Goal: Task Accomplishment & Management: Use online tool/utility

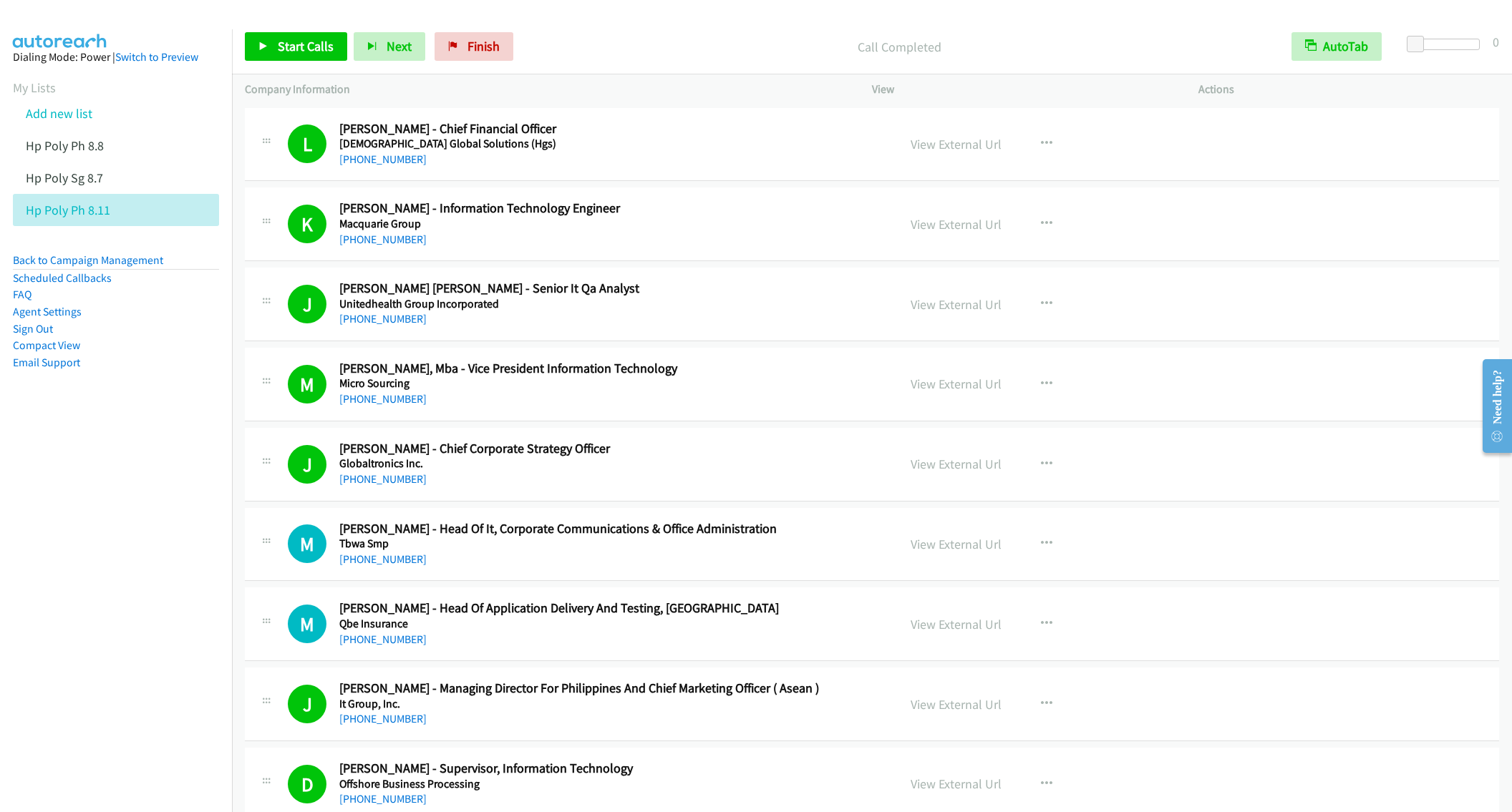
scroll to position [644, 0]
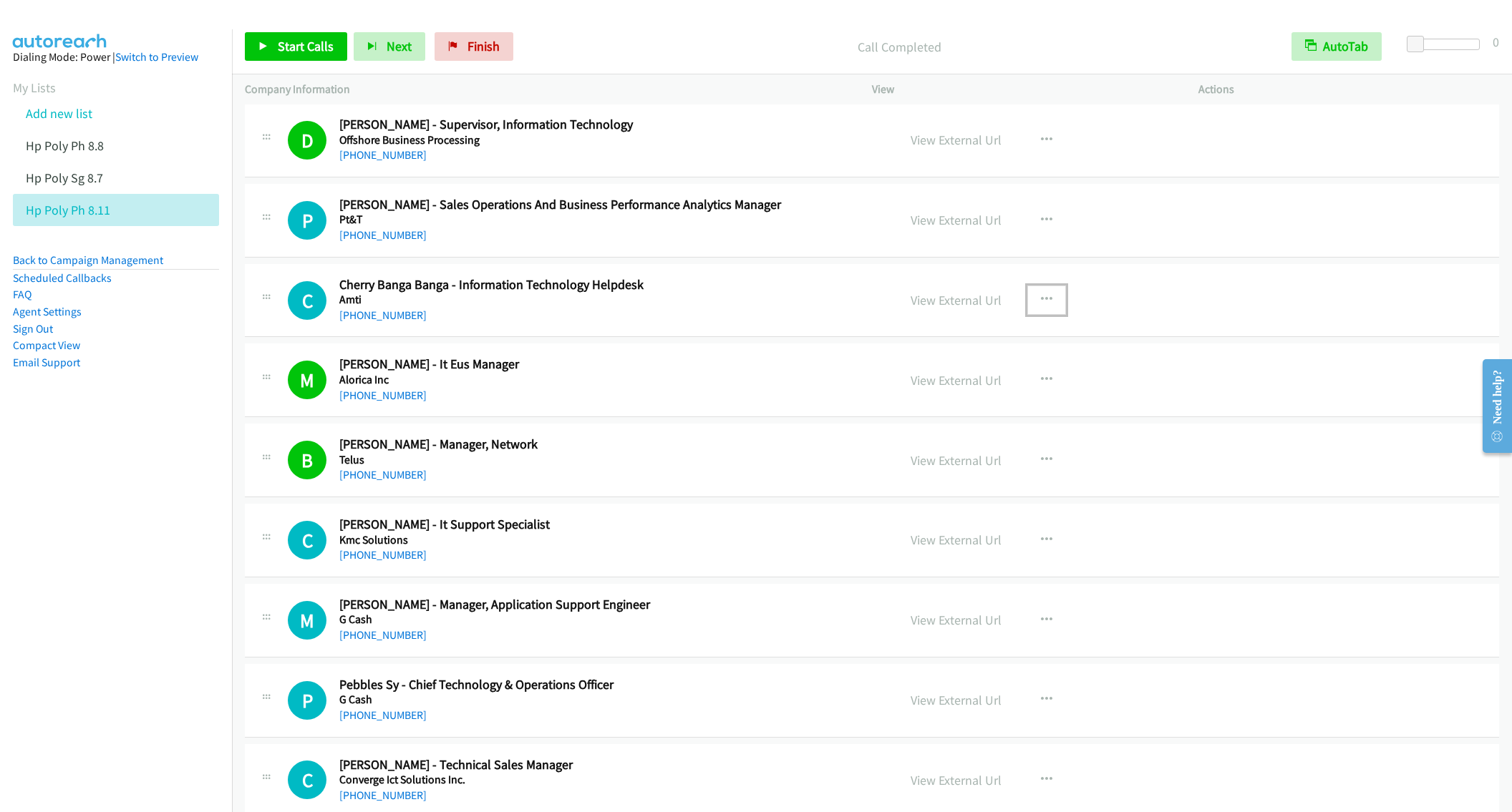
click at [1041, 305] on icon "button" at bounding box center [1047, 300] width 12 height 12
click at [931, 402] on link "Start Calls Here" at bounding box center [969, 394] width 190 height 29
click at [288, 29] on div "Start Calls Pause Next Finish Call Completed AutoTab AutoTab 0" at bounding box center [871, 46] width 1280 height 55
click at [286, 52] on span "Start Calls" at bounding box center [306, 46] width 56 height 16
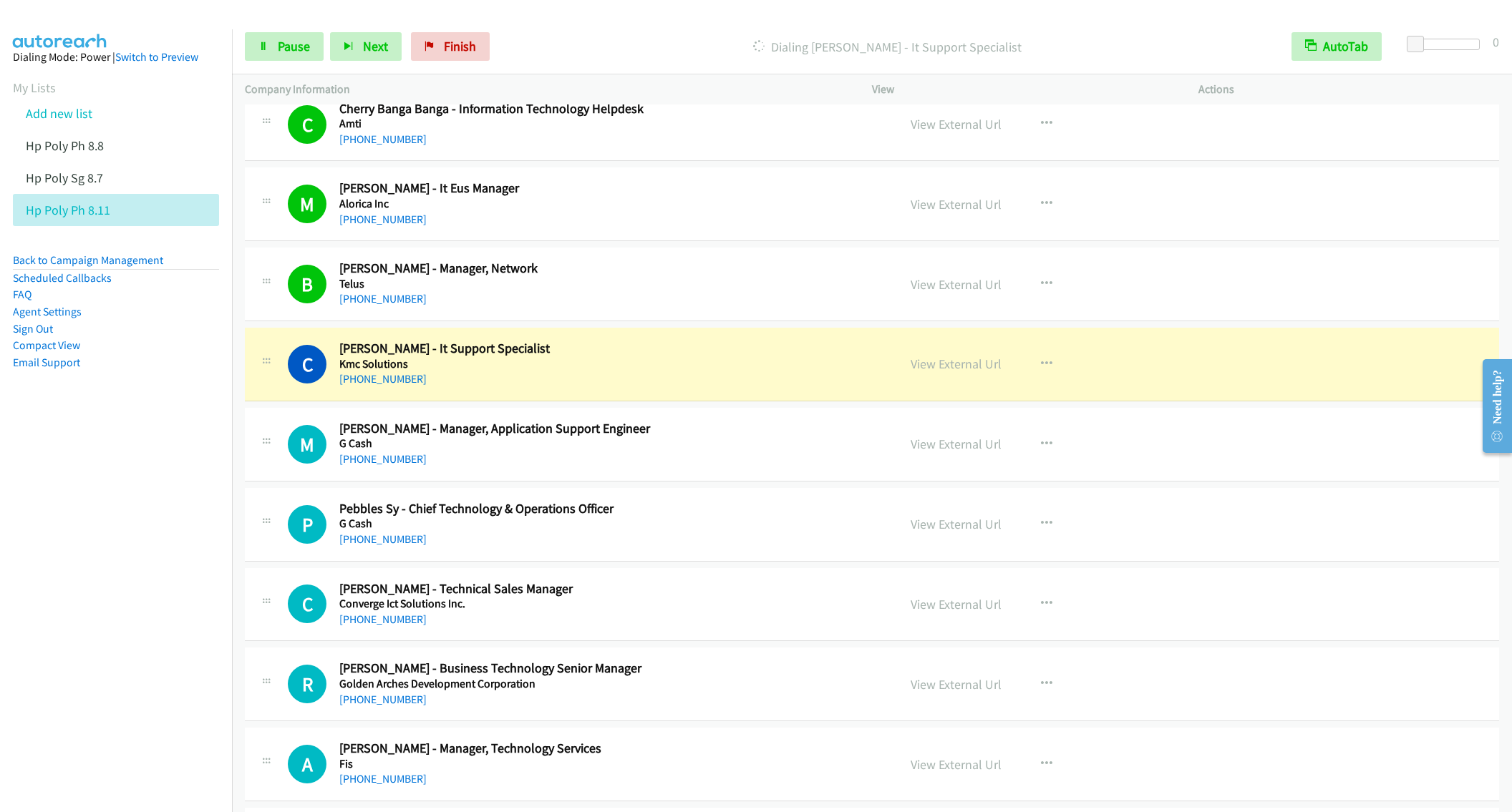
scroll to position [858, 0]
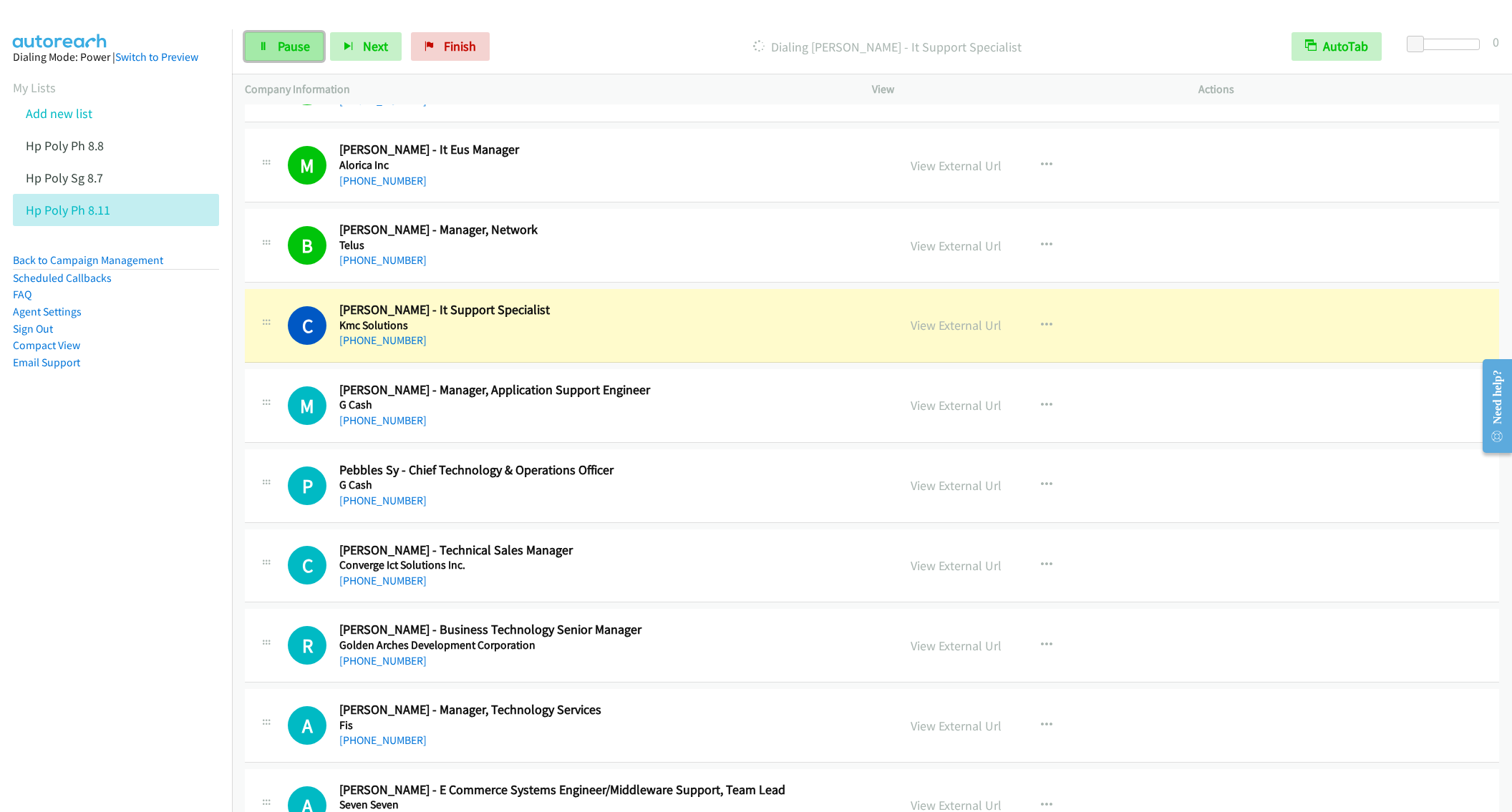
click at [281, 50] on span "Pause" at bounding box center [294, 46] width 32 height 16
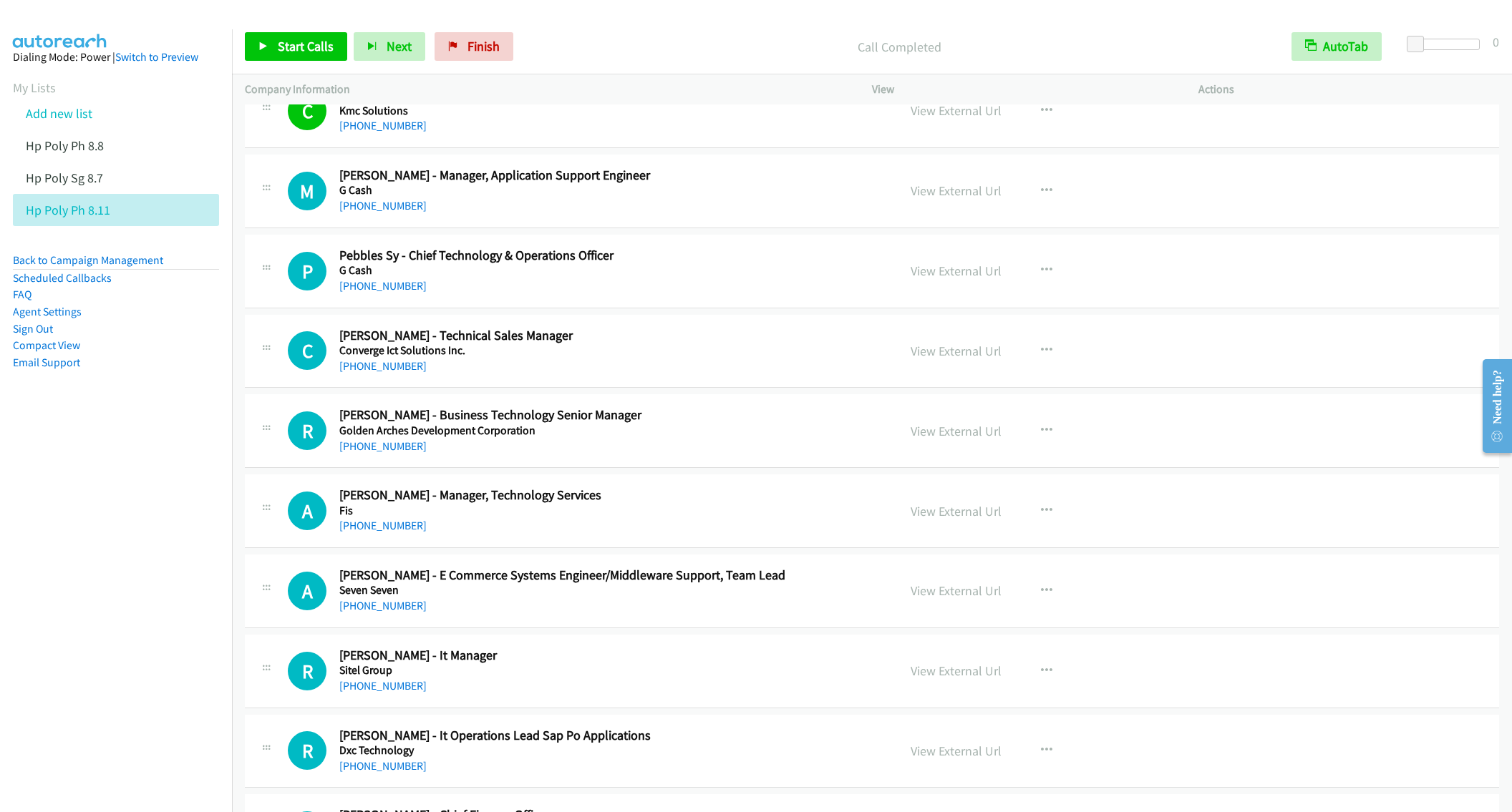
scroll to position [1181, 0]
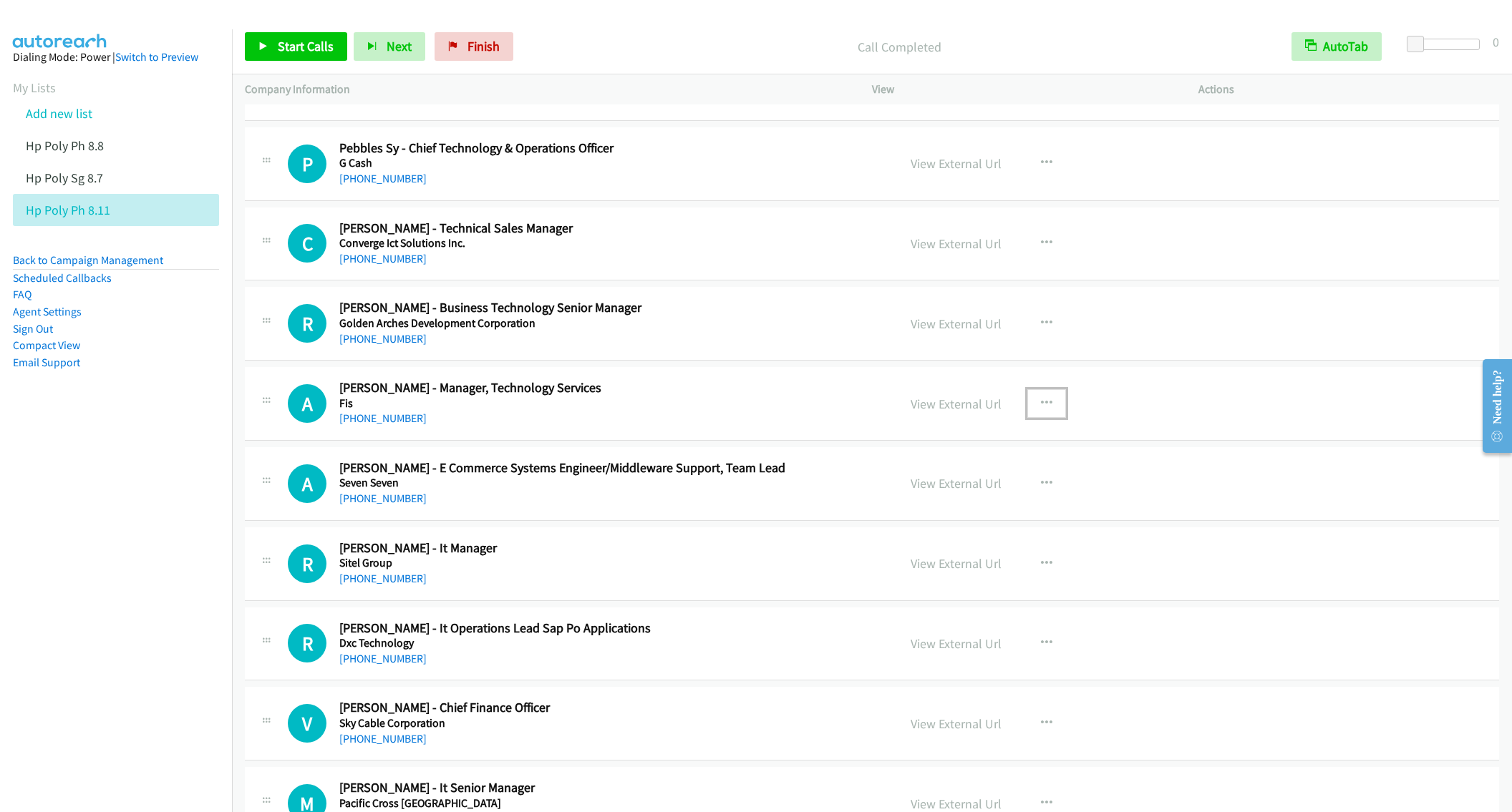
click at [1028, 400] on button "button" at bounding box center [1047, 404] width 39 height 29
click at [946, 507] on link "Start Calls Here" at bounding box center [969, 498] width 190 height 29
click at [295, 58] on link "Start Calls" at bounding box center [296, 46] width 102 height 29
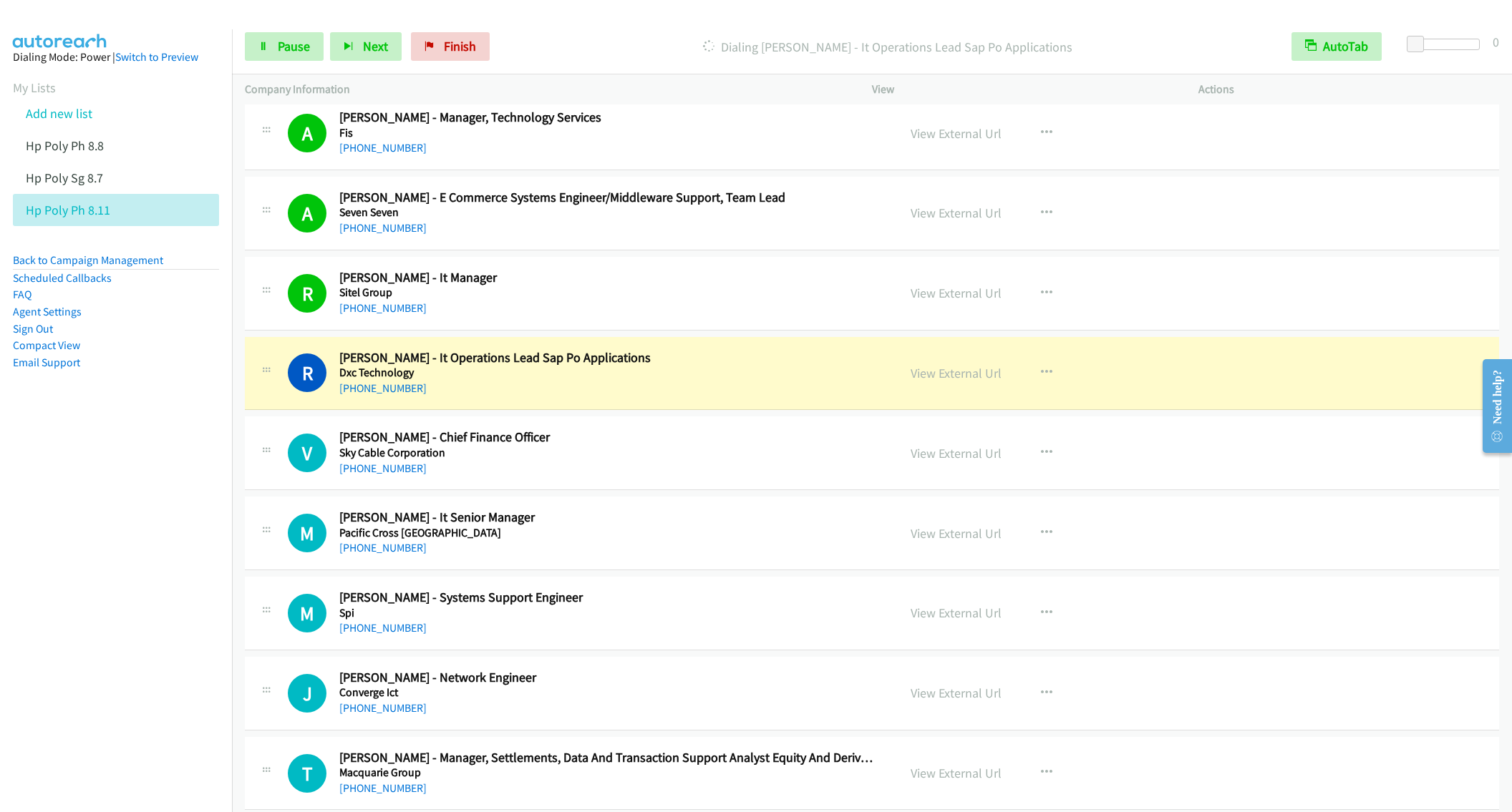
scroll to position [1503, 0]
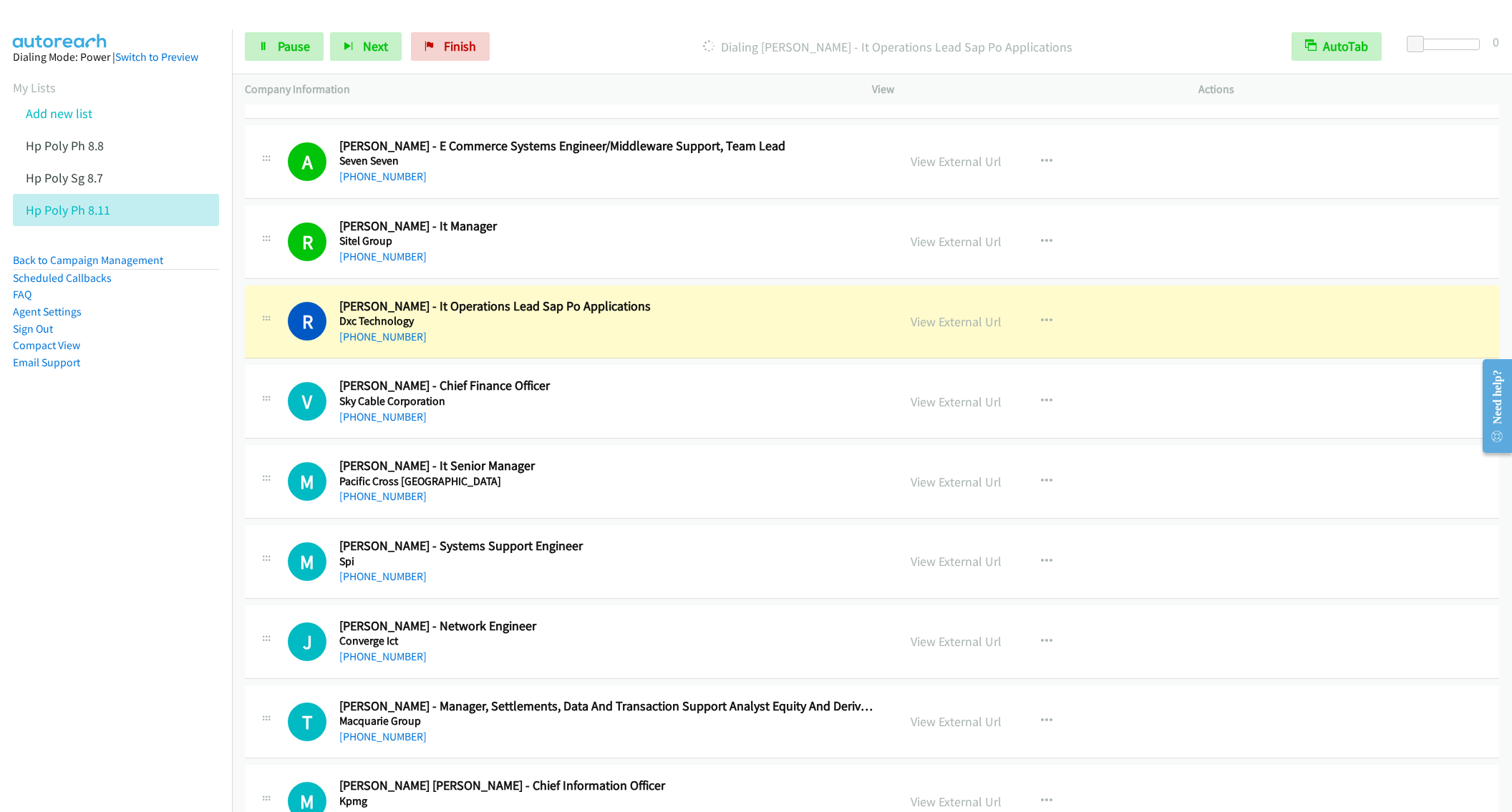
drag, startPoint x: 685, startPoint y: 425, endPoint x: 695, endPoint y: 425, distance: 10.0
click at [685, 425] on div "+63 917 827 3694" at bounding box center [608, 417] width 538 height 17
click at [1041, 406] on icon "button" at bounding box center [1047, 401] width 12 height 12
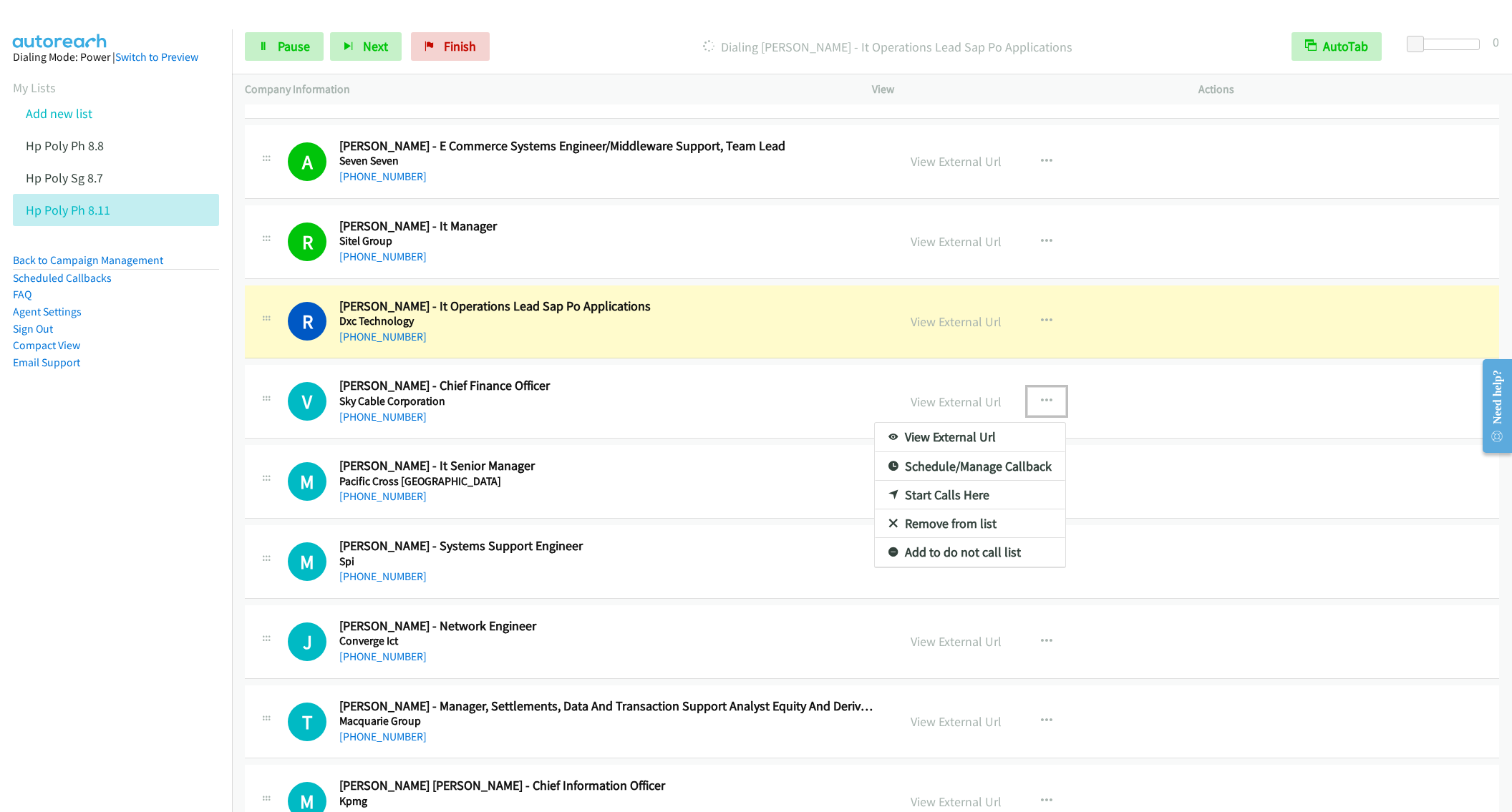
click at [930, 531] on link "Remove from list" at bounding box center [969, 524] width 190 height 29
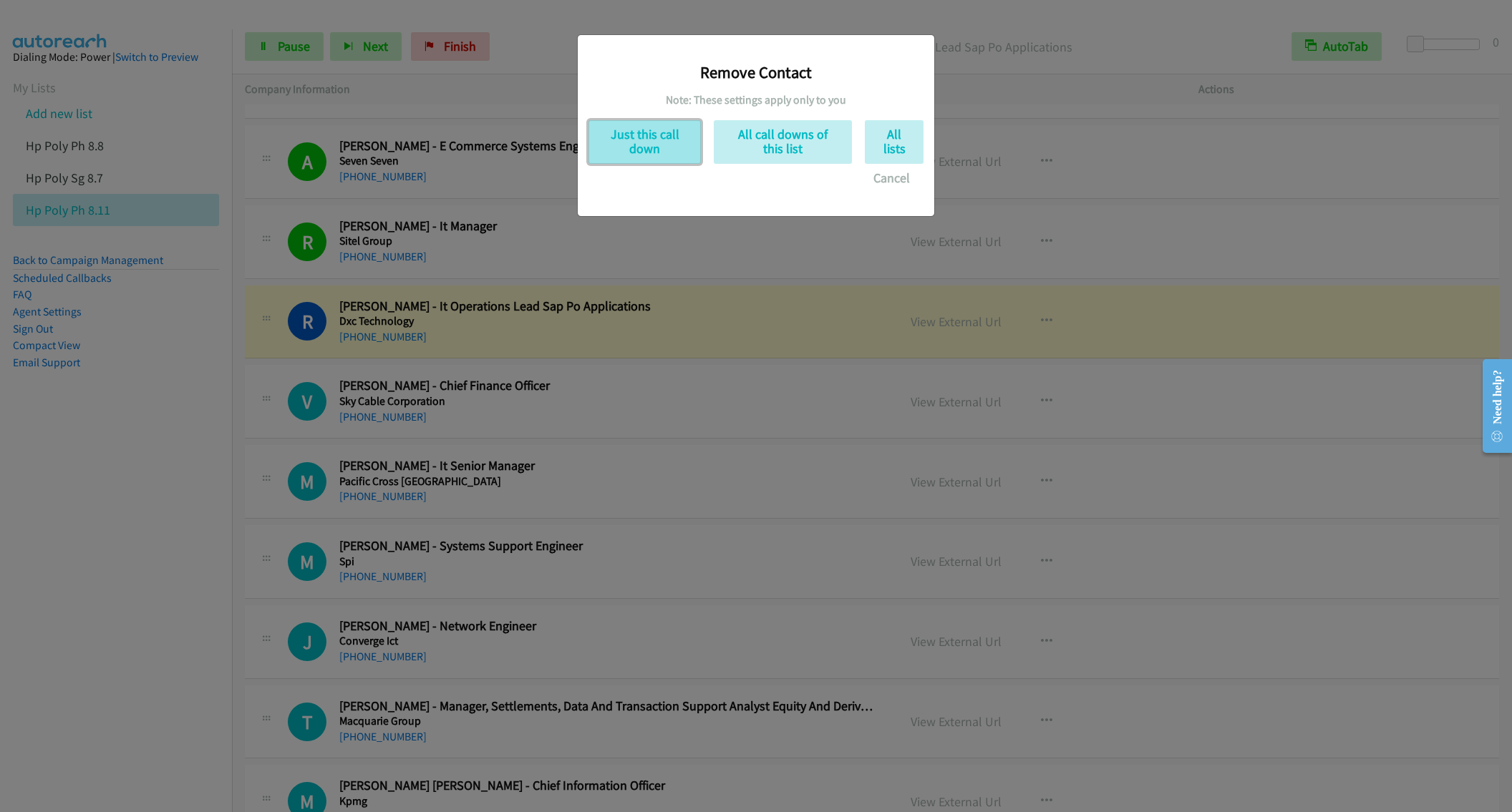
click at [634, 150] on button "Just this call down" at bounding box center [644, 142] width 112 height 44
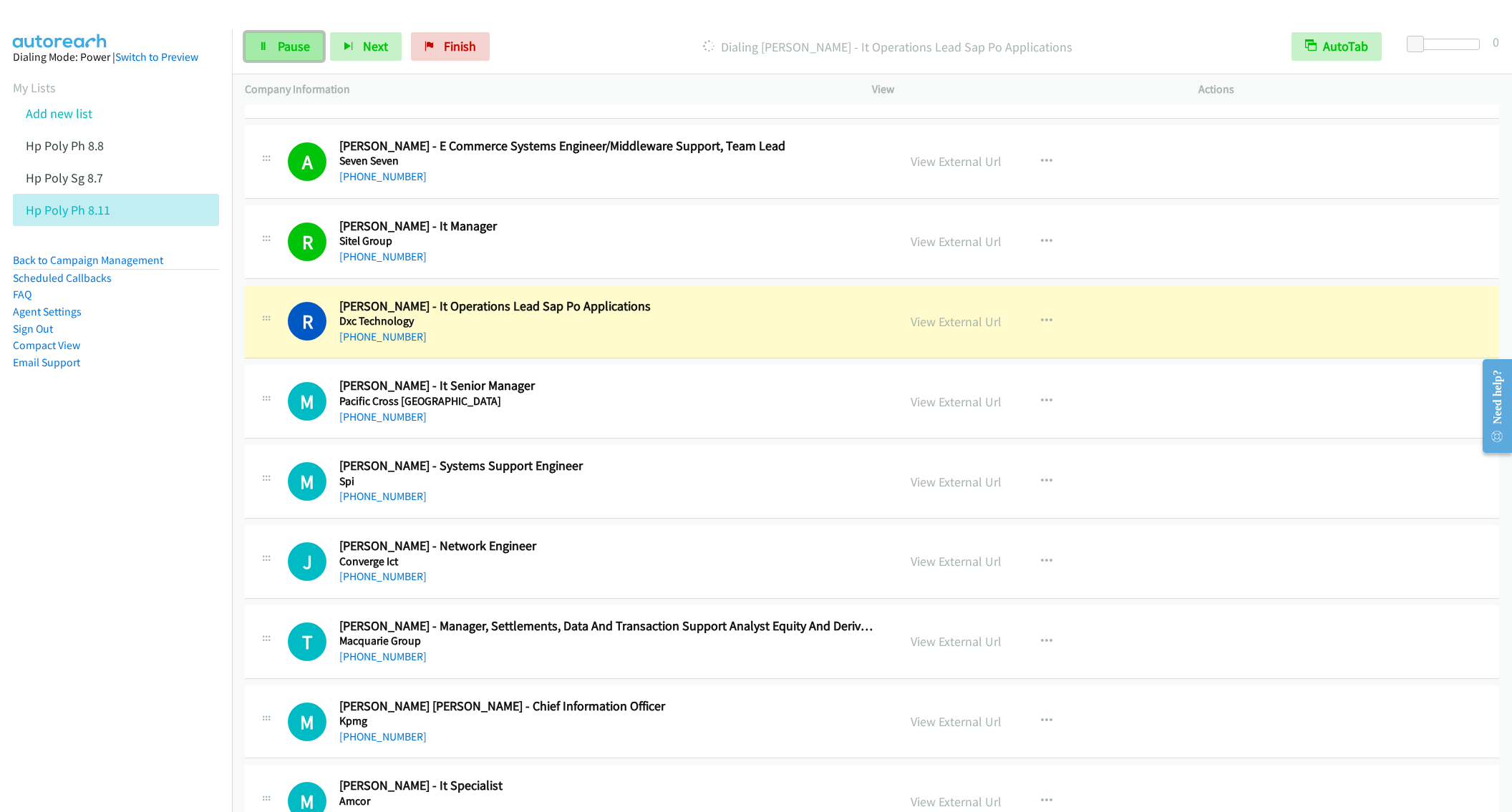
click at [265, 46] on icon at bounding box center [264, 47] width 10 height 10
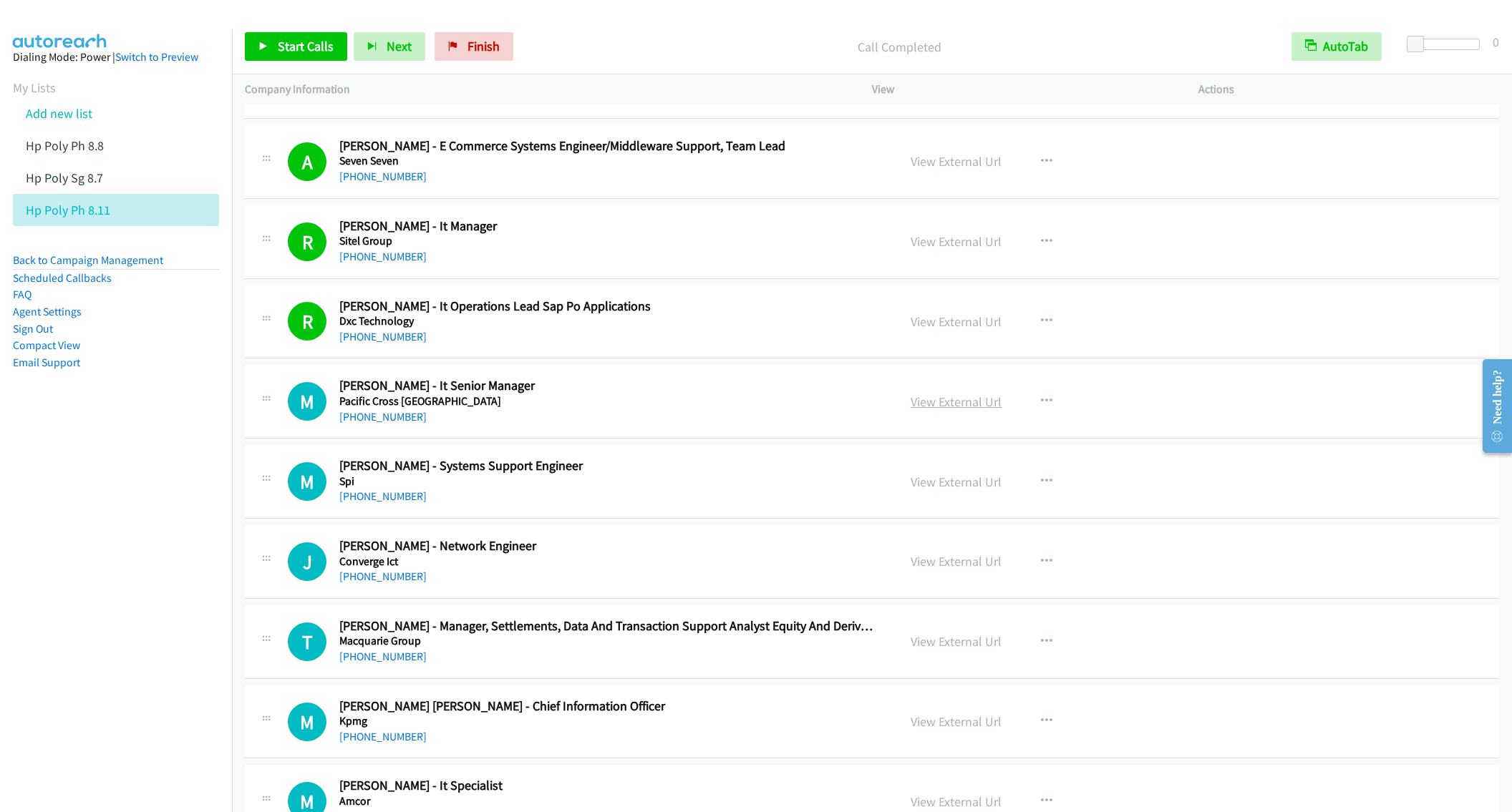
click at [961, 409] on link "View External Url" at bounding box center [956, 401] width 91 height 16
click at [1031, 488] on button "button" at bounding box center [1047, 482] width 39 height 29
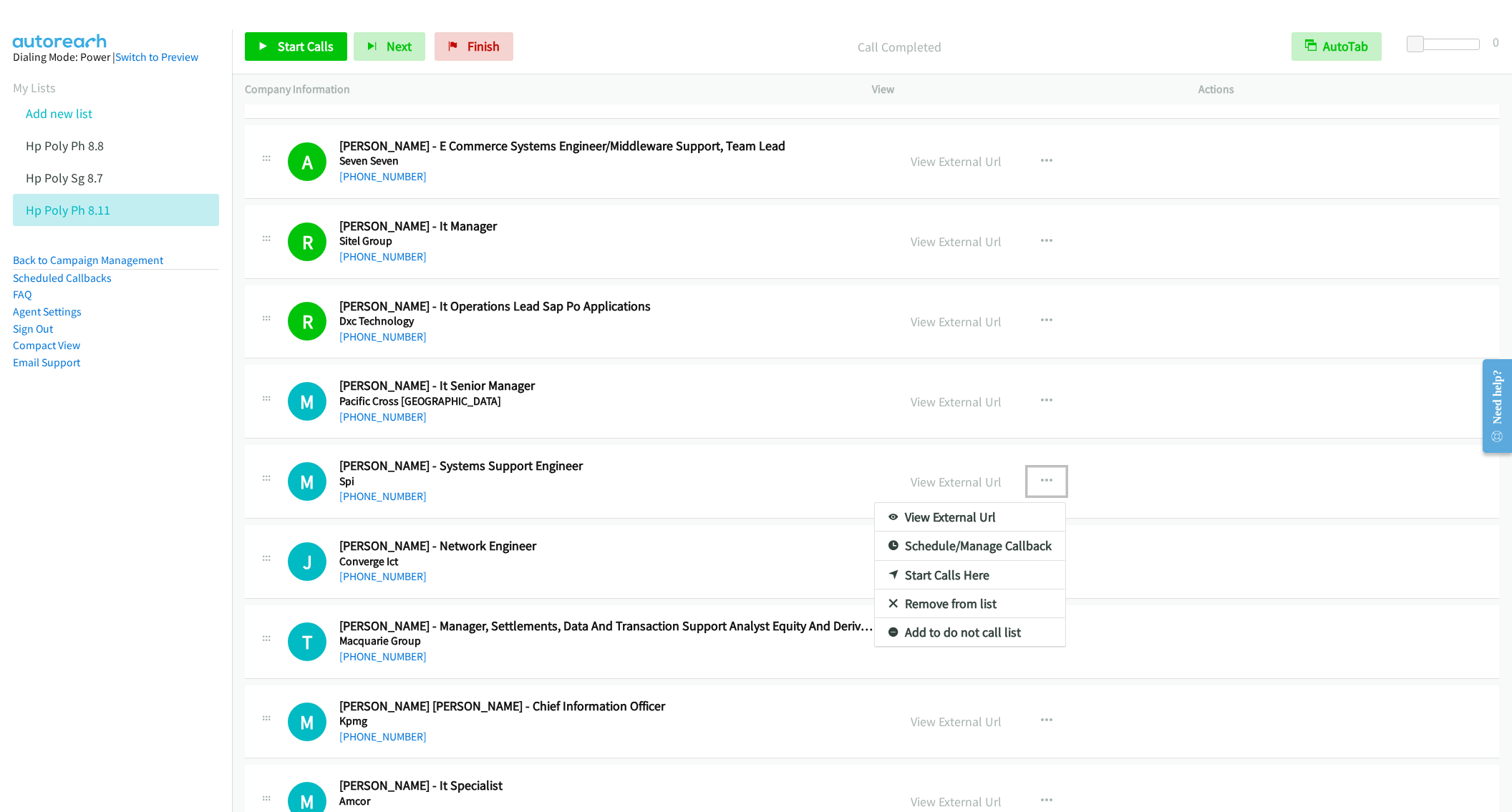
click at [934, 590] on link "Start Calls Here" at bounding box center [969, 575] width 190 height 29
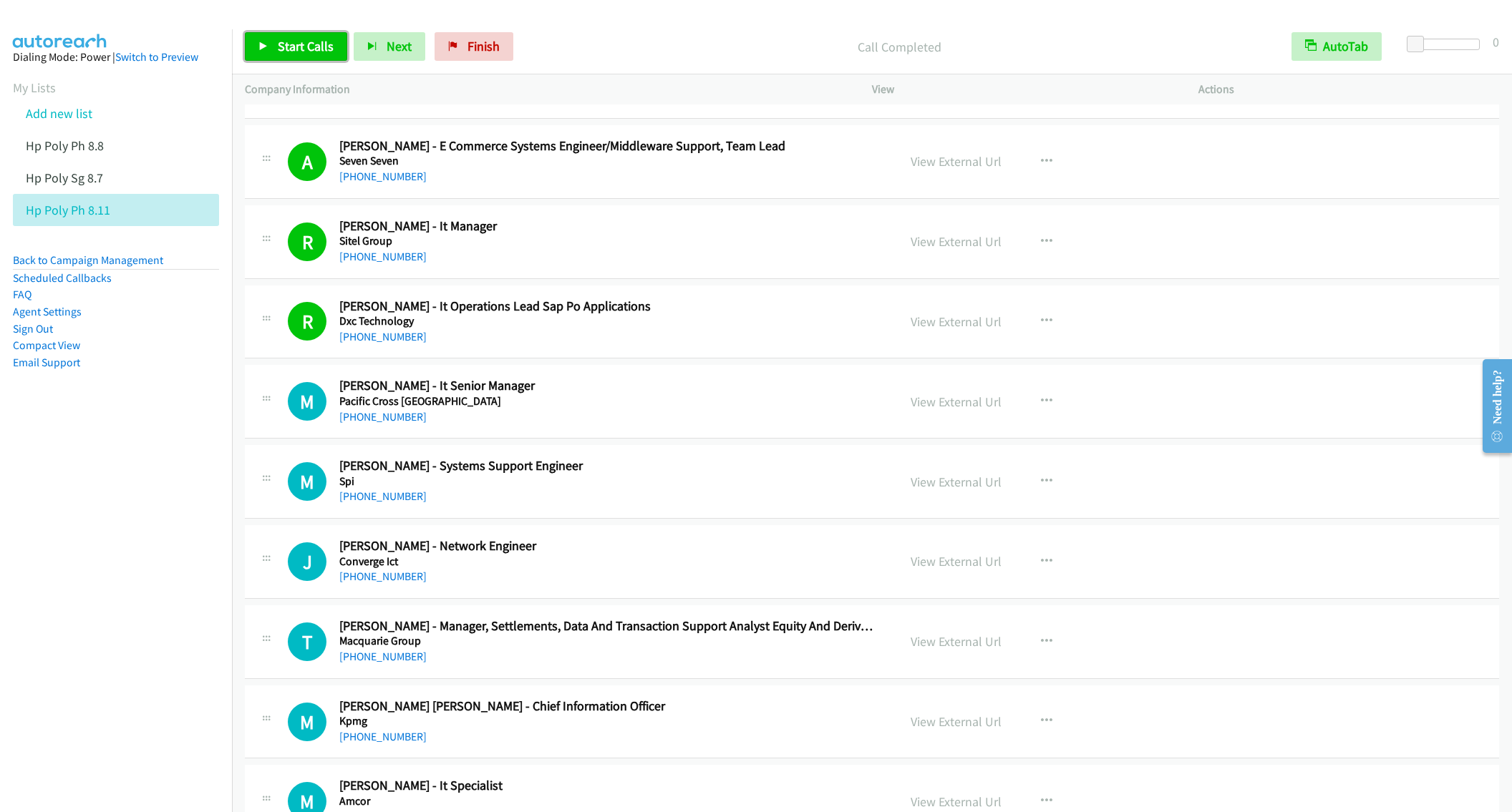
click at [292, 52] on span "Start Calls" at bounding box center [306, 46] width 56 height 16
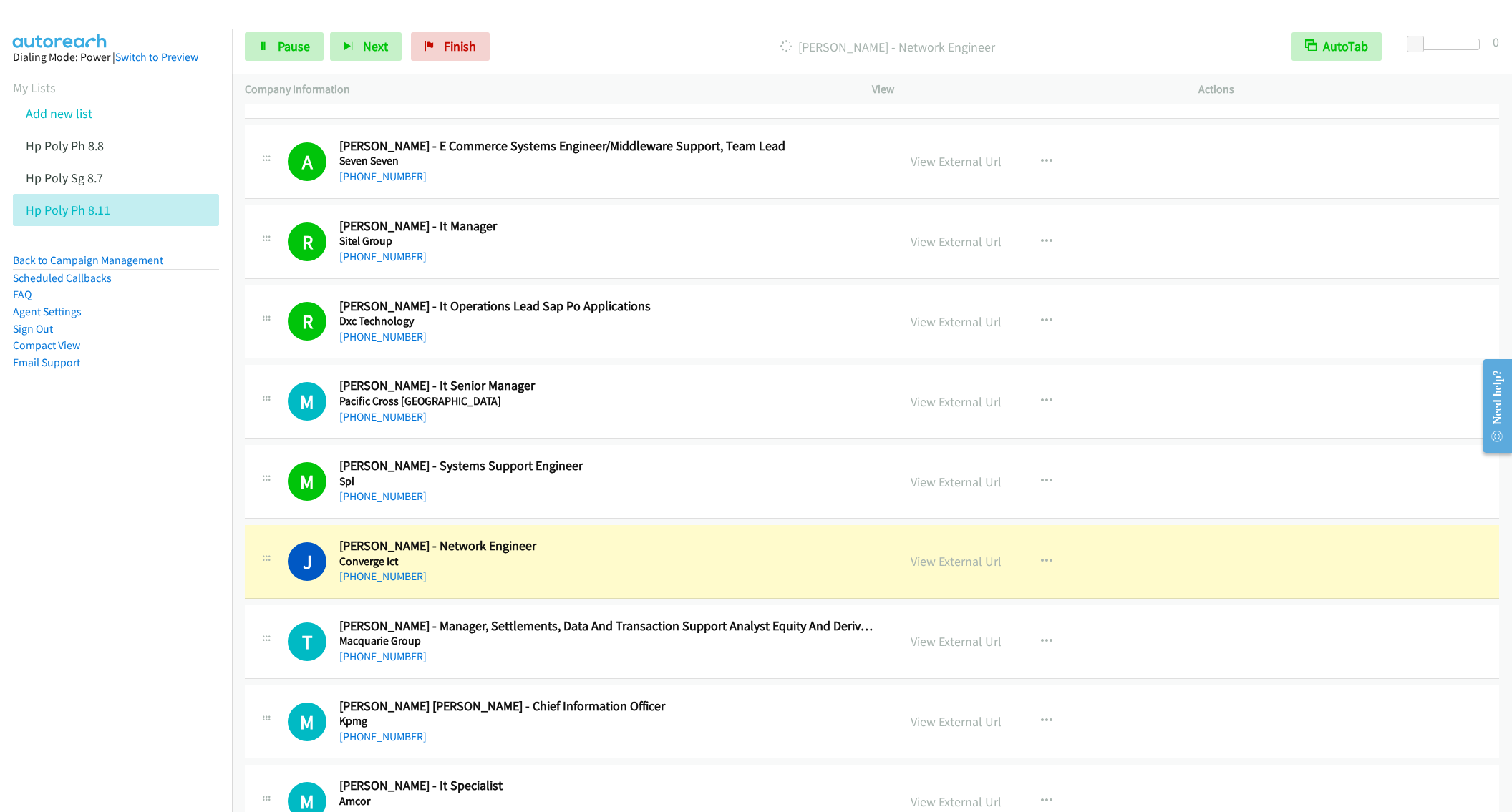
scroll to position [1610, 0]
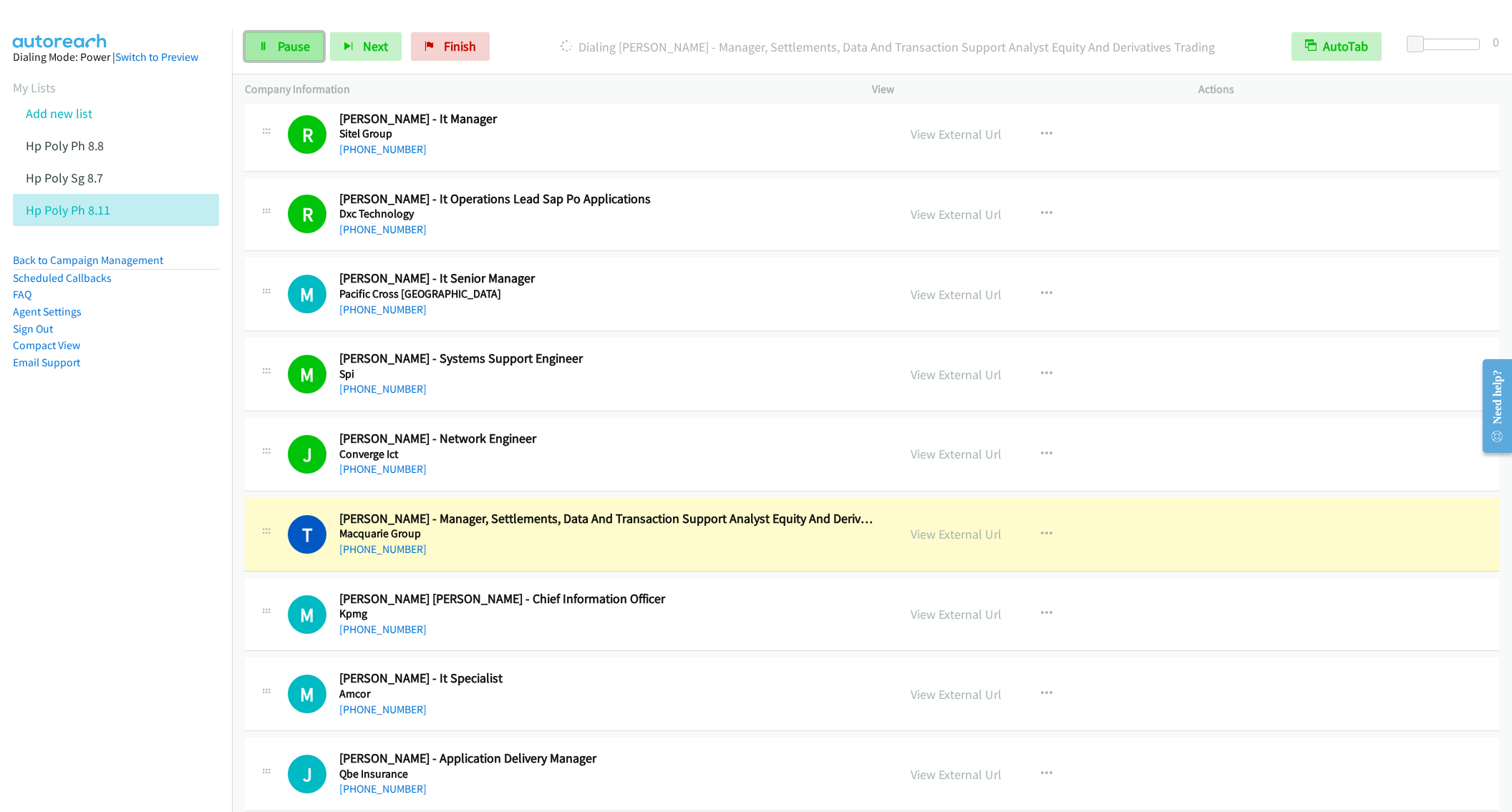
click at [297, 52] on span "Pause" at bounding box center [294, 46] width 32 height 16
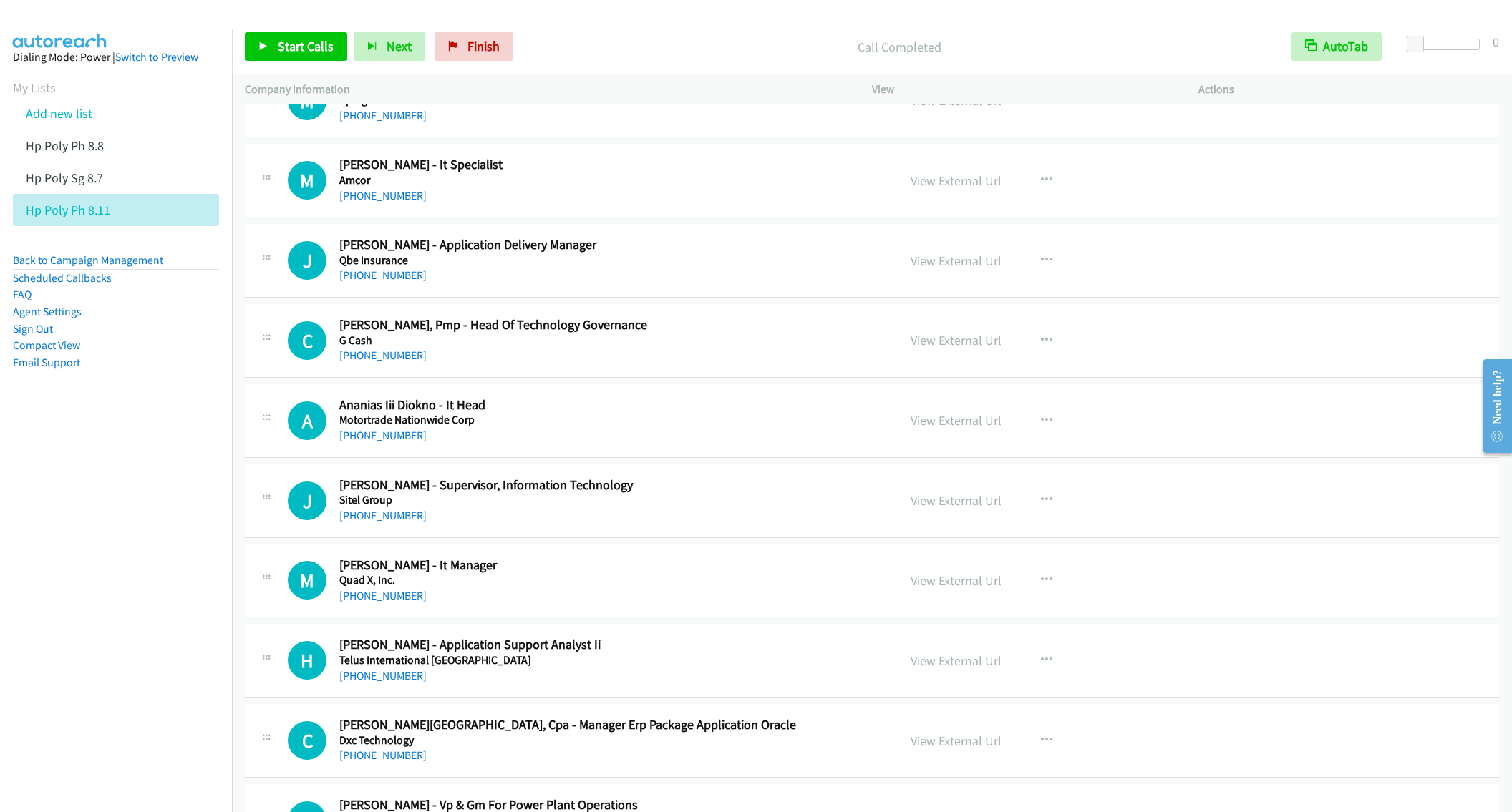
scroll to position [2147, 0]
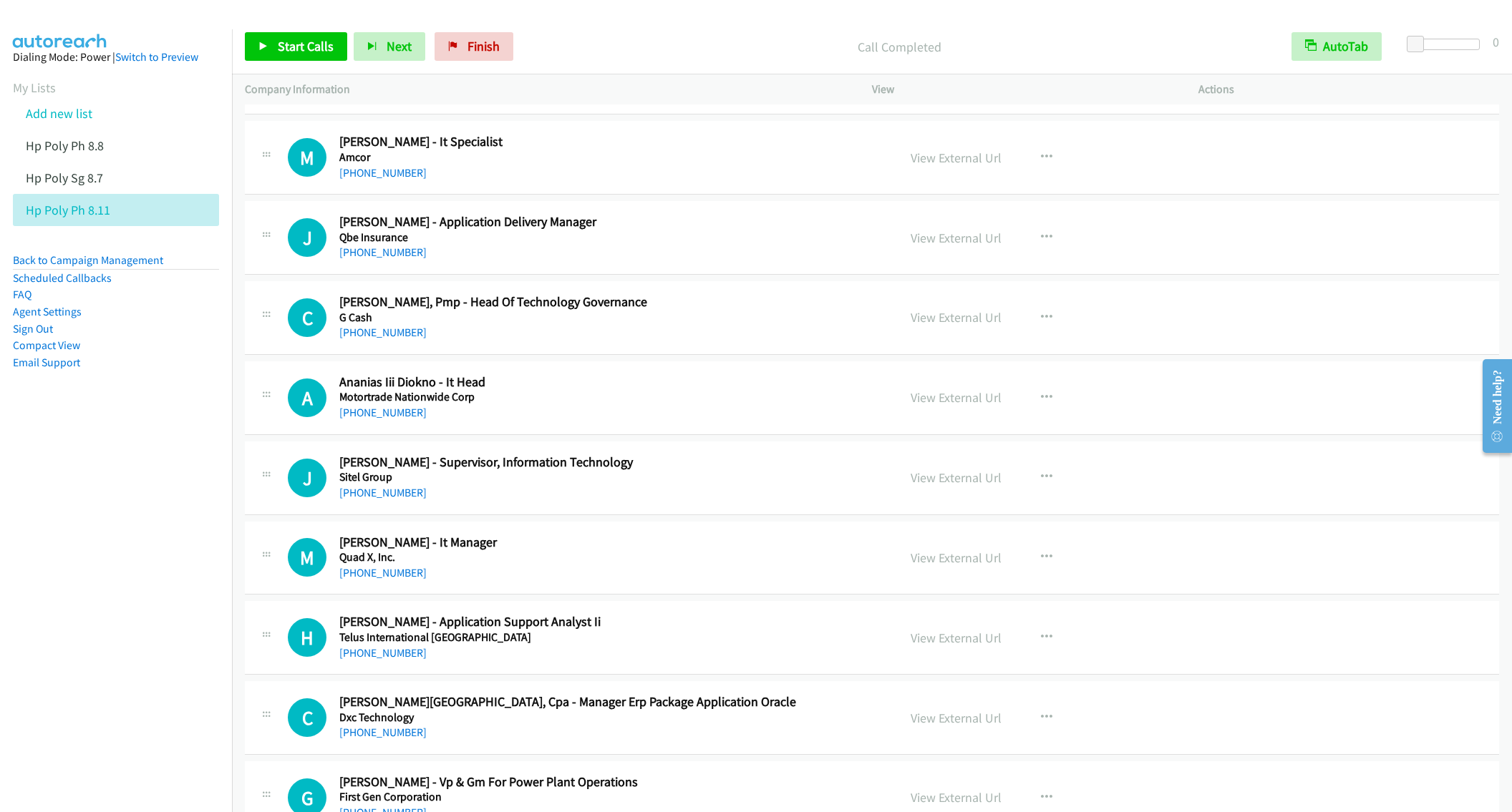
click at [685, 390] on h2 "Ananias Iii Diokno - It Head" at bounding box center [608, 382] width 538 height 16
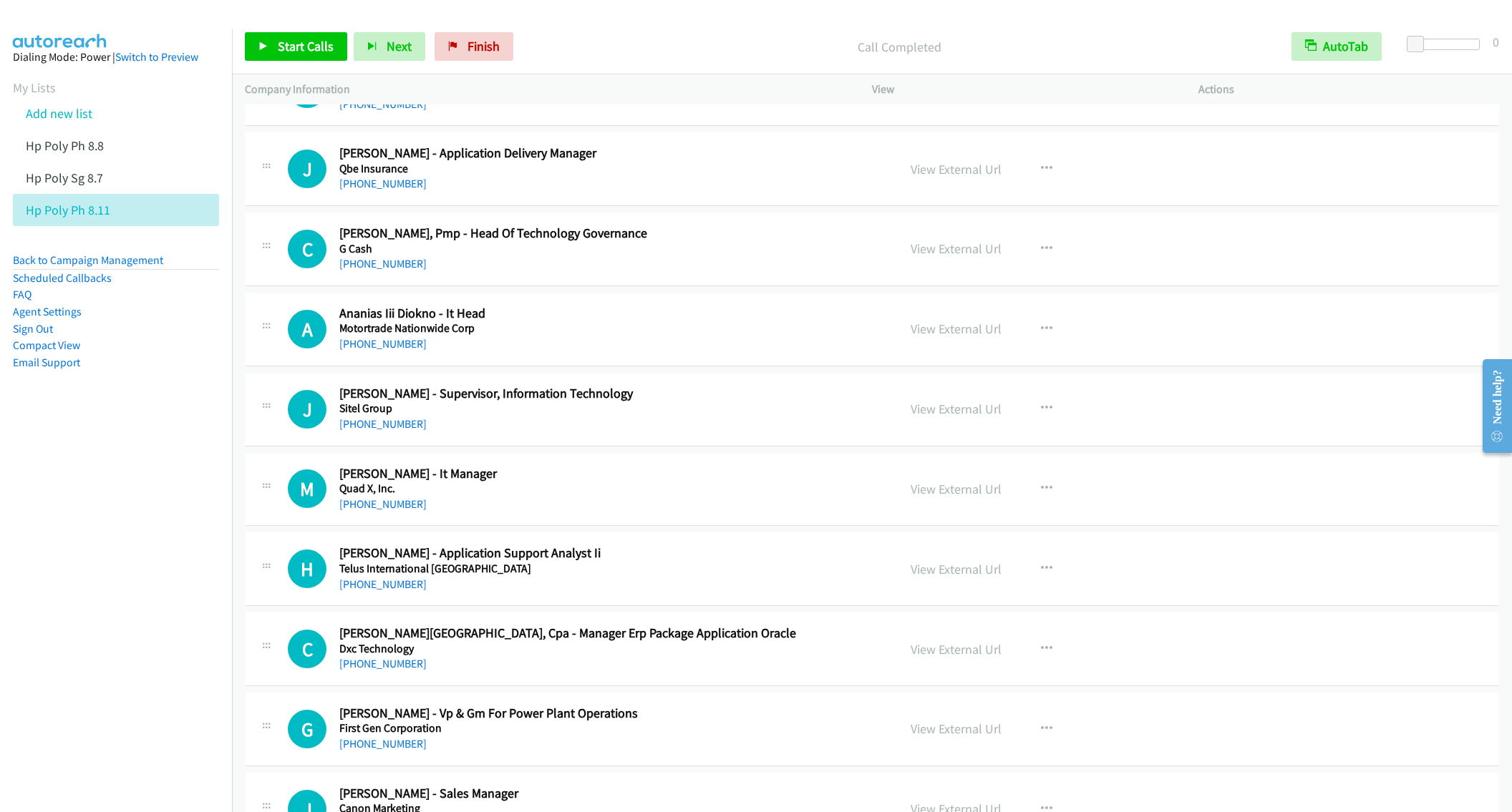
scroll to position [2254, 0]
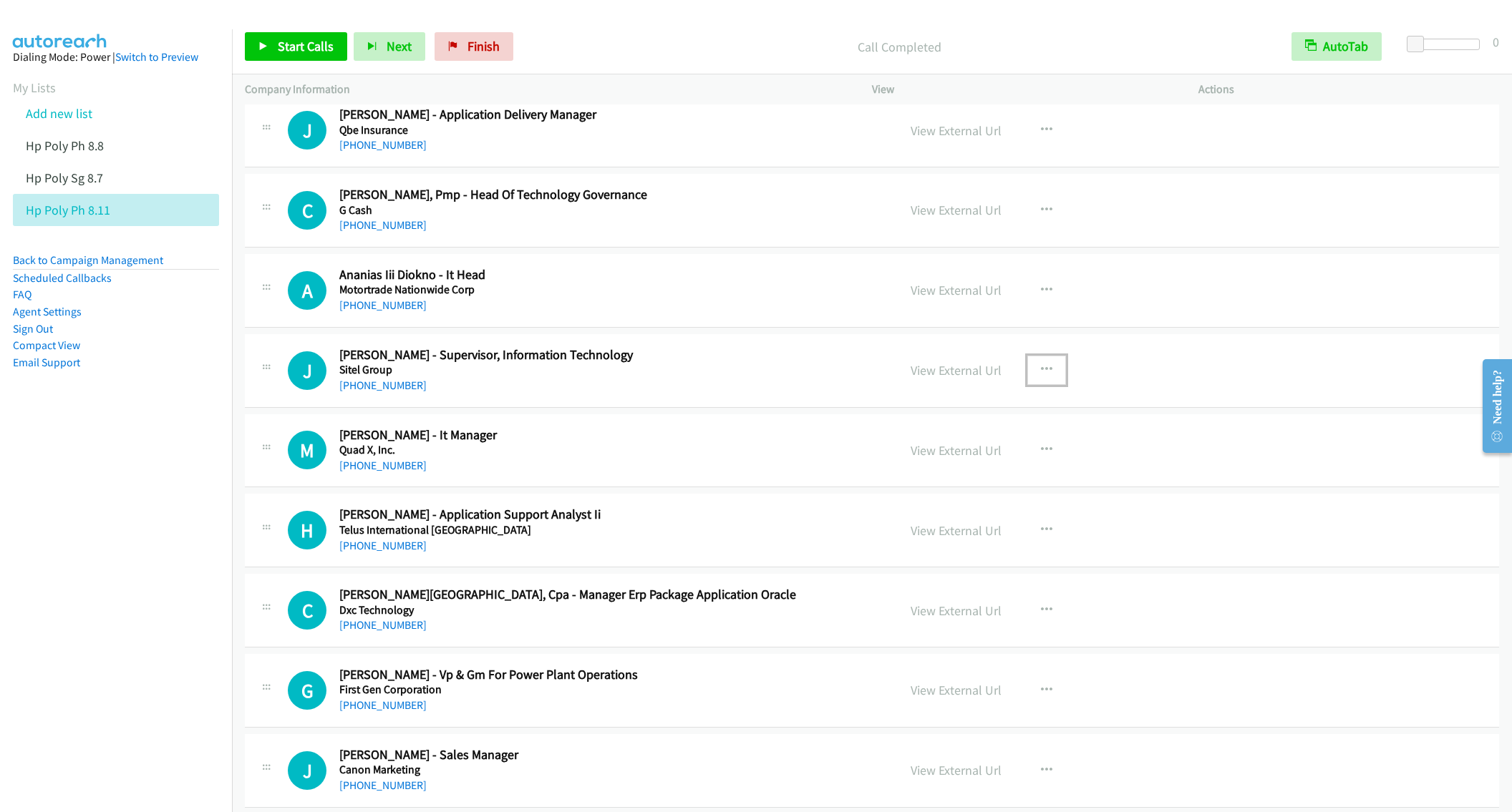
click at [1035, 373] on button "button" at bounding box center [1047, 370] width 39 height 29
click at [913, 477] on link "Start Calls Here" at bounding box center [969, 464] width 190 height 29
click at [267, 42] on icon at bounding box center [264, 47] width 10 height 10
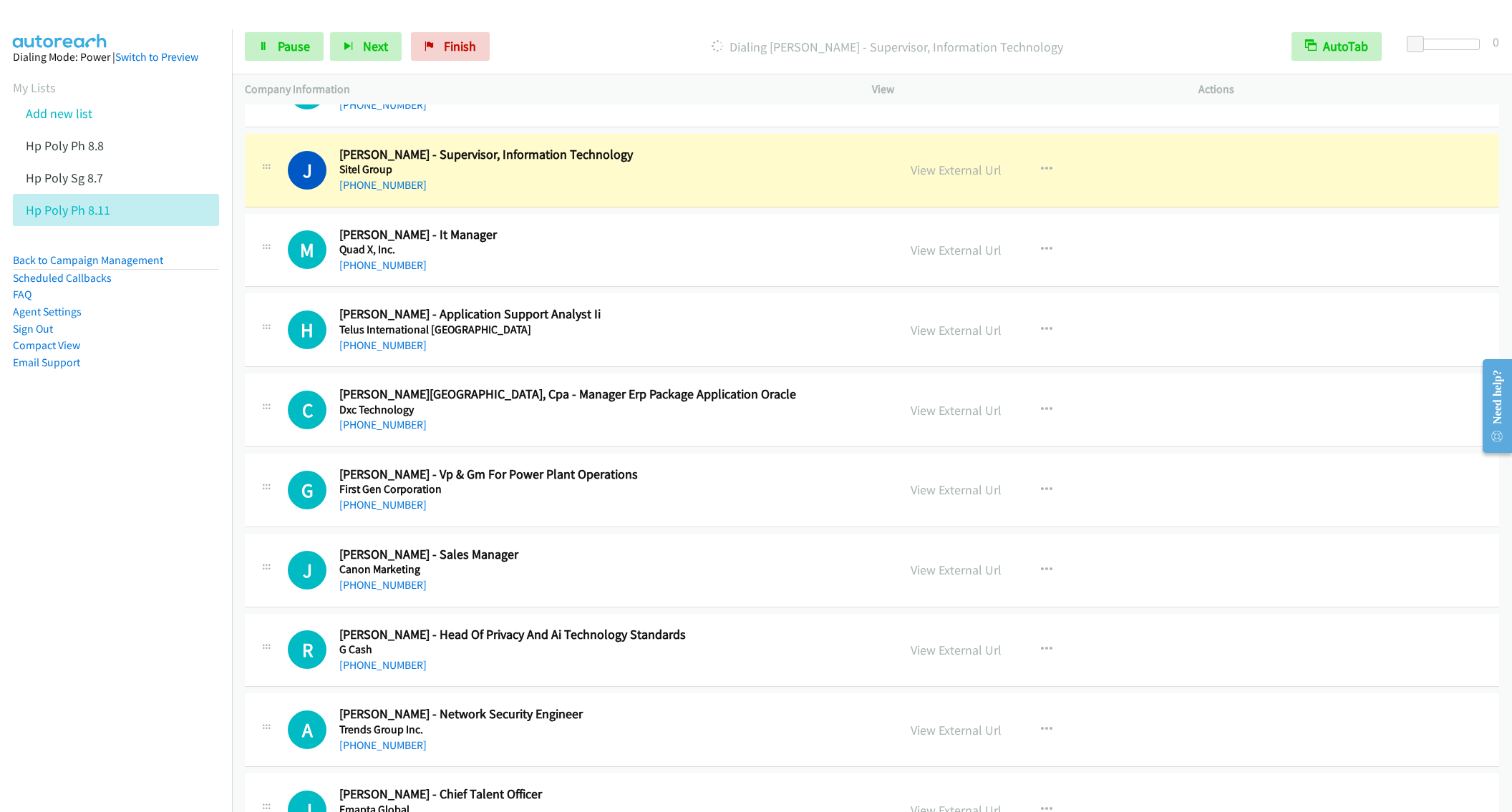
scroll to position [2469, 0]
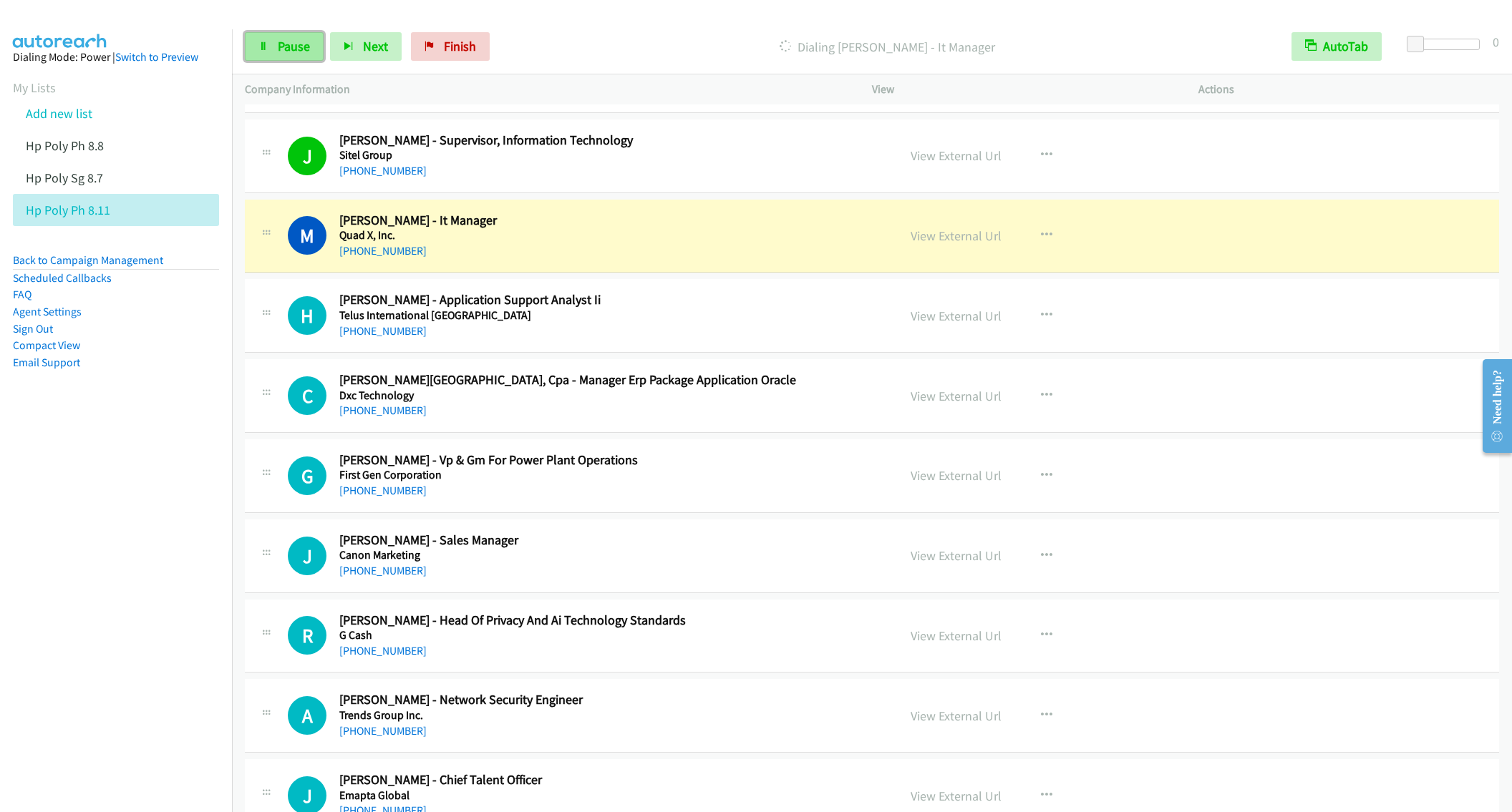
click at [269, 54] on link "Pause" at bounding box center [284, 46] width 79 height 29
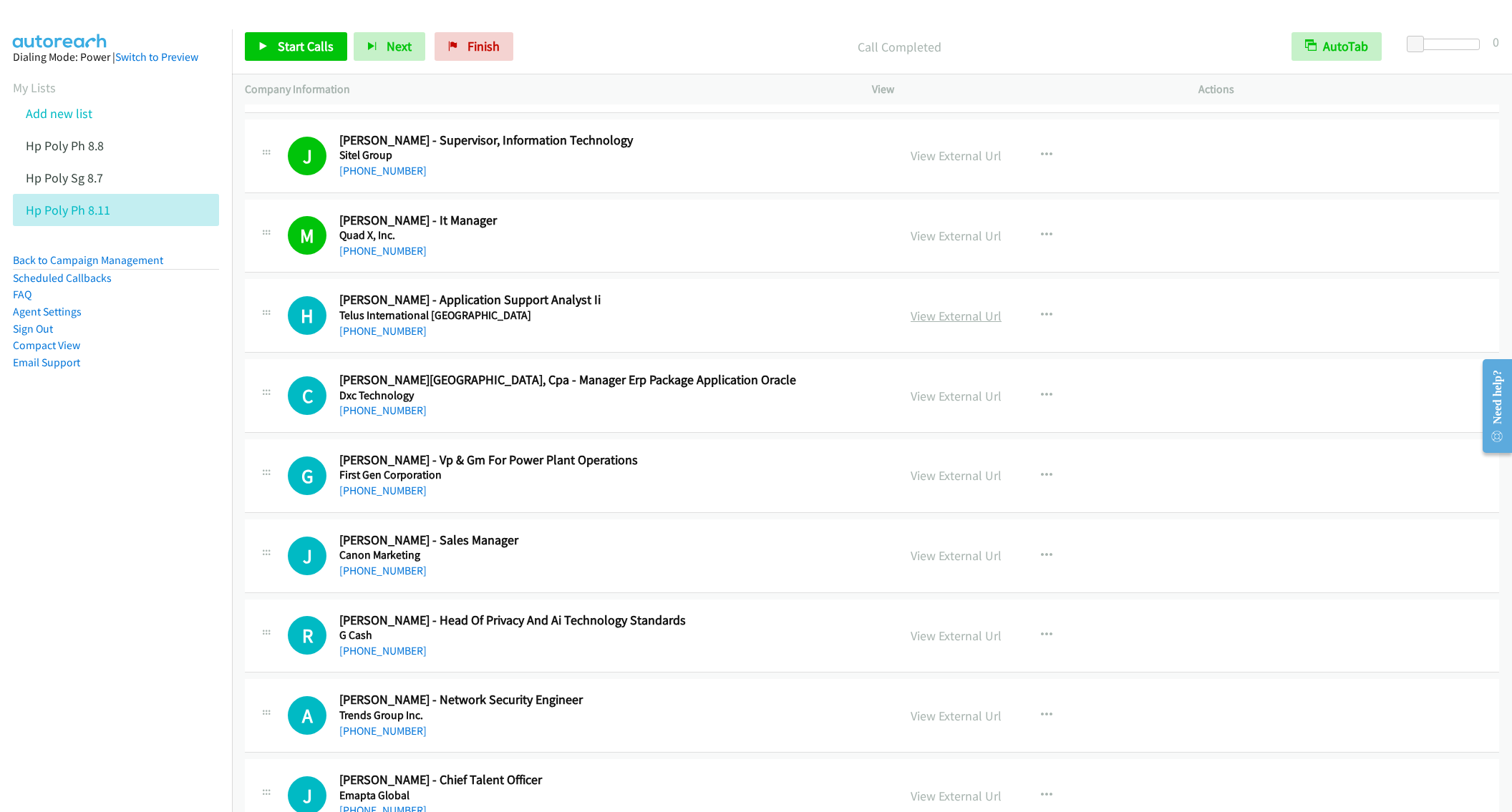
click at [943, 319] on link "View External Url" at bounding box center [956, 315] width 91 height 16
click at [1041, 320] on icon "button" at bounding box center [1047, 316] width 12 height 12
click at [292, 35] on div at bounding box center [756, 406] width 1512 height 812
click at [294, 54] on span "Start Calls" at bounding box center [306, 46] width 56 height 16
click at [292, 40] on span "Pause" at bounding box center [294, 46] width 32 height 16
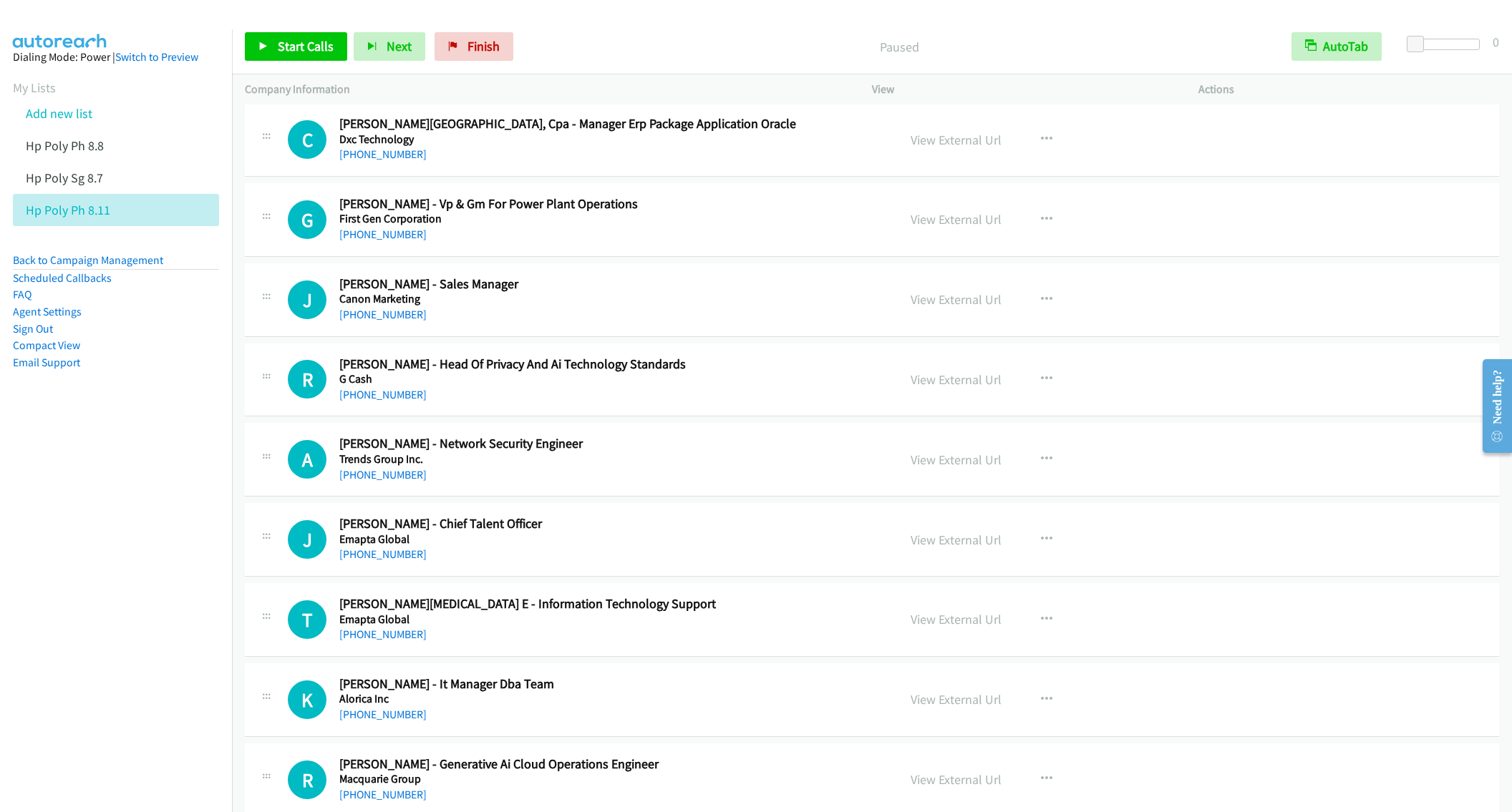
scroll to position [2791, 0]
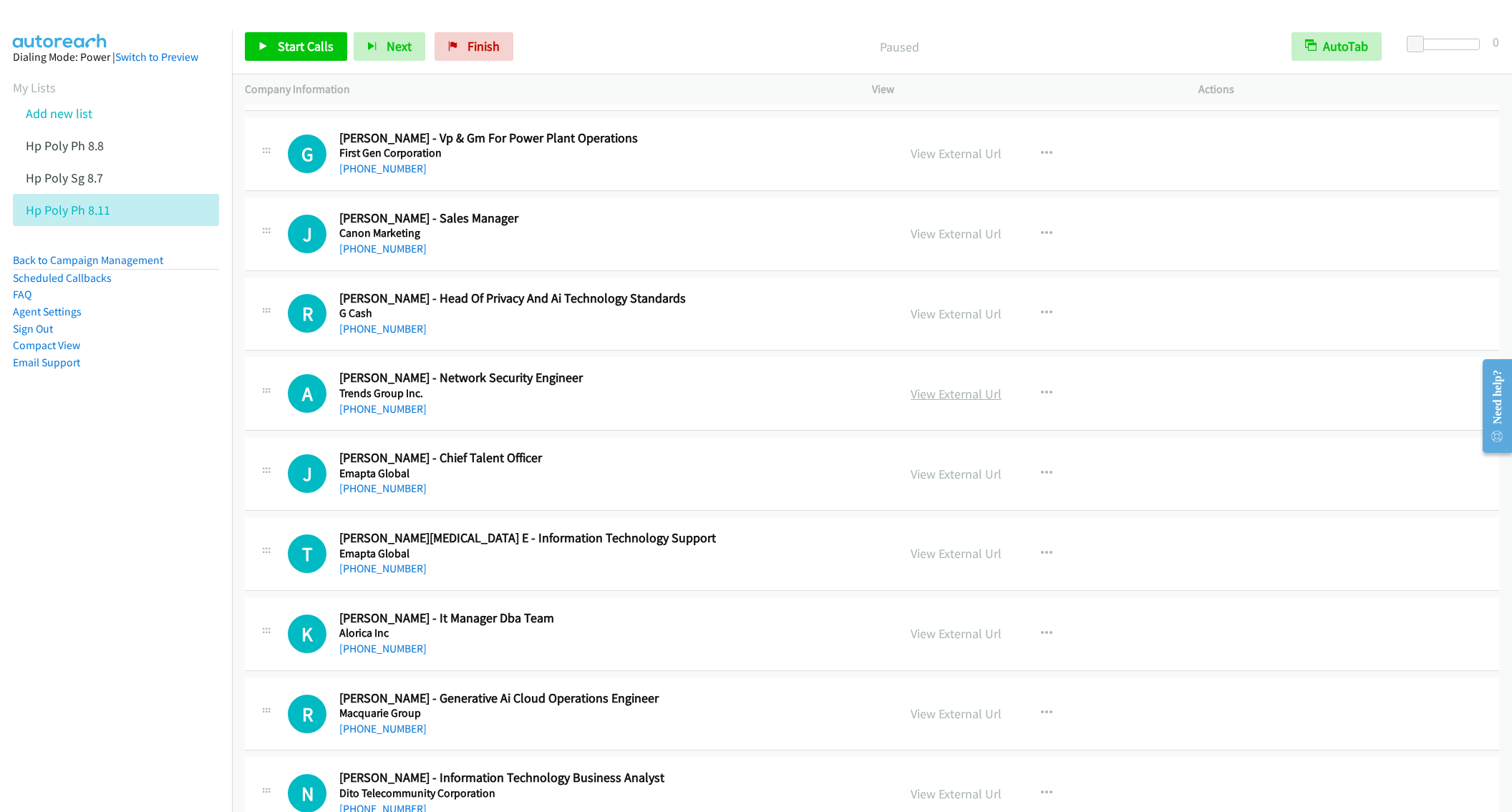
click at [971, 402] on link "View External Url" at bounding box center [956, 394] width 91 height 16
click at [1041, 400] on icon "button" at bounding box center [1047, 394] width 12 height 12
click at [947, 500] on link "Start Calls Here" at bounding box center [969, 488] width 190 height 29
click at [288, 48] on span "Start Calls" at bounding box center [306, 46] width 56 height 16
click at [279, 44] on span "Pause" at bounding box center [294, 46] width 32 height 16
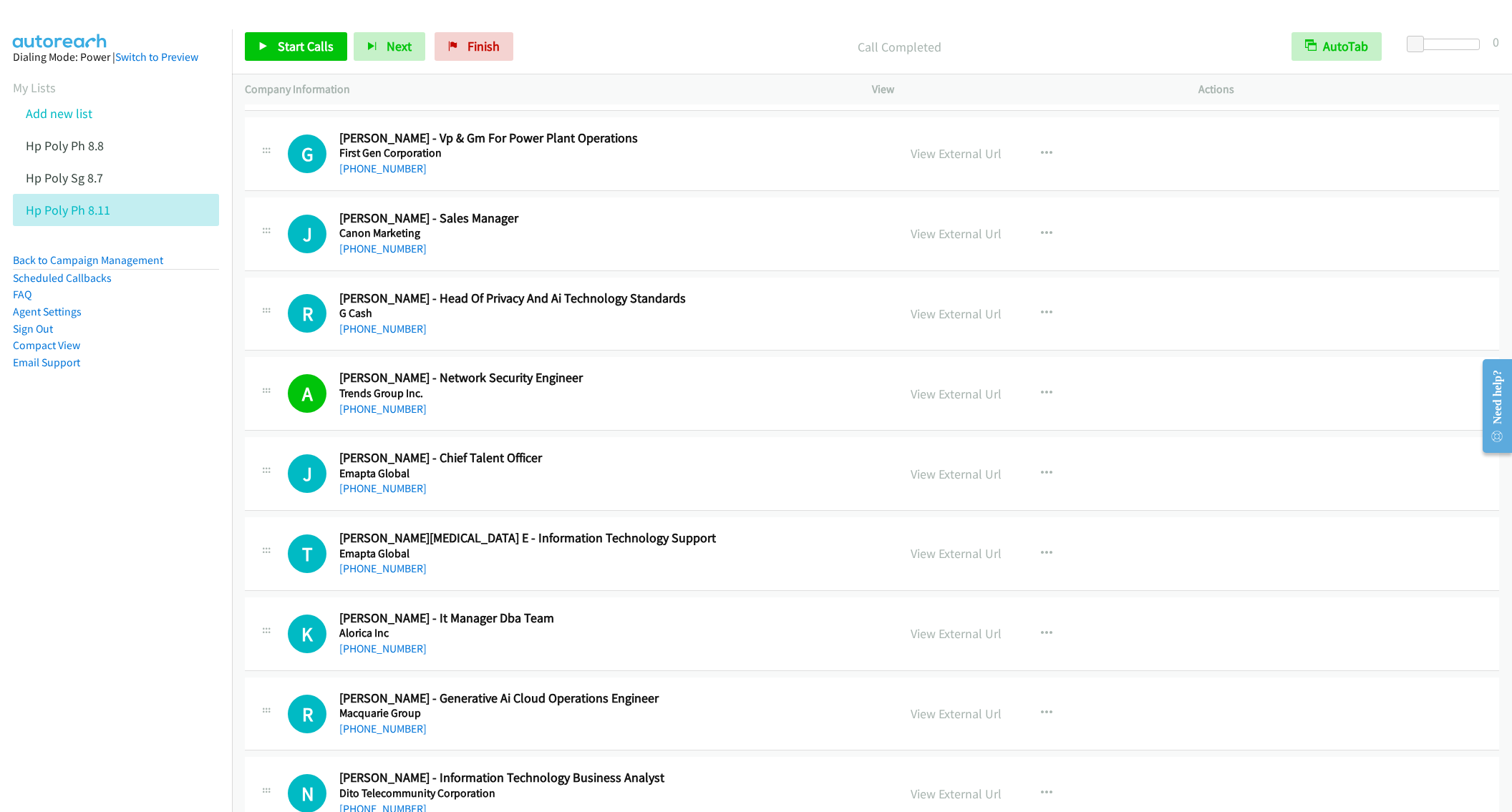
scroll to position [2899, 0]
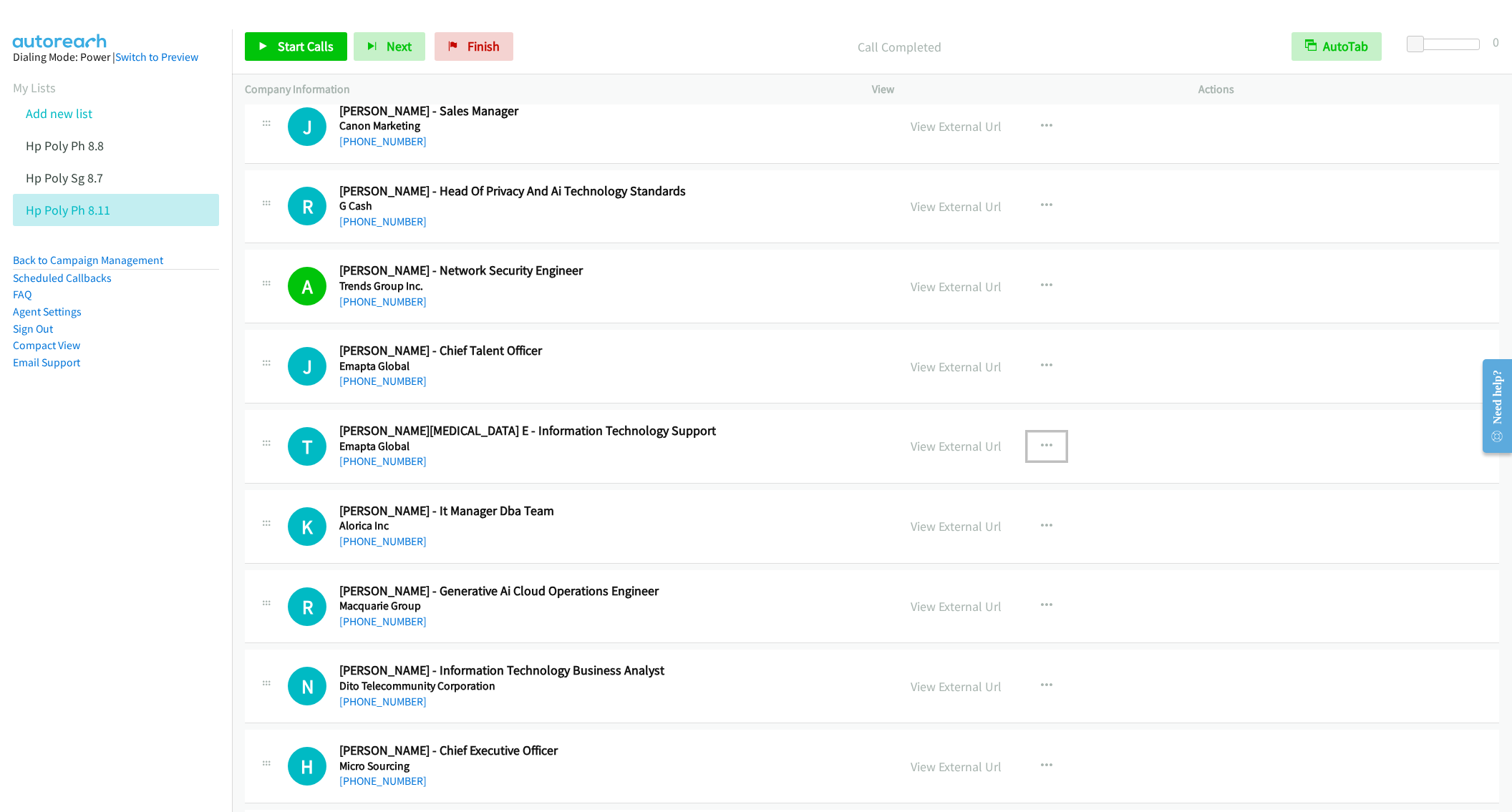
click at [1041, 452] on icon "button" at bounding box center [1047, 447] width 12 height 12
click at [941, 554] on link "Start Calls Here" at bounding box center [969, 541] width 190 height 29
click at [291, 45] on span "Start Calls" at bounding box center [306, 46] width 56 height 16
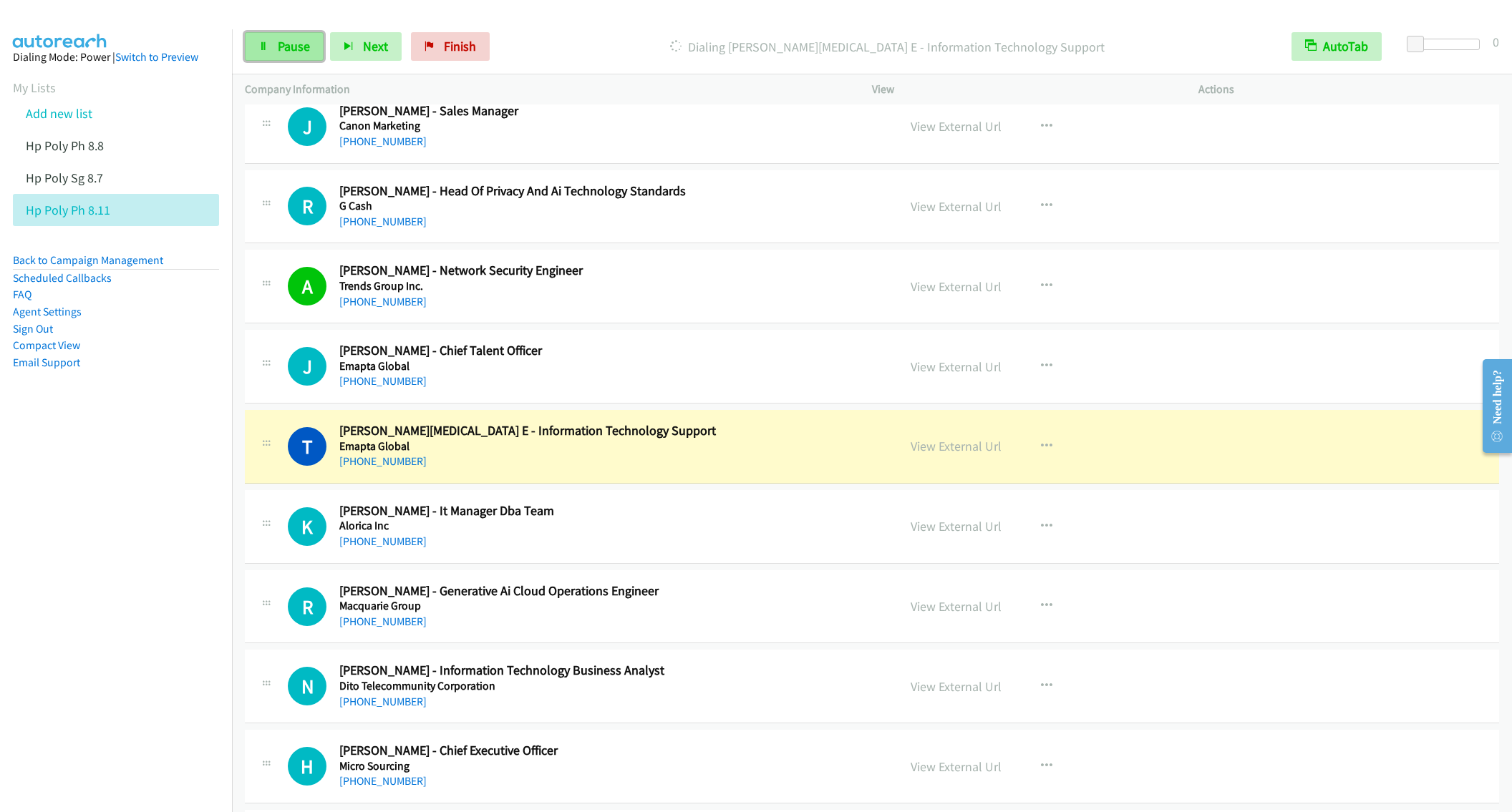
click at [278, 43] on span "Pause" at bounding box center [294, 46] width 32 height 16
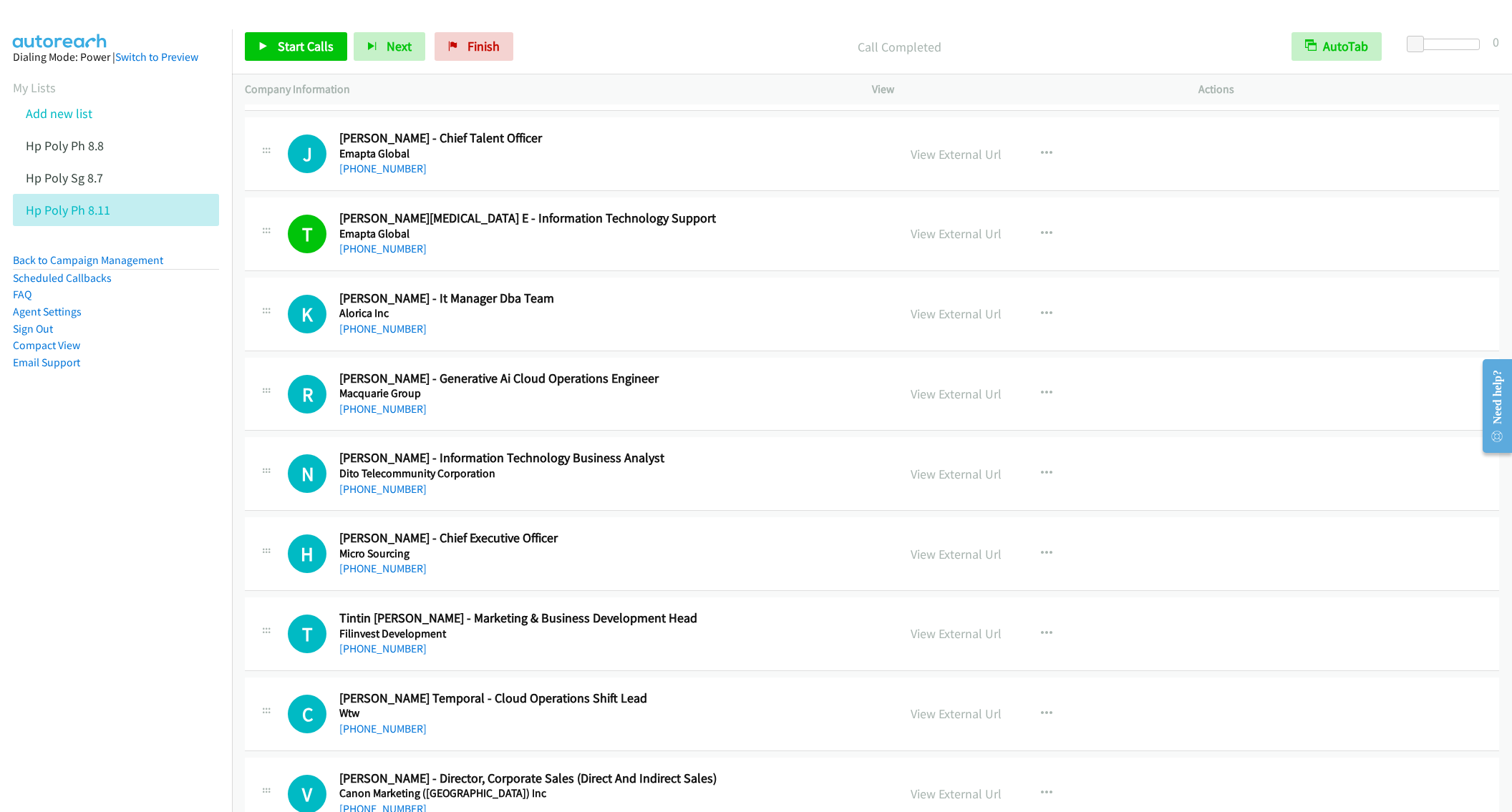
scroll to position [3221, 0]
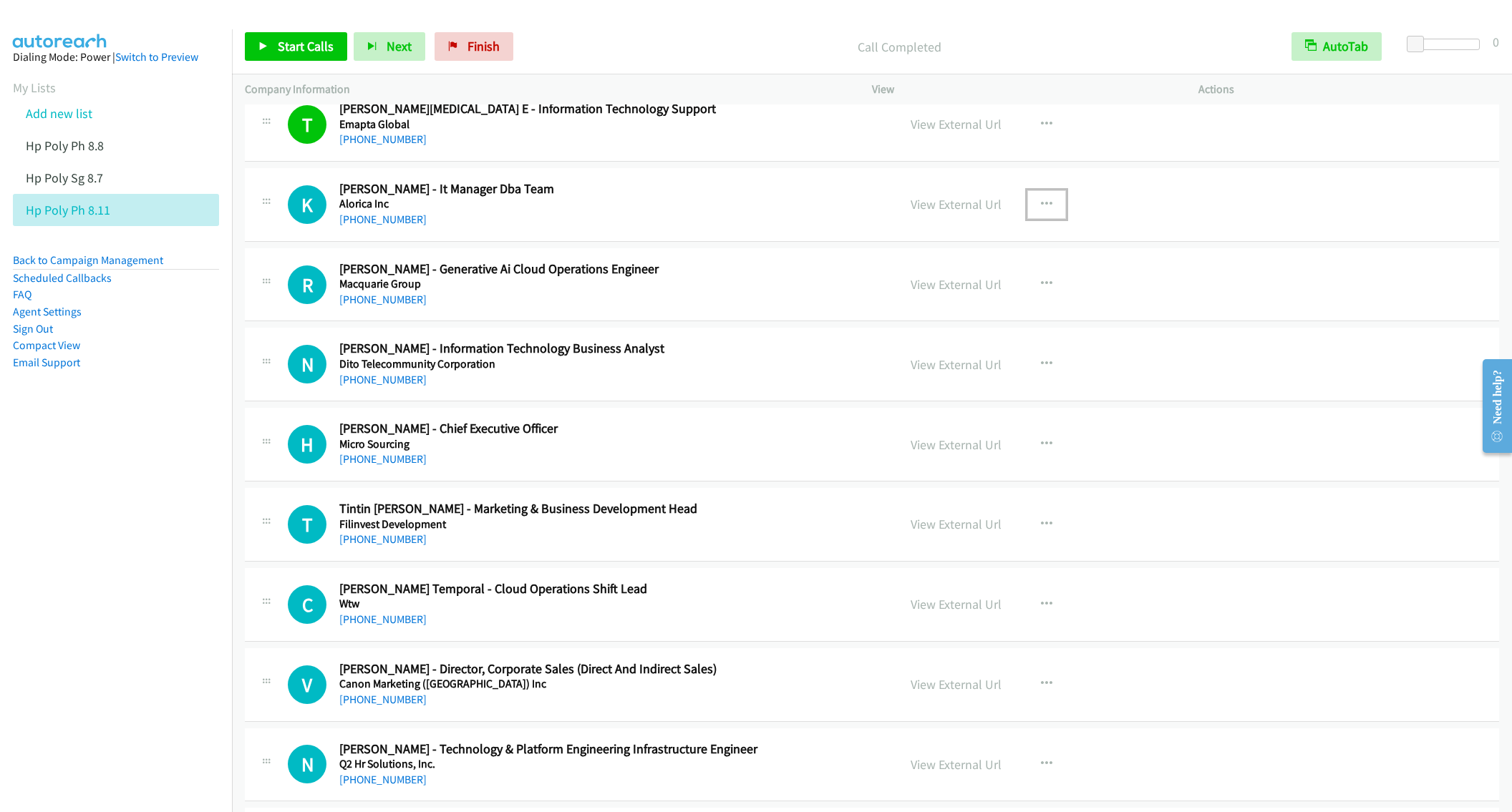
click at [1041, 210] on icon "button" at bounding box center [1047, 204] width 12 height 12
click at [939, 312] on link "Start Calls Here" at bounding box center [969, 297] width 190 height 29
click at [316, 41] on span "Start Calls" at bounding box center [306, 46] width 56 height 16
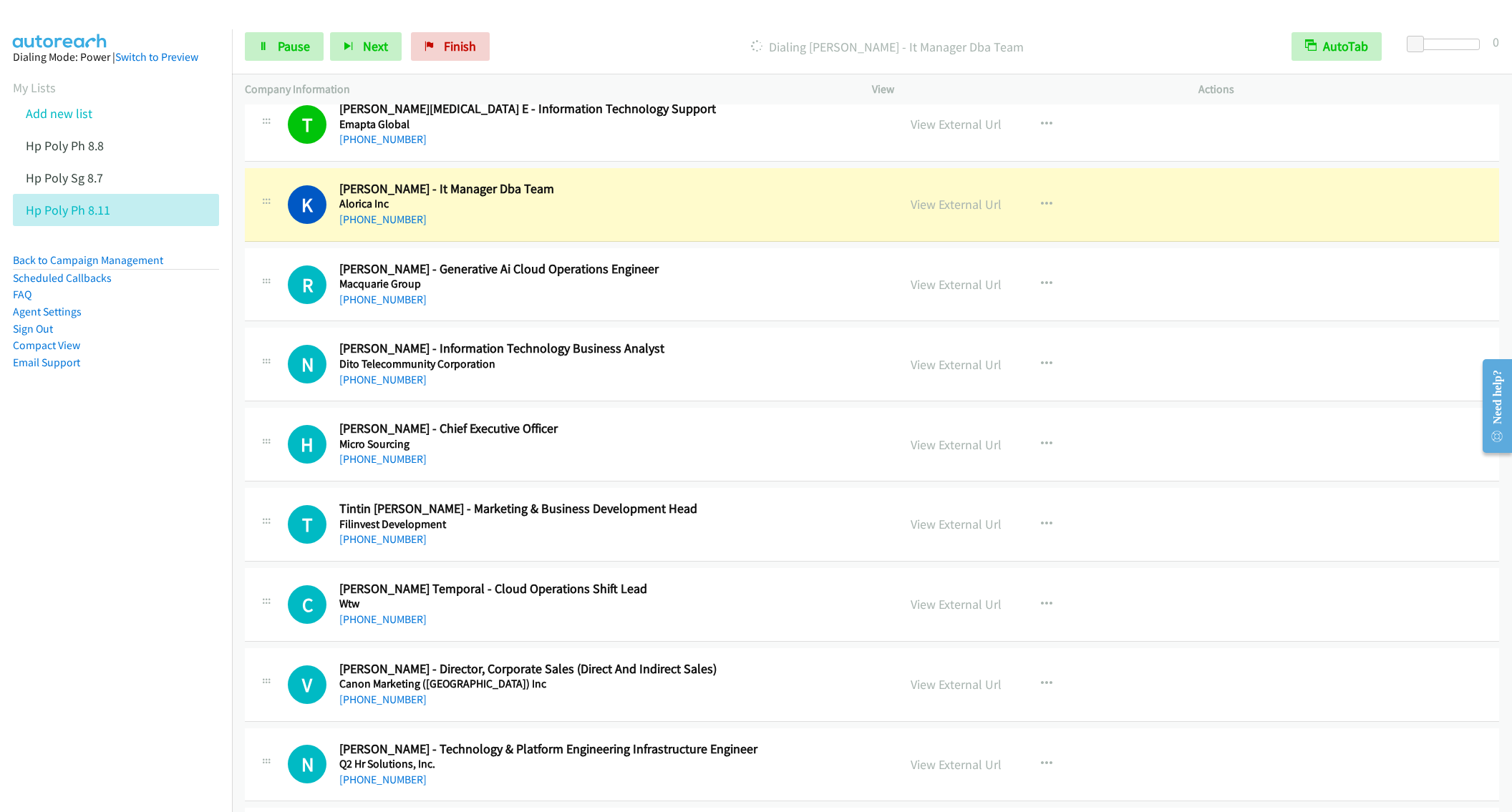
drag, startPoint x: 699, startPoint y: 222, endPoint x: 709, endPoint y: 232, distance: 14.1
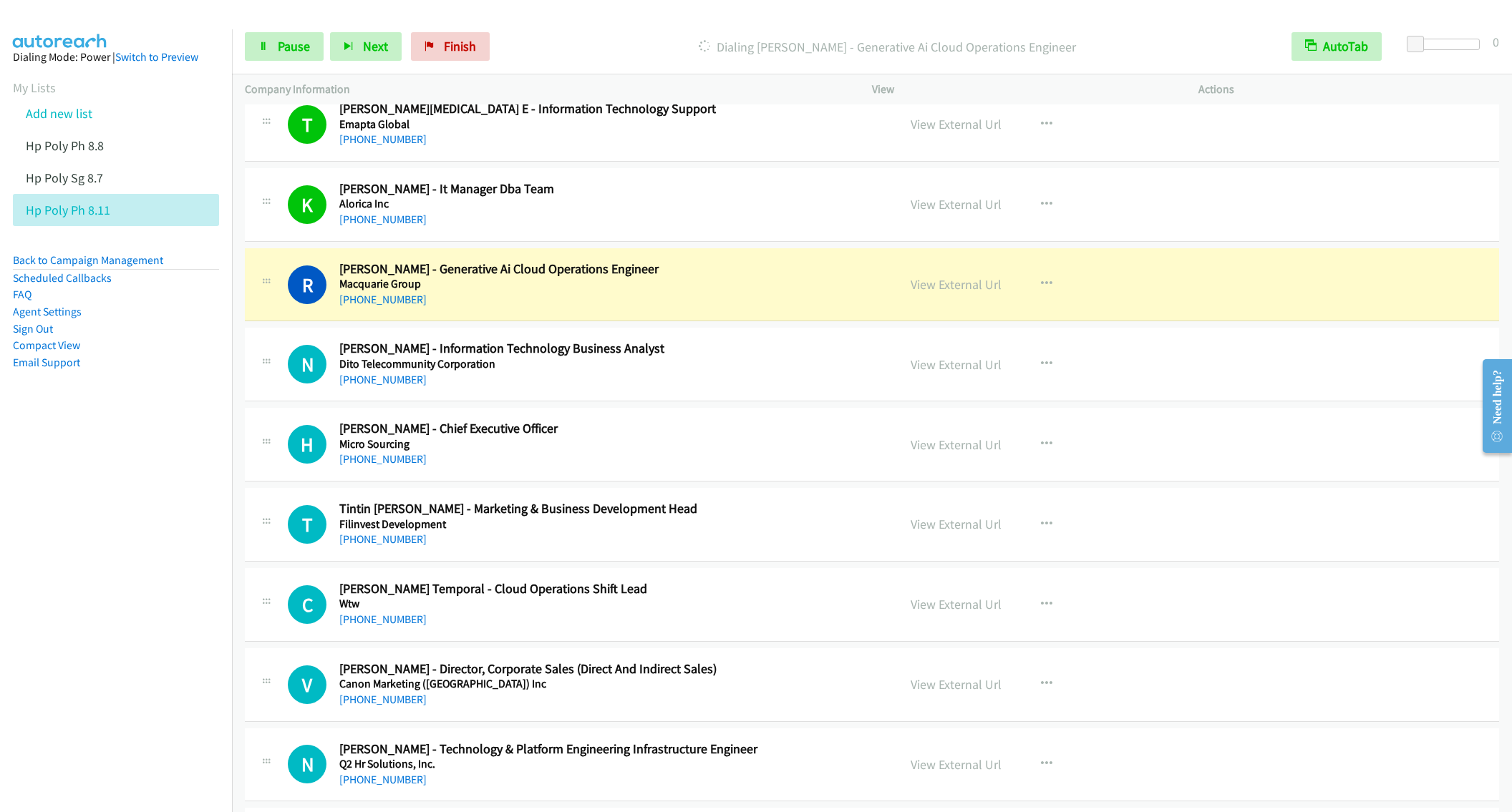
click at [694, 389] on div "[PHONE_NUMBER]" at bounding box center [608, 380] width 538 height 17
click at [1029, 458] on button "button" at bounding box center [1047, 444] width 39 height 29
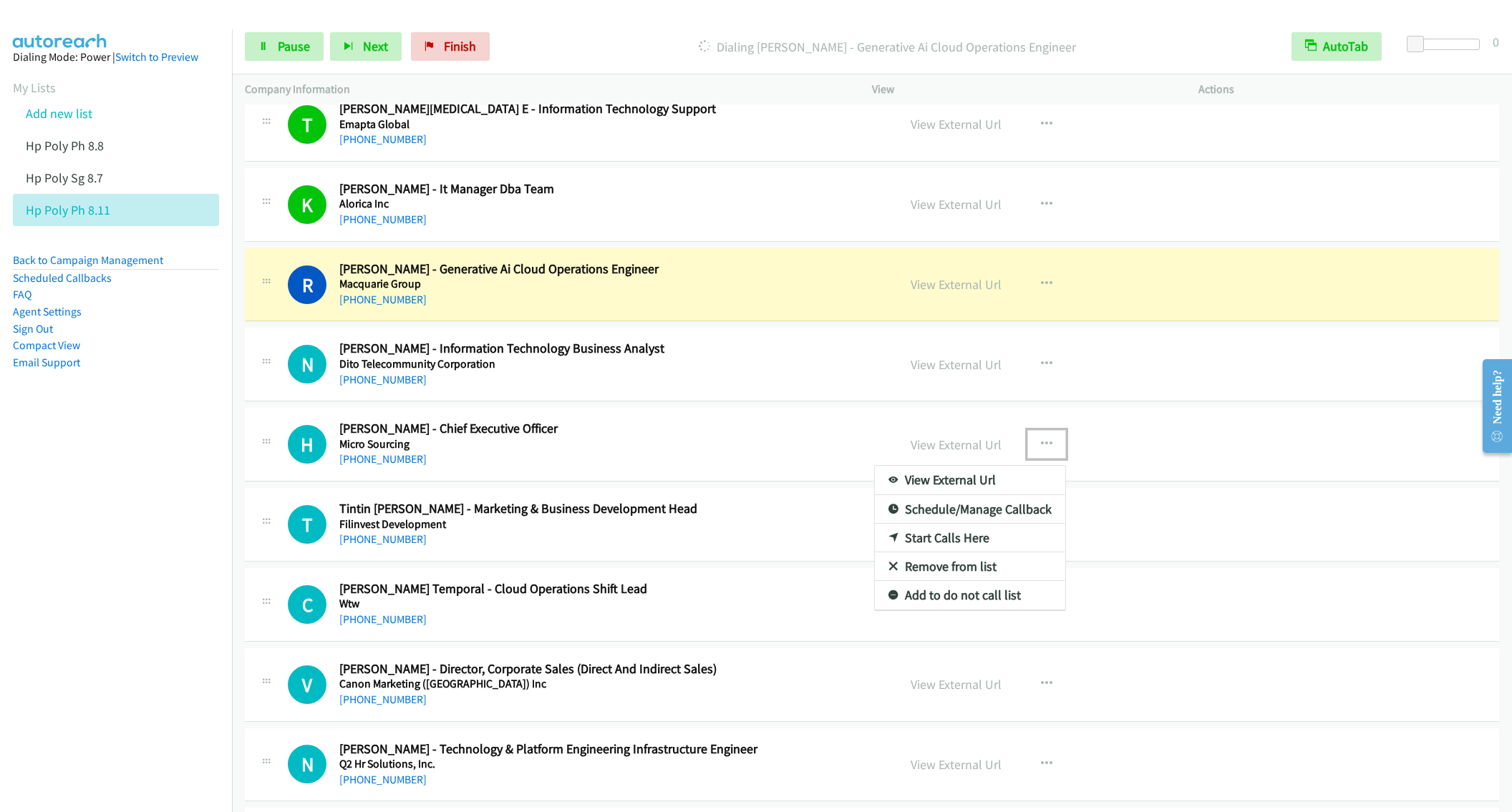
click at [279, 50] on div at bounding box center [756, 406] width 1512 height 812
click at [1041, 450] on icon "button" at bounding box center [1047, 444] width 12 height 12
click at [928, 553] on link "Start Calls Here" at bounding box center [969, 538] width 190 height 29
click at [1031, 459] on button "button" at bounding box center [1047, 444] width 39 height 29
click at [953, 581] on link "Remove from list" at bounding box center [969, 567] width 190 height 29
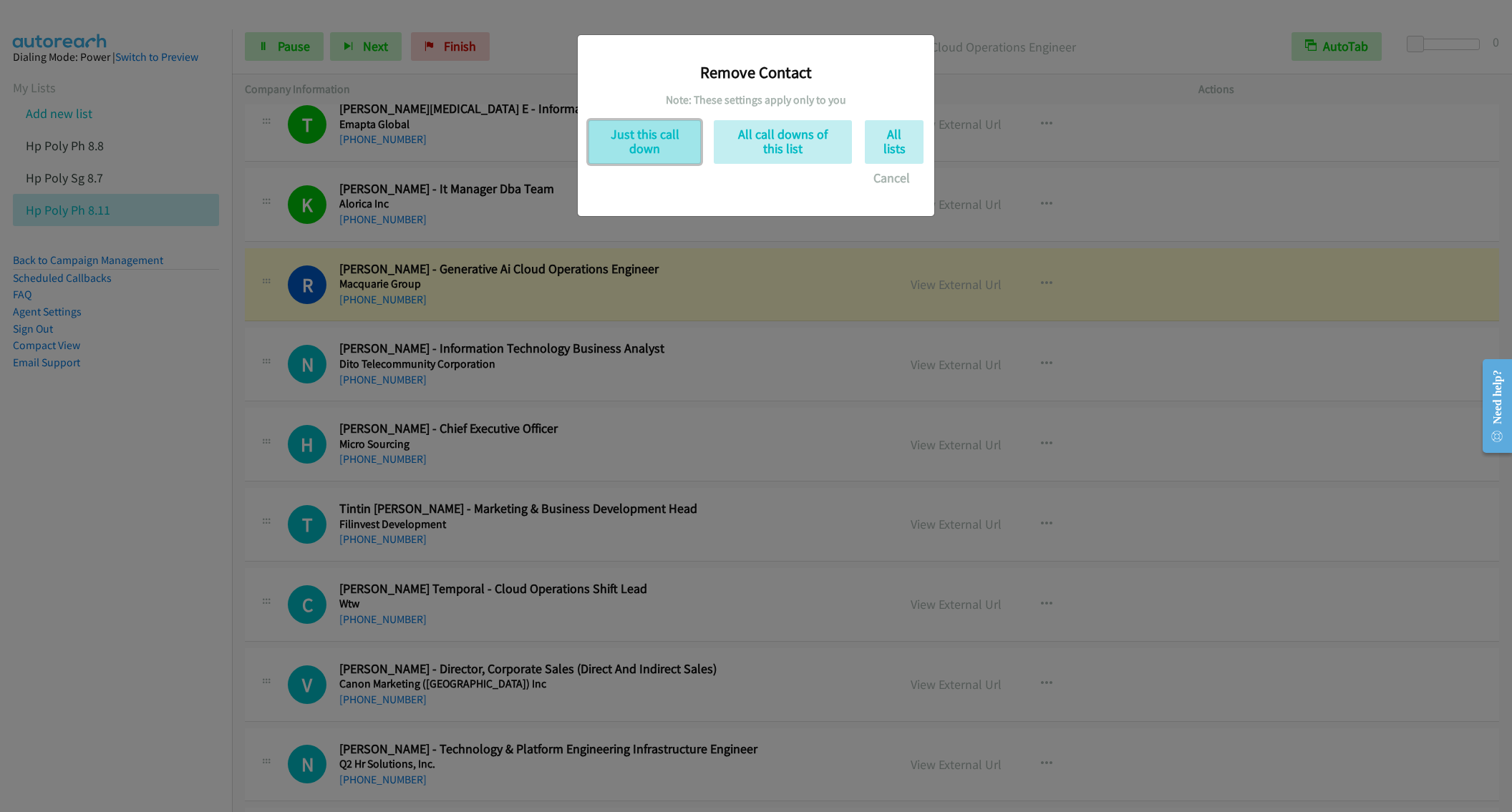
click at [662, 144] on button "Just this call down" at bounding box center [644, 142] width 112 height 44
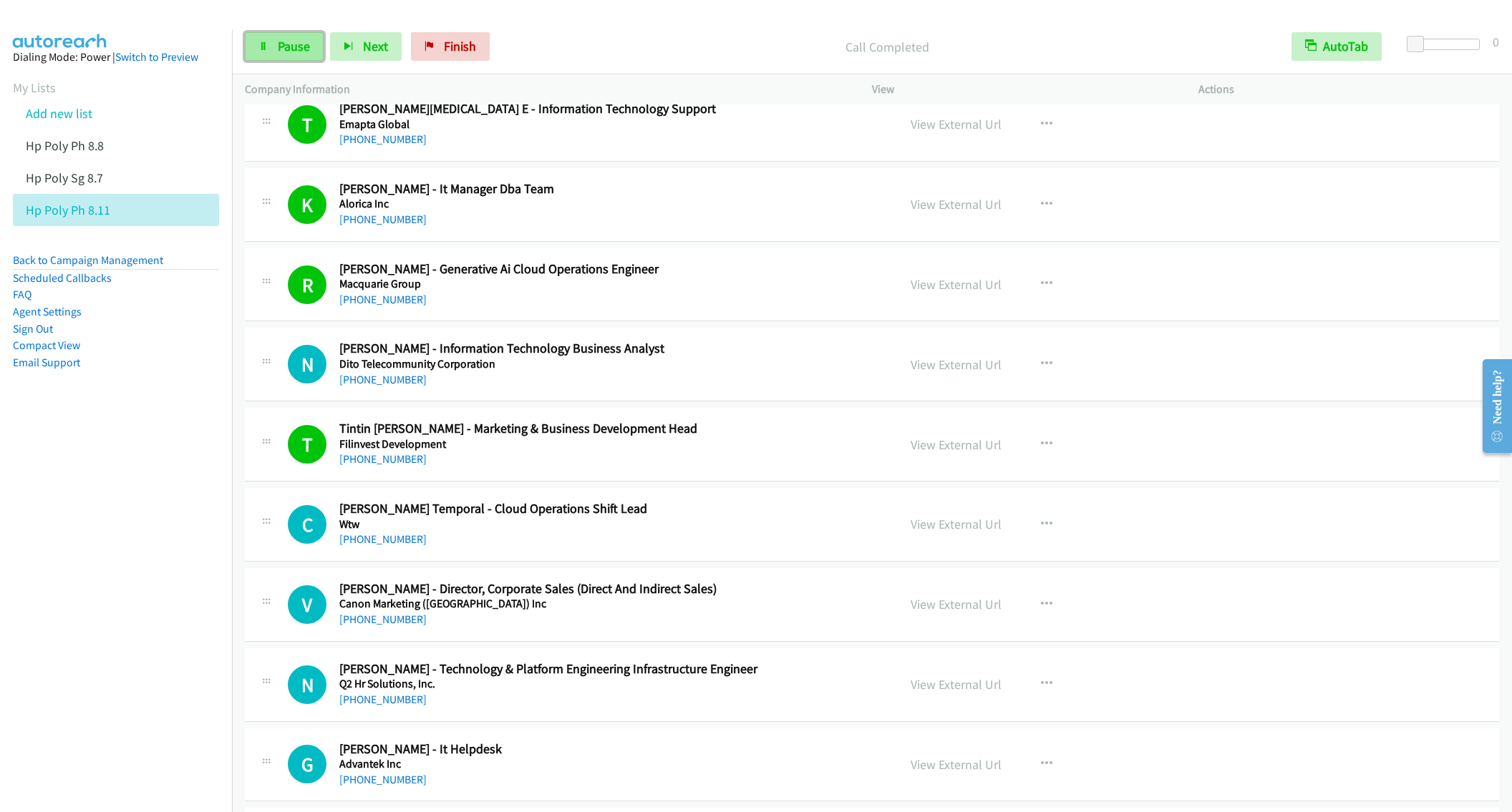
click at [274, 52] on link "Pause" at bounding box center [284, 46] width 79 height 29
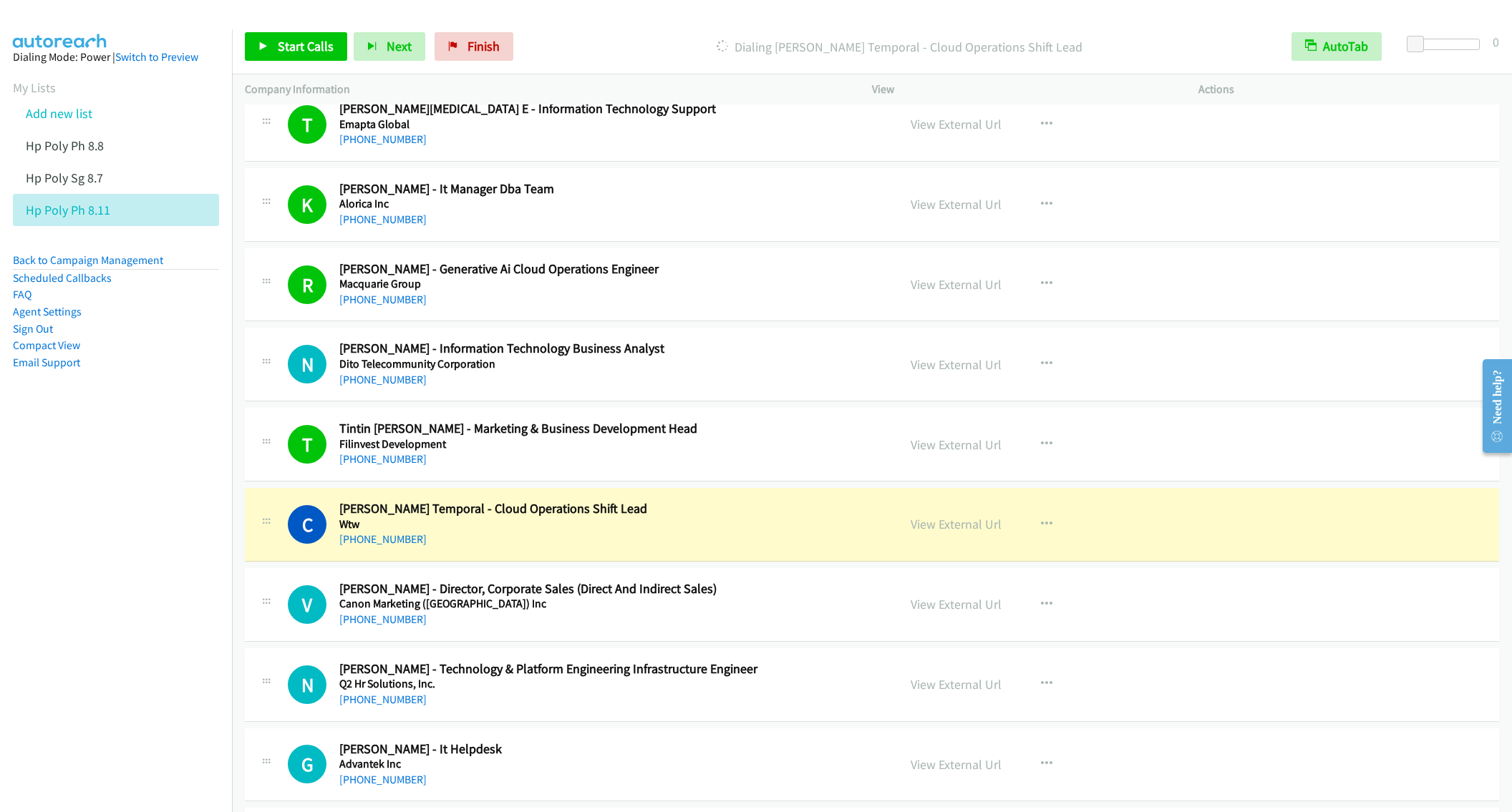
click at [634, 468] on div "[PHONE_NUMBER]" at bounding box center [608, 460] width 538 height 17
click at [1041, 370] on icon "button" at bounding box center [1047, 364] width 12 height 12
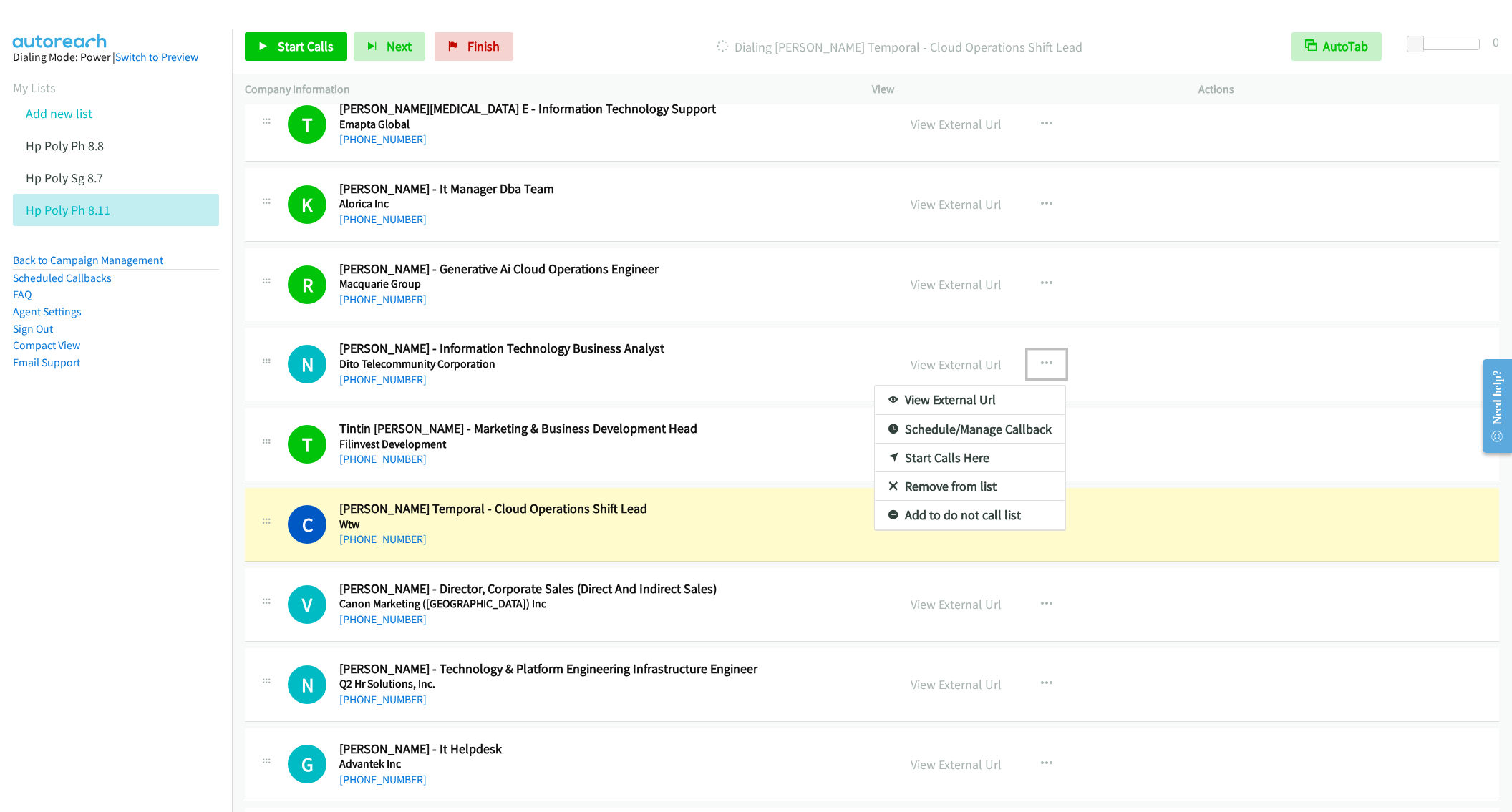
click at [947, 471] on link "Start Calls Here" at bounding box center [969, 458] width 190 height 29
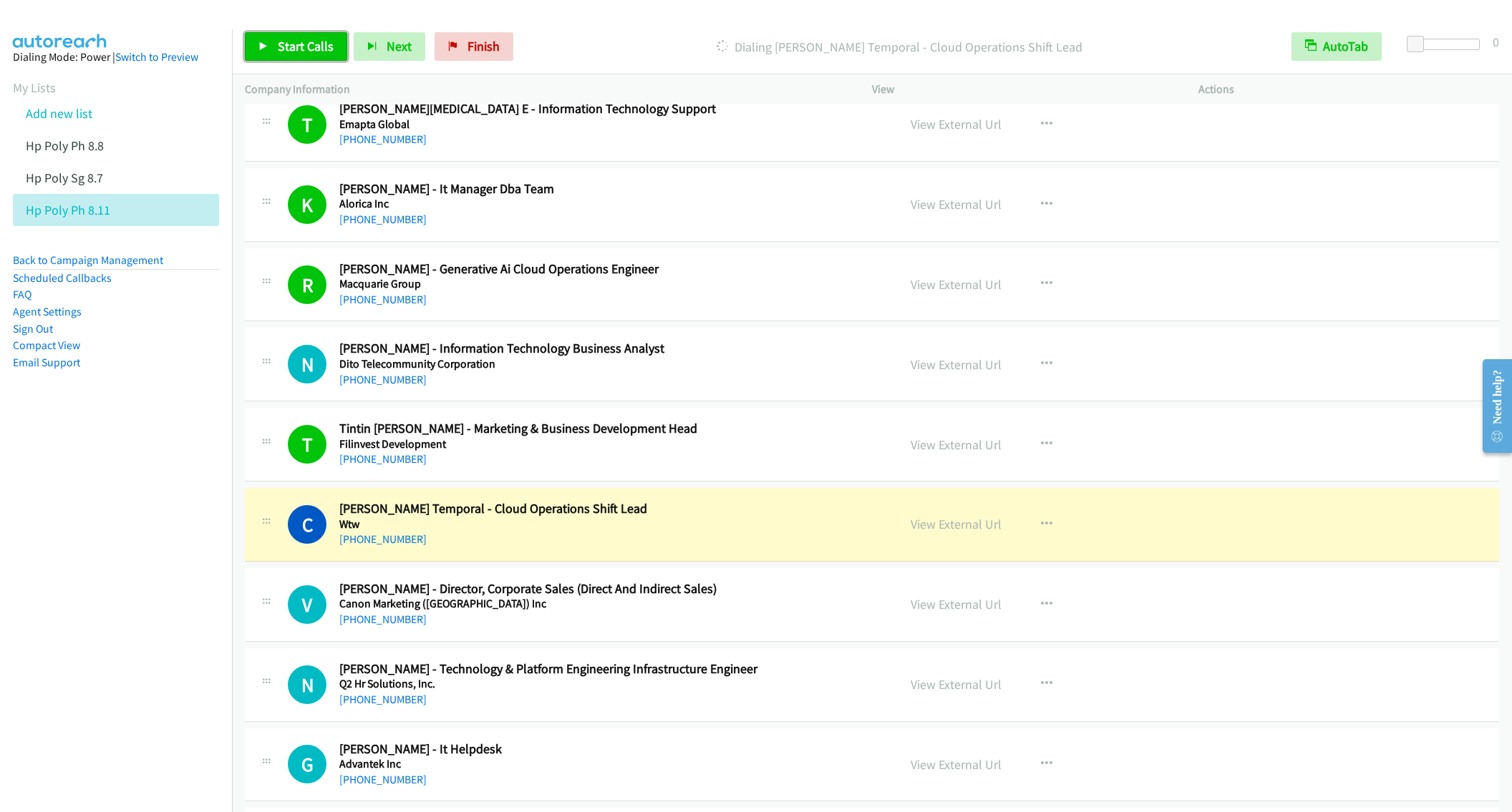
click at [301, 44] on span "Start Calls" at bounding box center [306, 46] width 56 height 16
click at [281, 52] on span "Pause" at bounding box center [294, 46] width 32 height 16
click at [958, 373] on link "View External Url" at bounding box center [956, 364] width 91 height 16
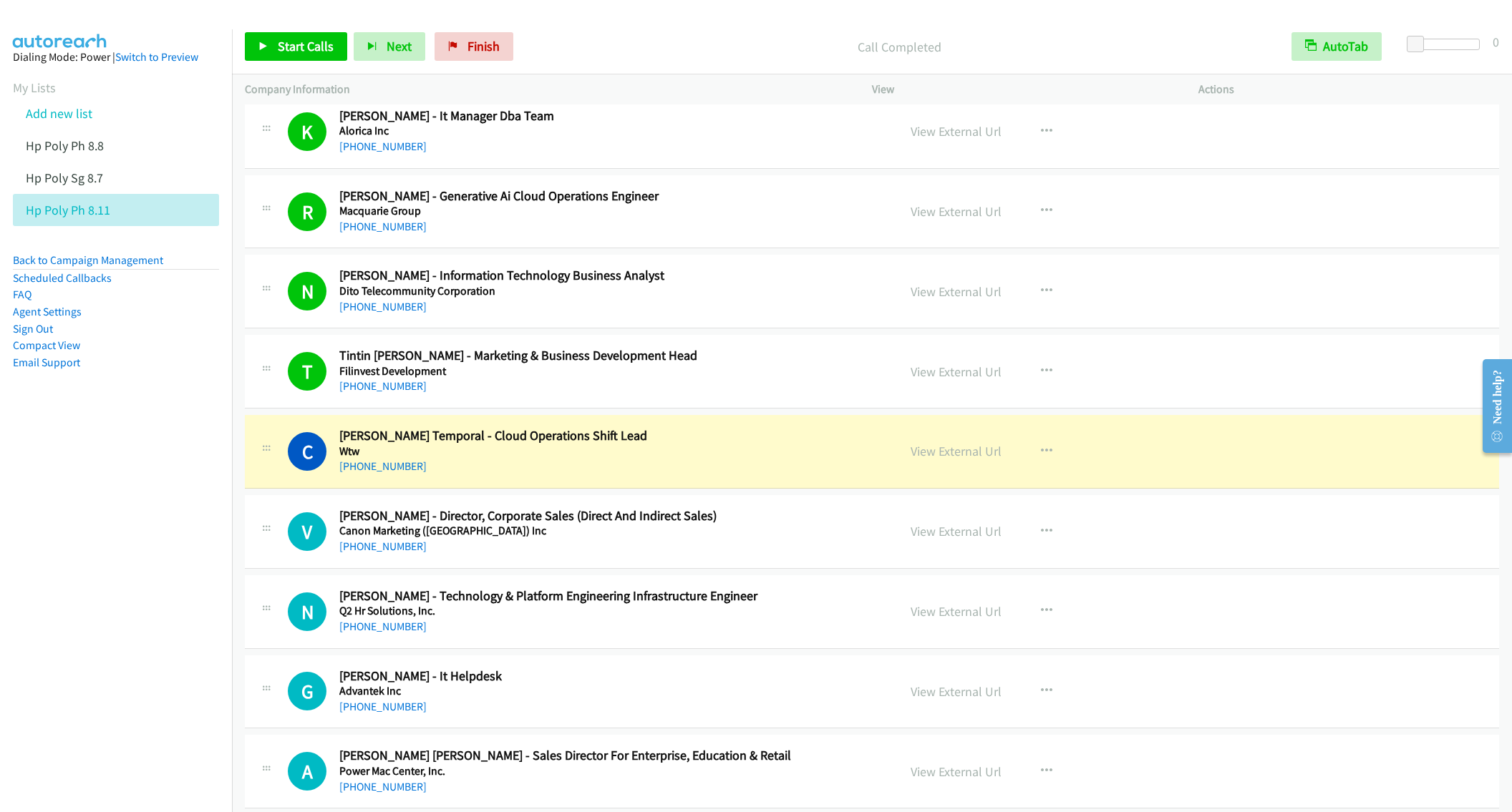
scroll to position [3328, 0]
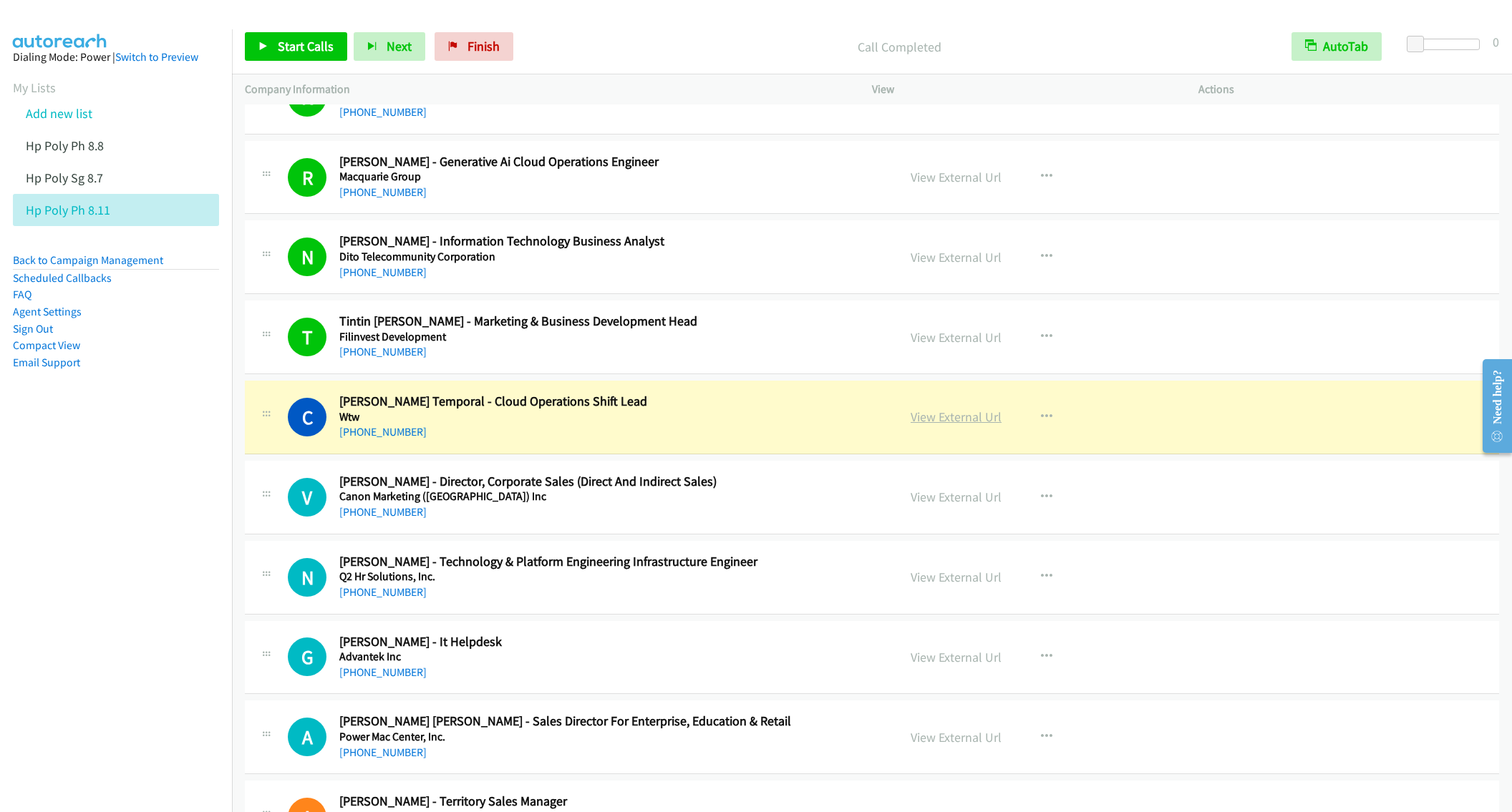
click at [947, 425] on link "View External Url" at bounding box center [956, 417] width 91 height 16
click at [943, 586] on link "View External Url" at bounding box center [956, 576] width 91 height 16
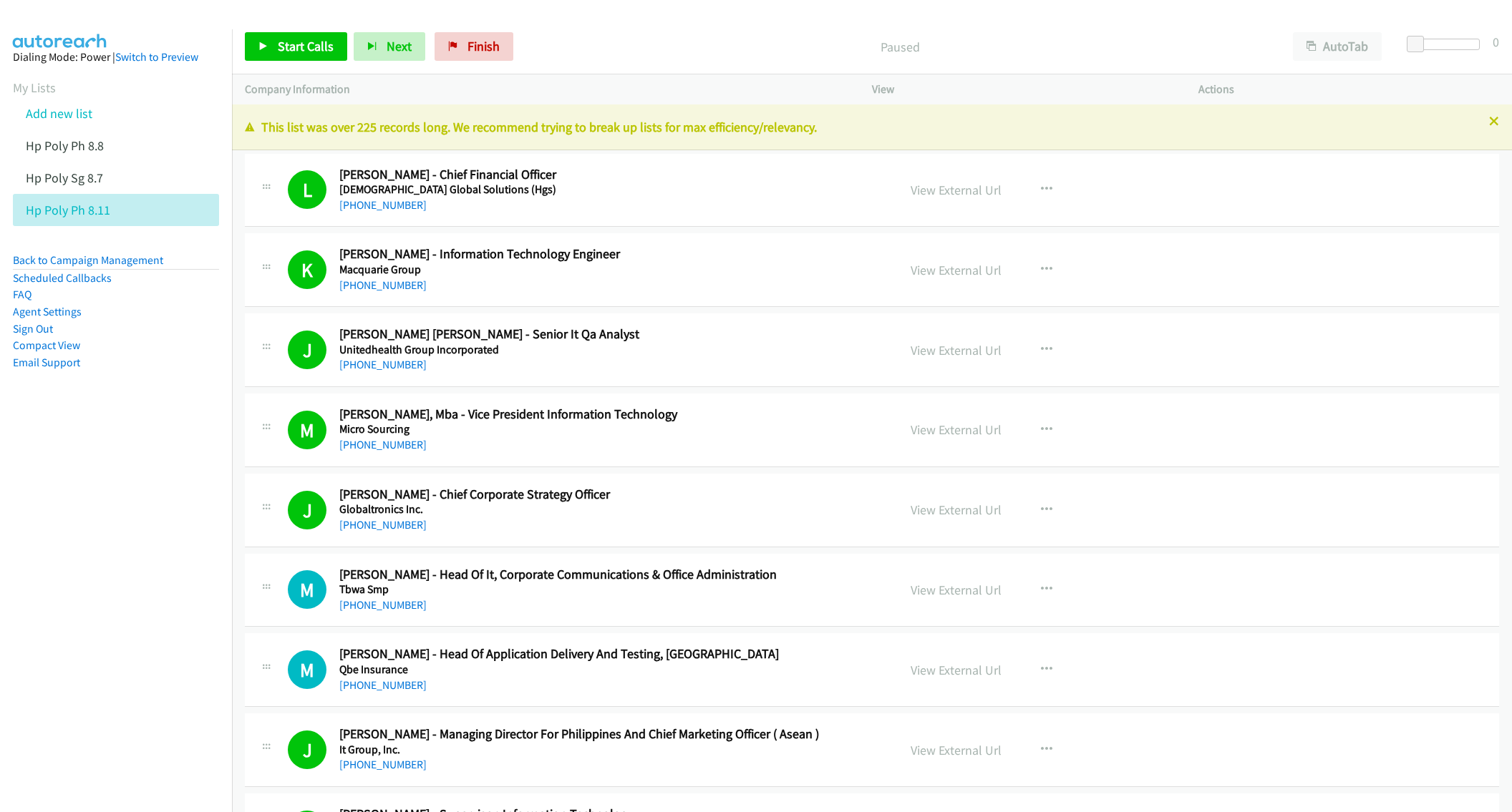
click at [1482, 124] on div "This list was over 225 records long. We recommend trying to break up lists for …" at bounding box center [871, 128] width 1280 height 46
click at [1471, 119] on p "This list was over 225 records long. We recommend trying to break up lists for …" at bounding box center [872, 127] width 1254 height 19
click at [1489, 120] on icon at bounding box center [1494, 123] width 10 height 10
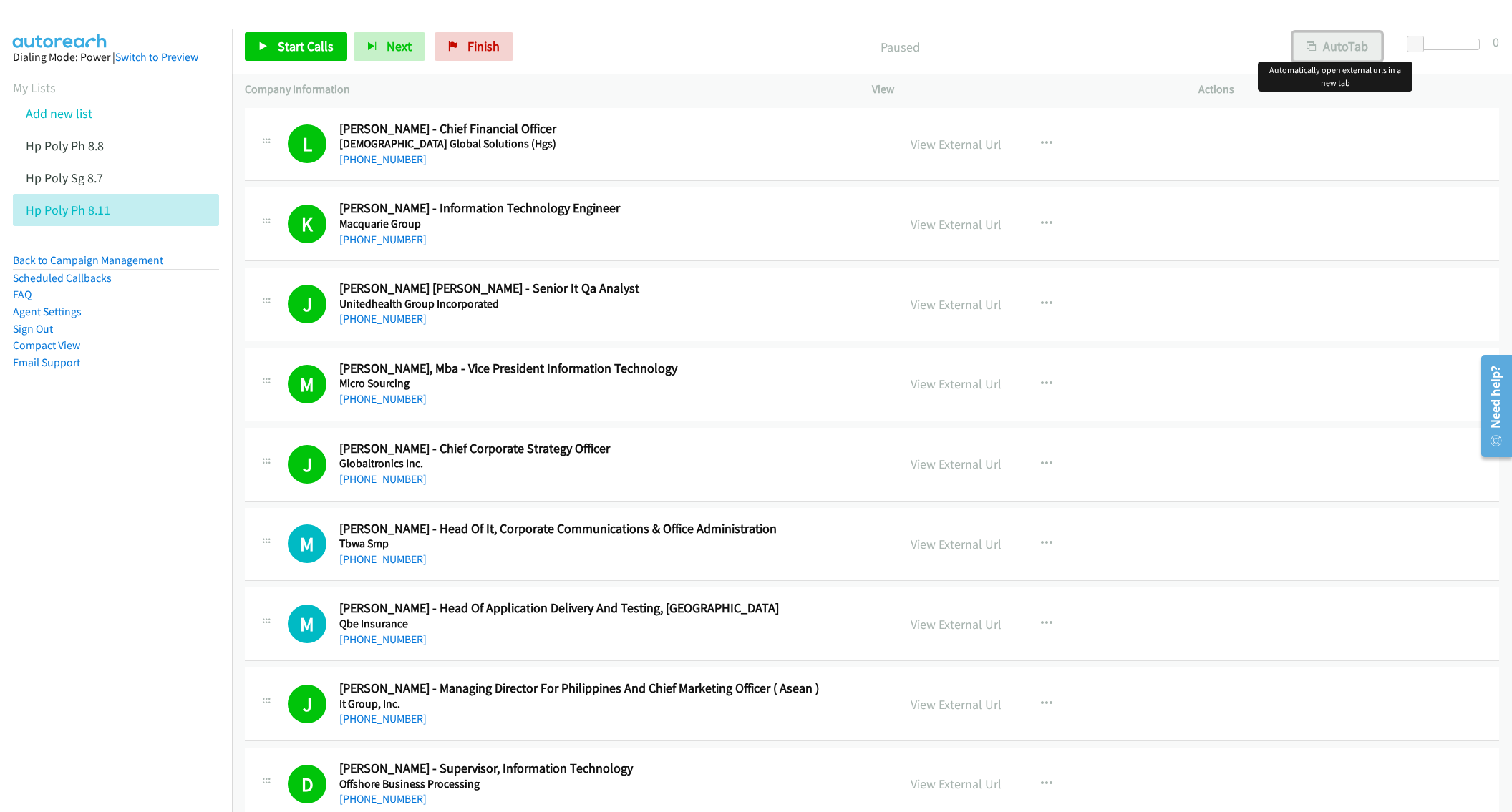
click at [1329, 49] on button "AutoTab" at bounding box center [1337, 46] width 89 height 29
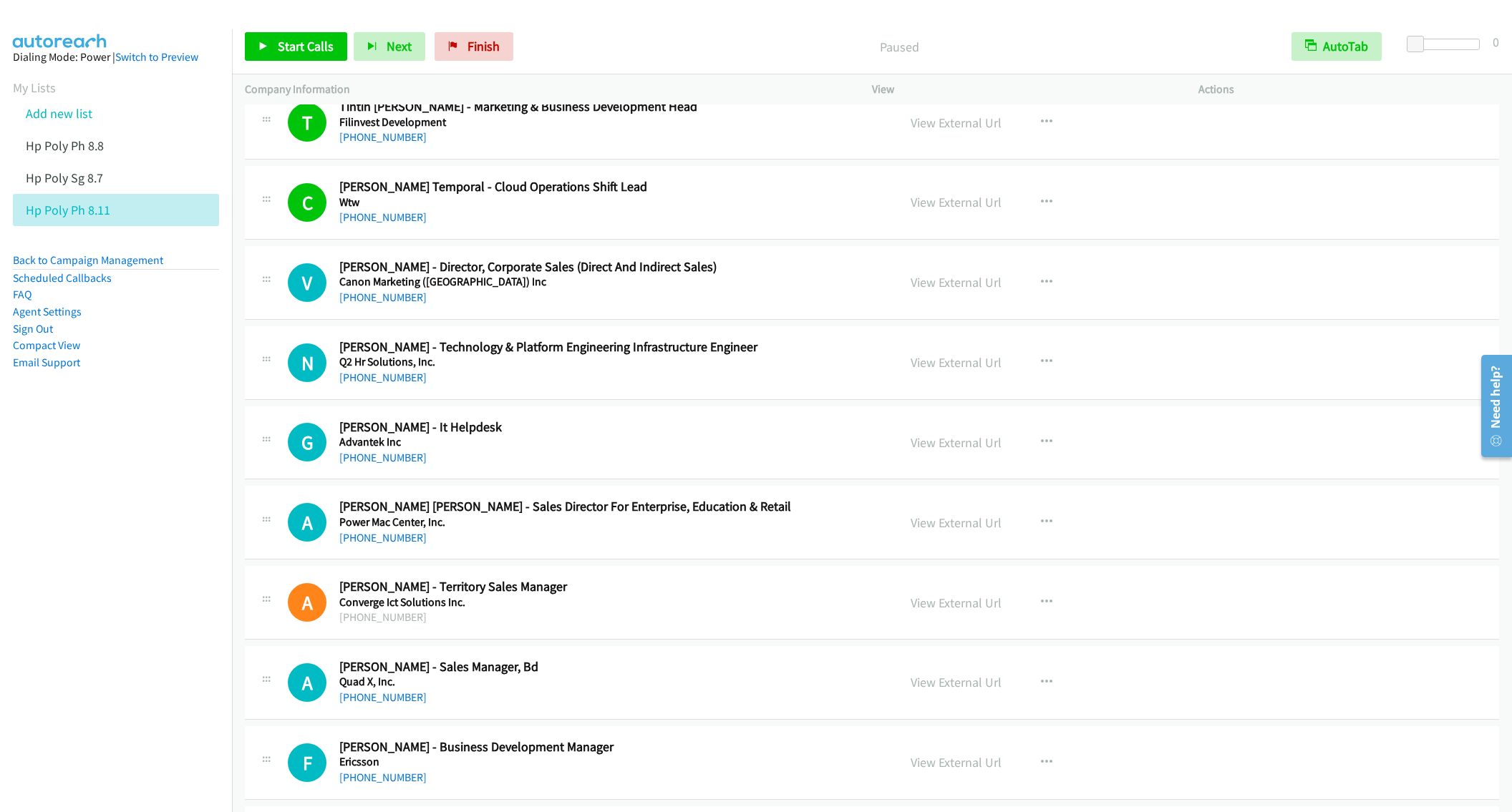
scroll to position [3563, 0]
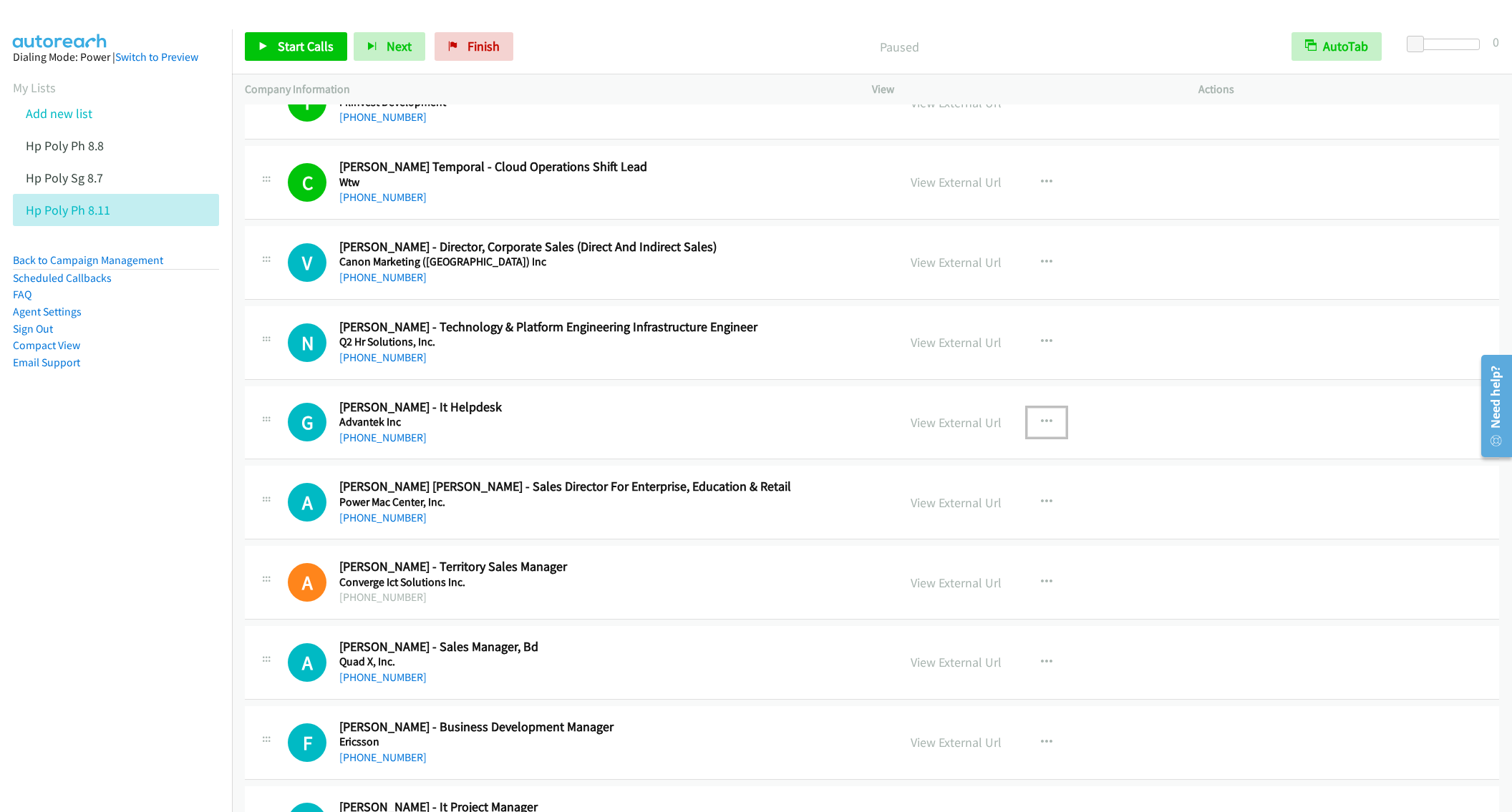
click at [1041, 428] on icon "button" at bounding box center [1047, 422] width 12 height 12
click at [928, 531] on link "Start Calls Here" at bounding box center [969, 516] width 190 height 29
click at [278, 43] on span "Start Calls" at bounding box center [306, 46] width 56 height 16
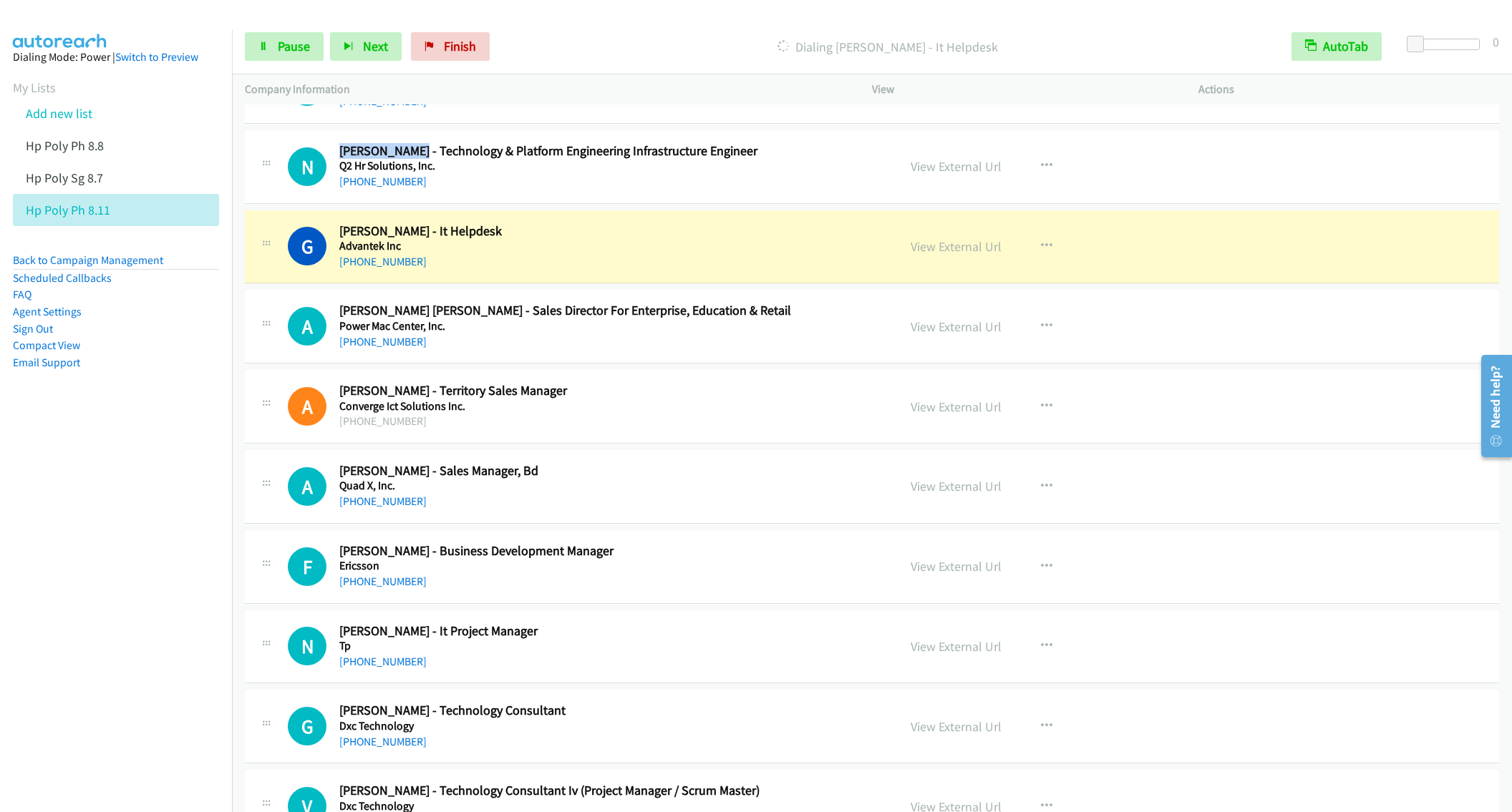
scroll to position [3778, 0]
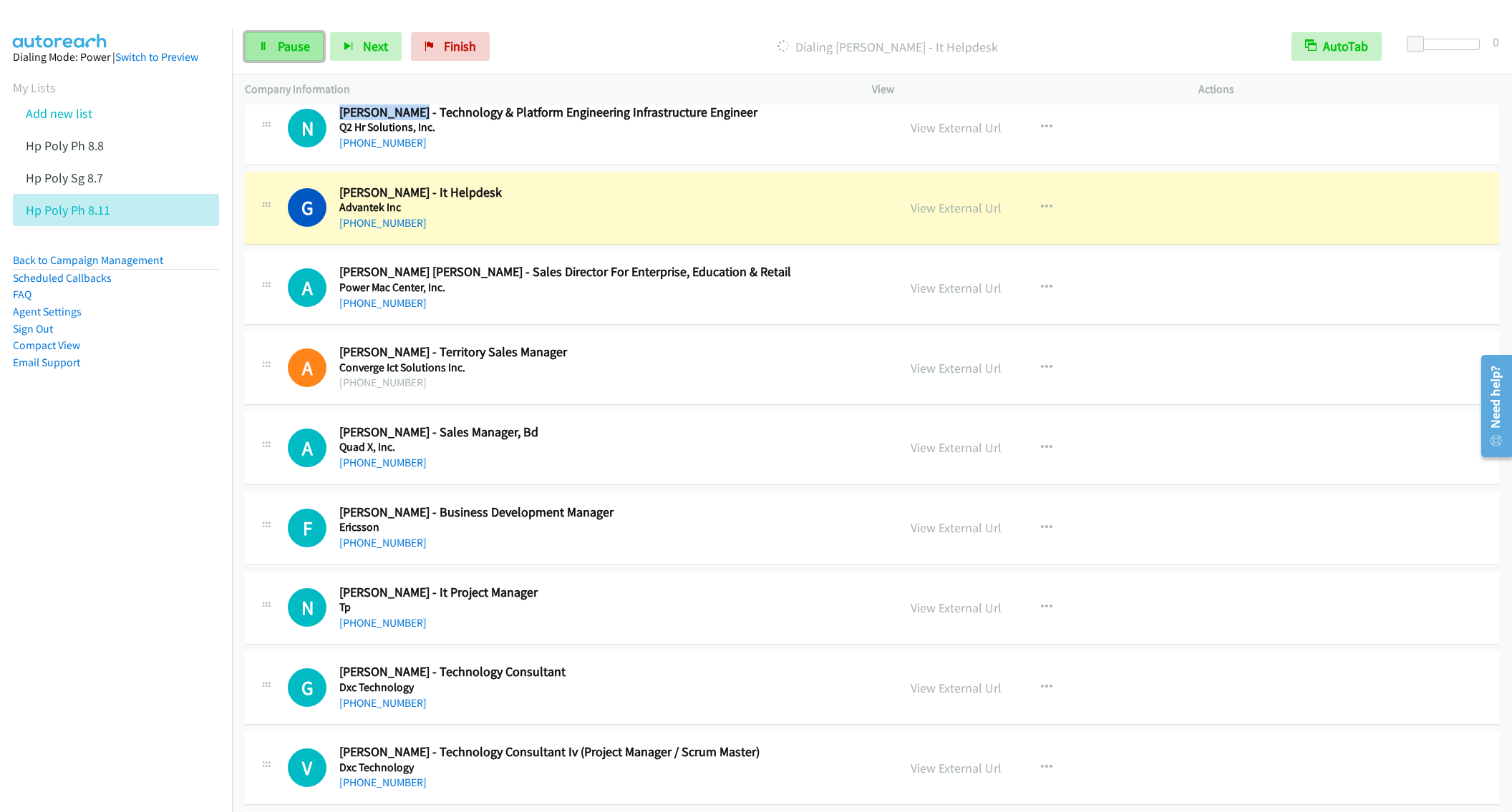
click at [283, 57] on link "Pause" at bounding box center [284, 46] width 79 height 29
click at [1041, 293] on icon "button" at bounding box center [1047, 288] width 12 height 12
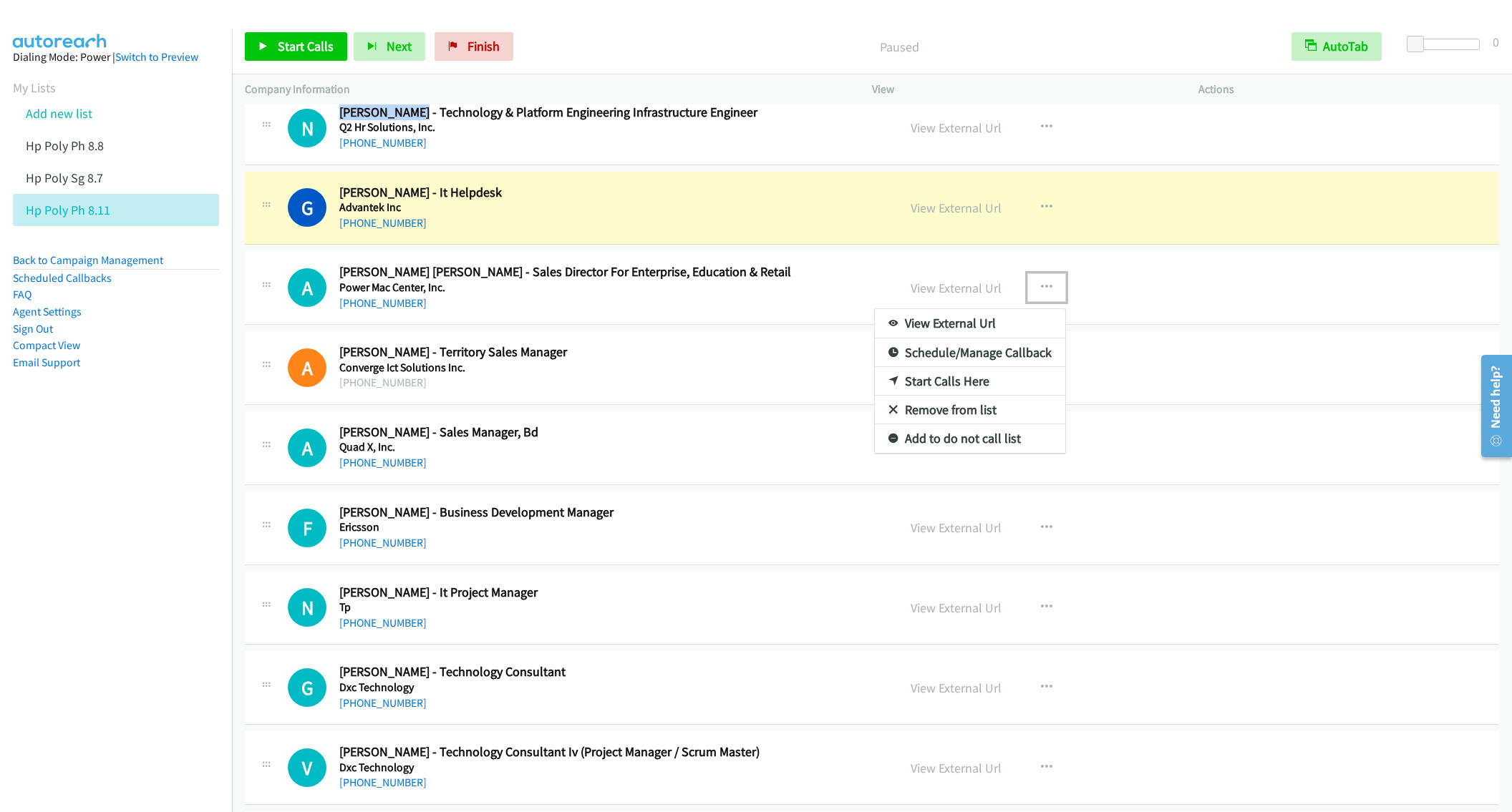
click at [935, 424] on link "Remove from list" at bounding box center [969, 410] width 190 height 29
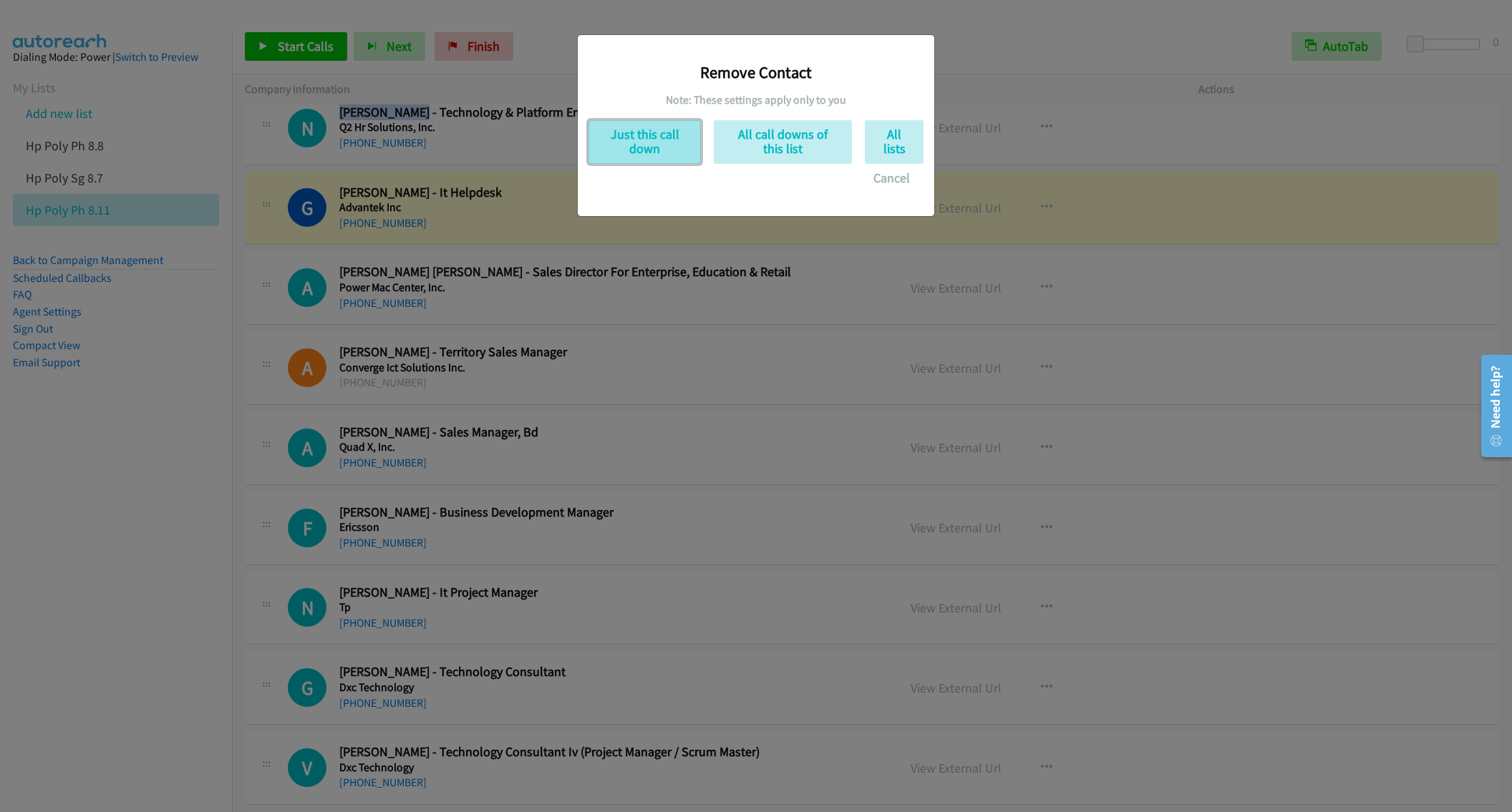
click at [649, 144] on button "Just this call down" at bounding box center [644, 142] width 112 height 44
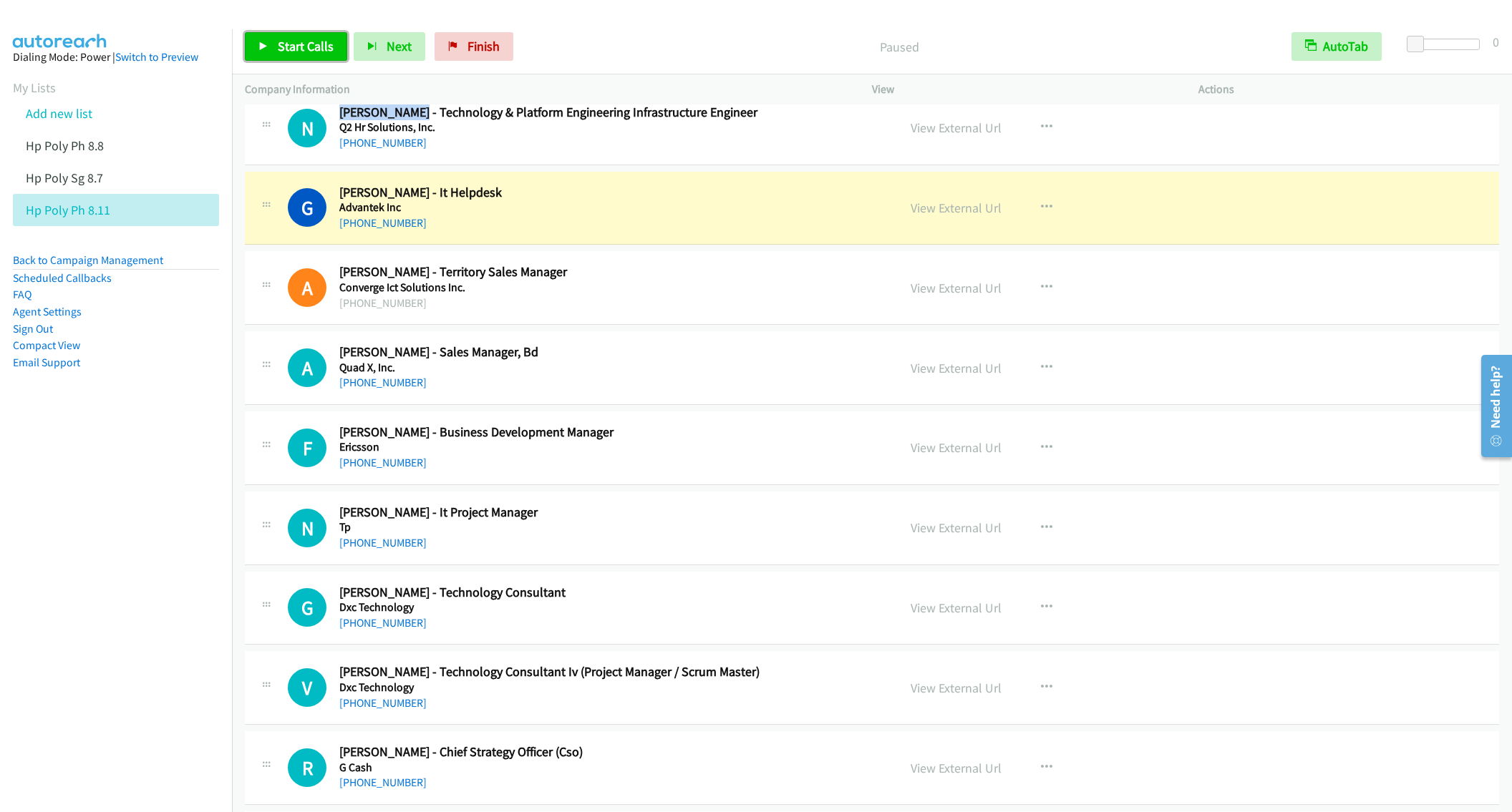
click at [288, 44] on span "Start Calls" at bounding box center [306, 46] width 56 height 16
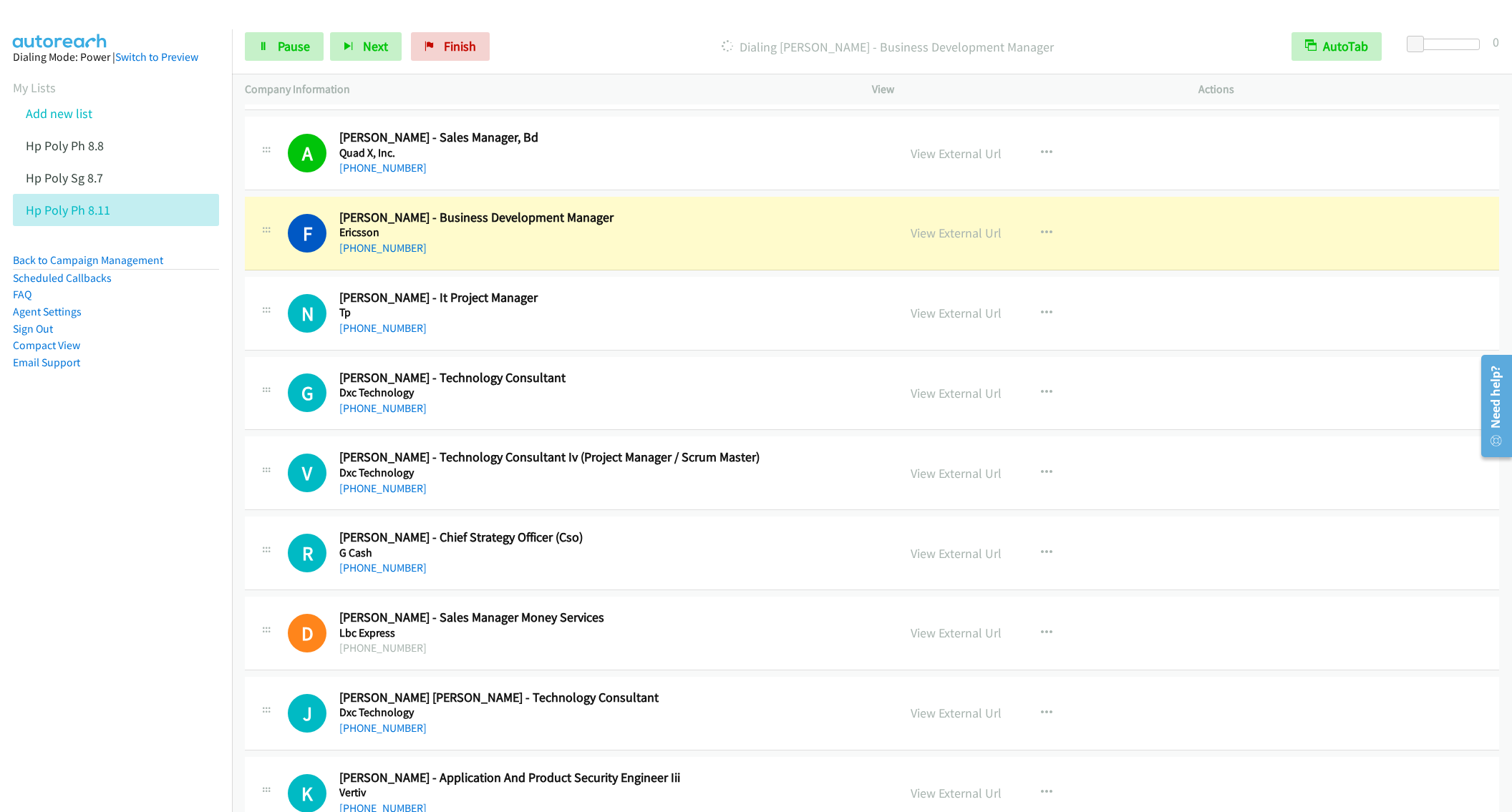
scroll to position [4100, 0]
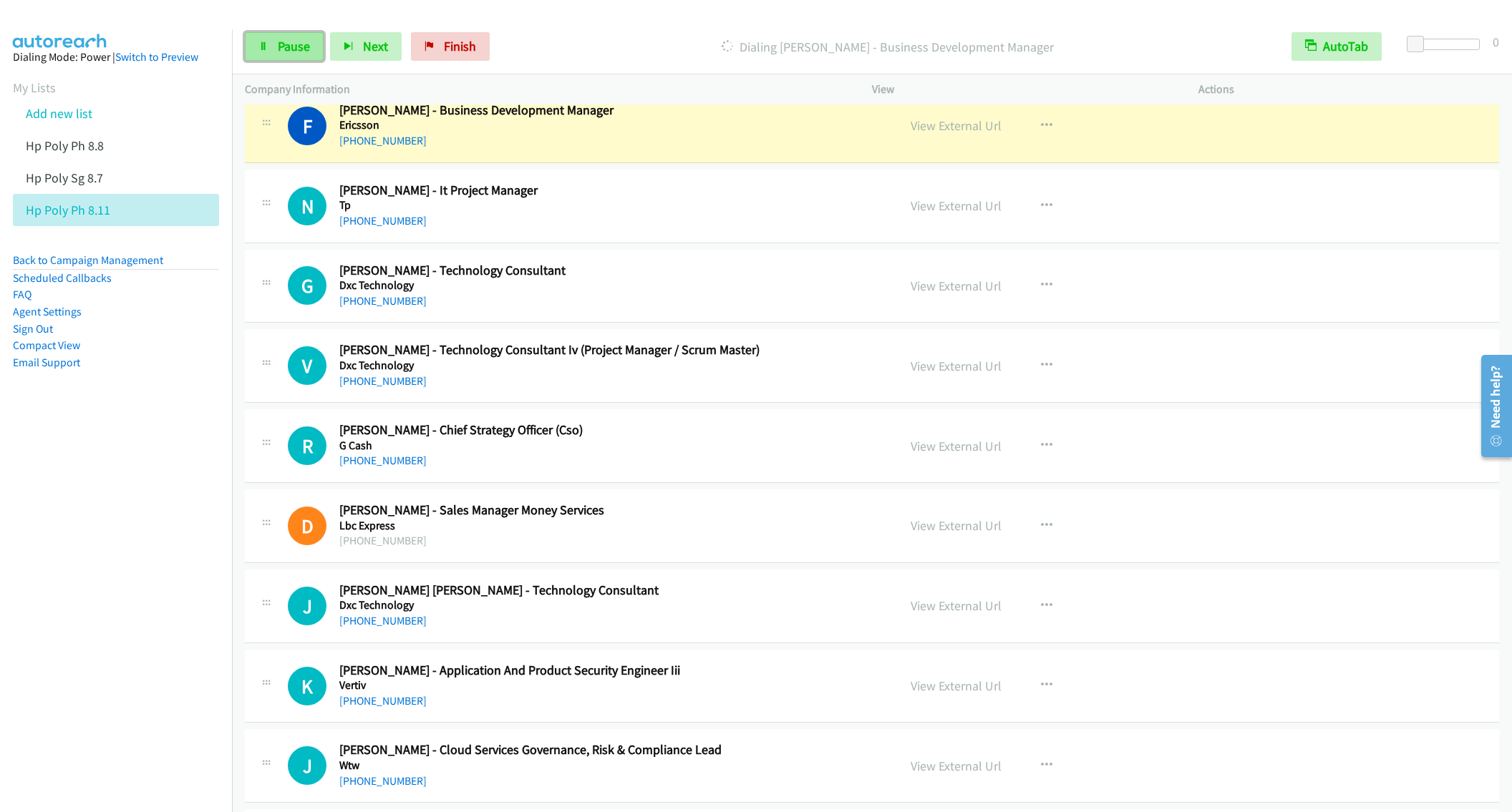
click at [279, 54] on span "Pause" at bounding box center [294, 46] width 32 height 16
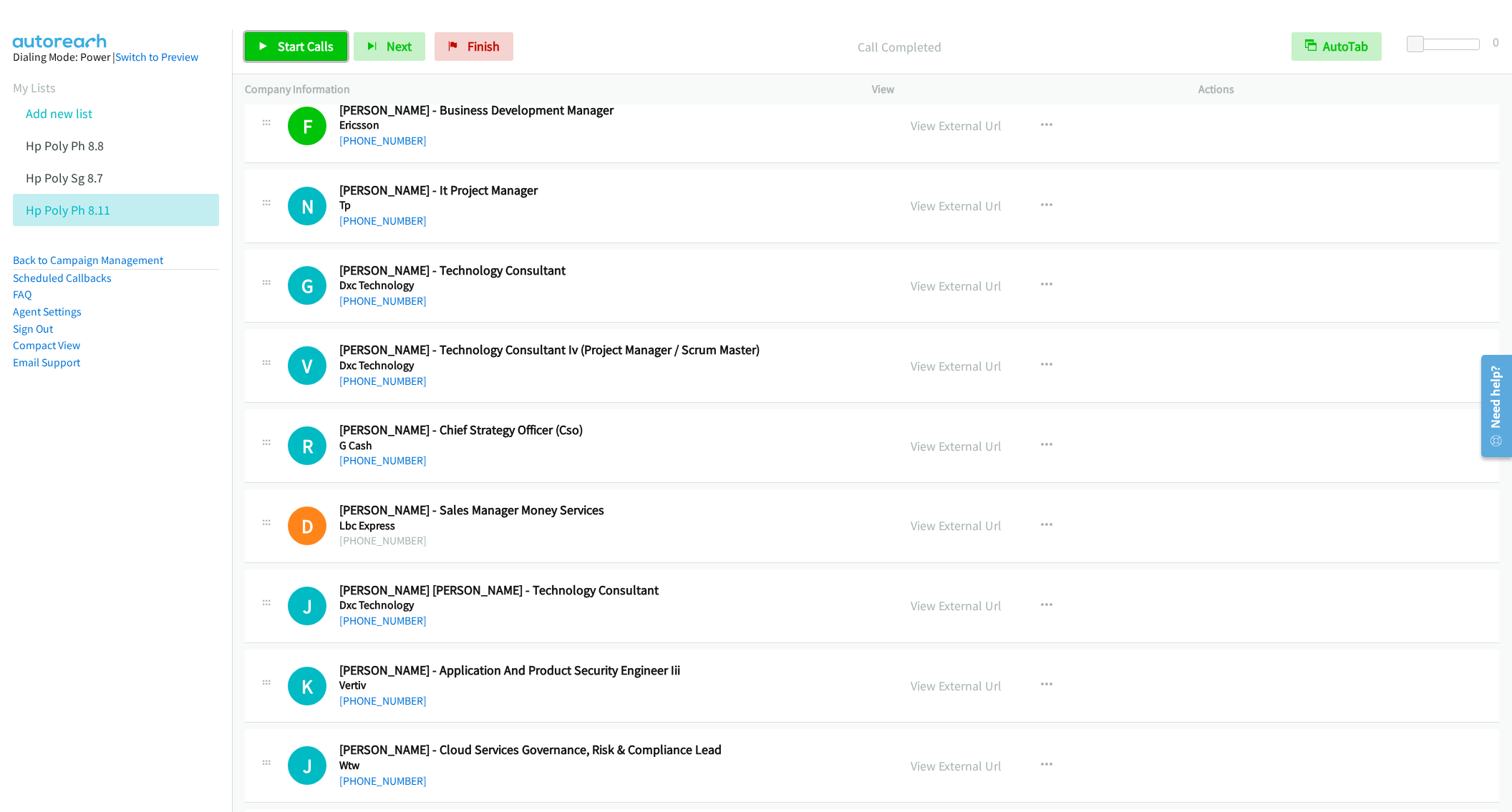
click at [287, 46] on span "Start Calls" at bounding box center [306, 46] width 56 height 16
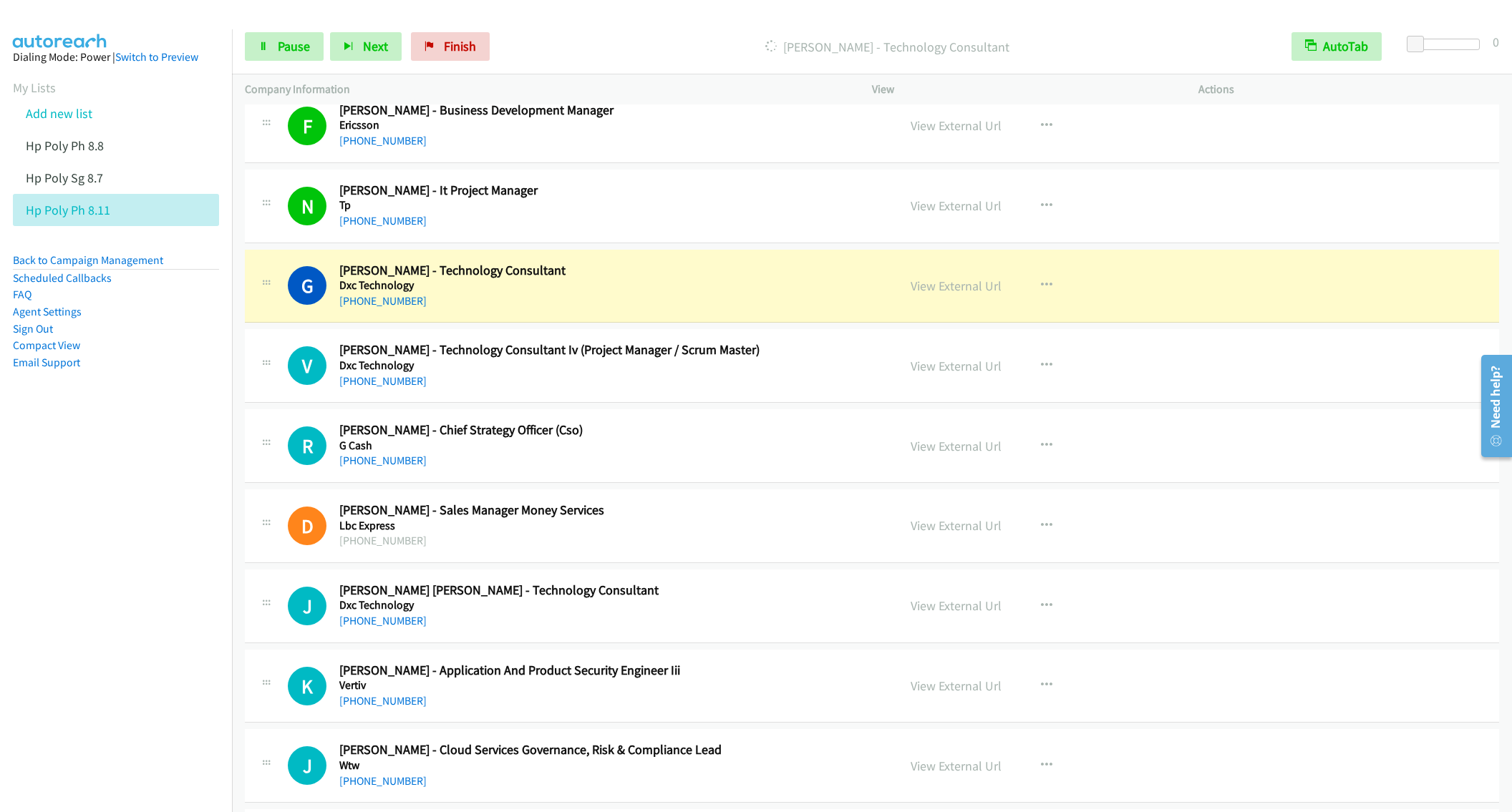
click at [675, 470] on div "[PHONE_NUMBER]" at bounding box center [608, 460] width 538 height 17
click at [1029, 460] on button "button" at bounding box center [1047, 446] width 39 height 29
click at [943, 582] on link "Remove from list" at bounding box center [969, 569] width 190 height 29
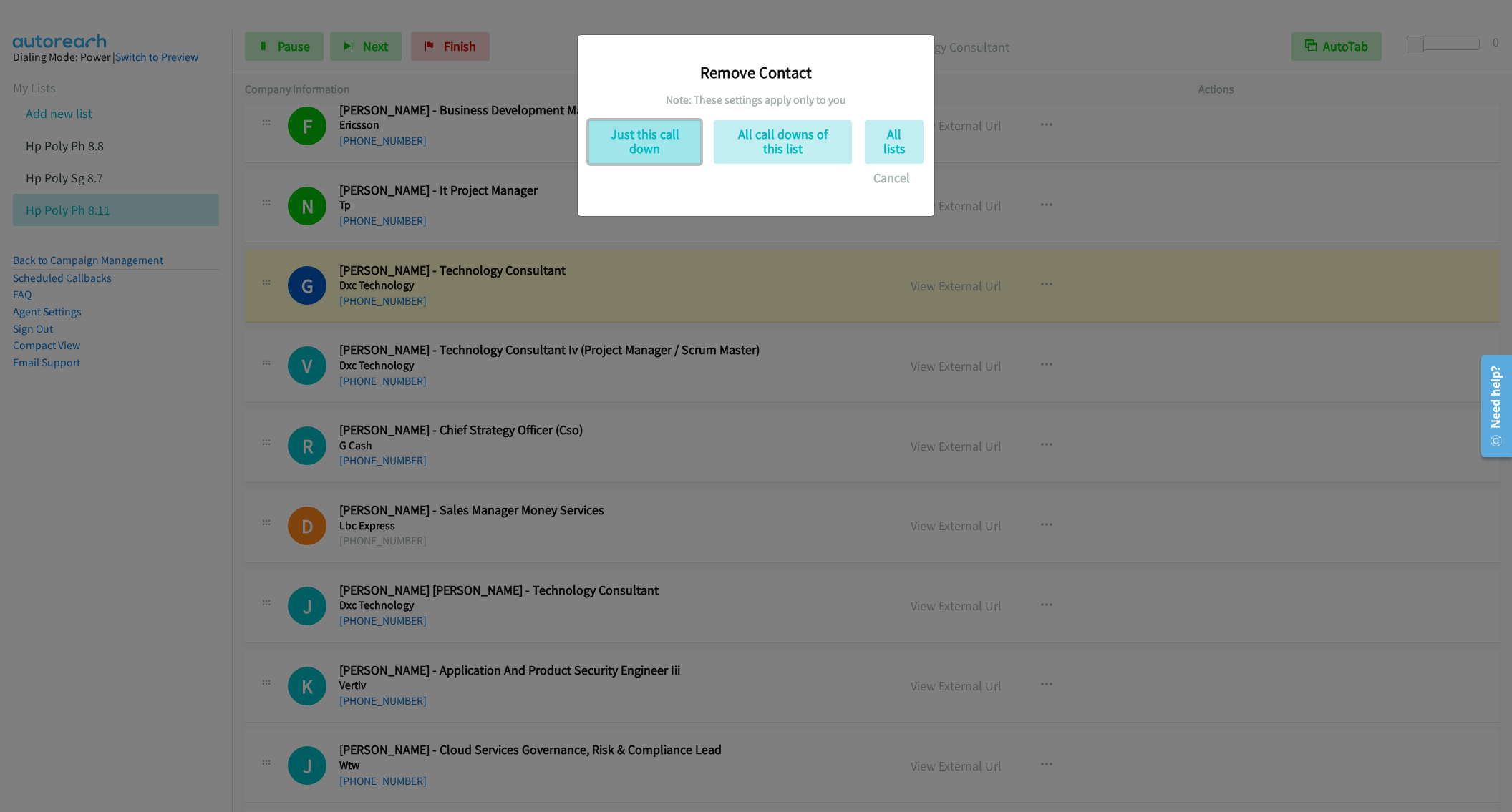
click at [647, 143] on button "Just this call down" at bounding box center [644, 142] width 112 height 44
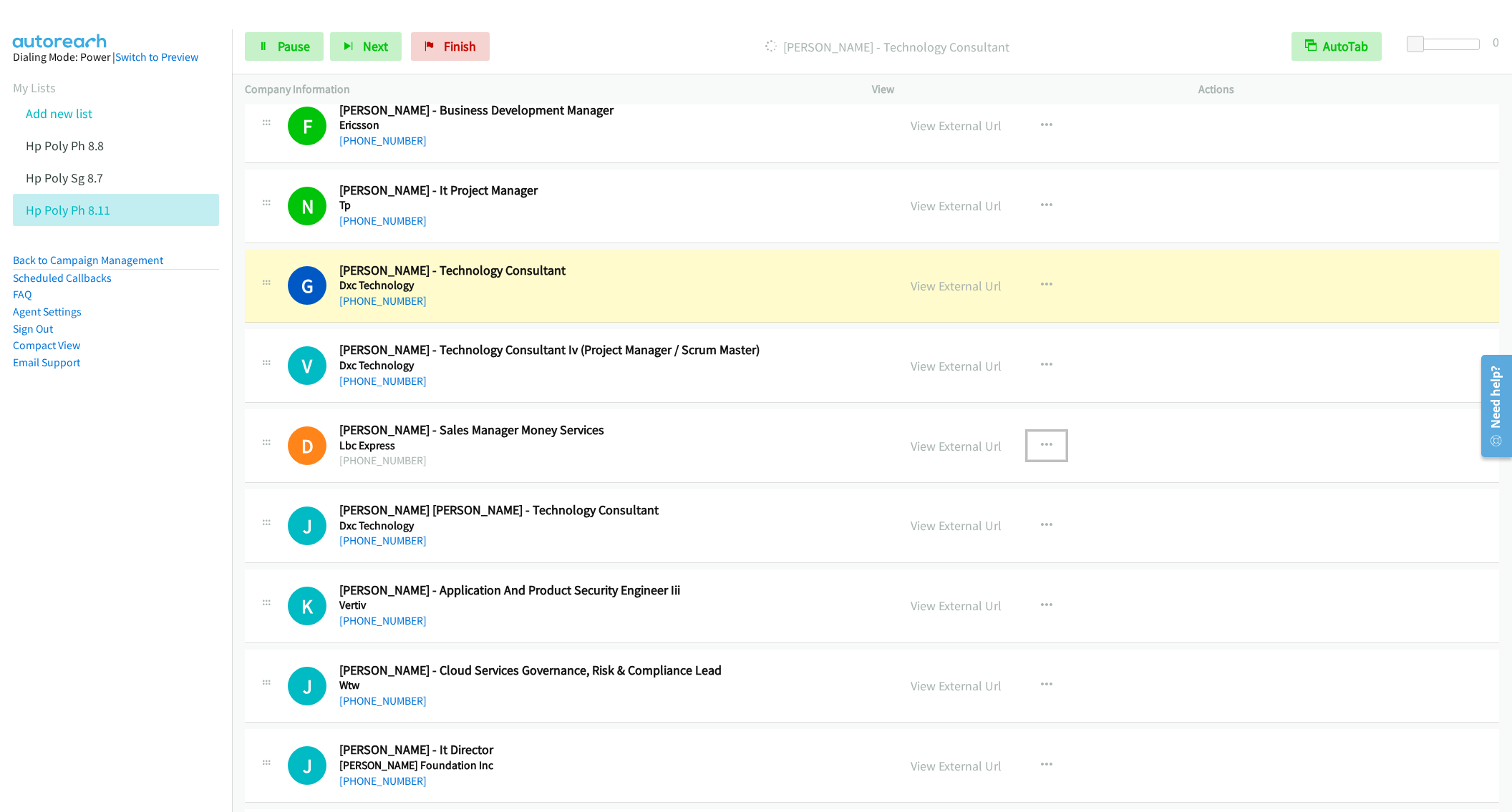
click at [1042, 451] on icon "button" at bounding box center [1047, 446] width 12 height 12
click at [918, 582] on link "Remove from list" at bounding box center [969, 569] width 190 height 29
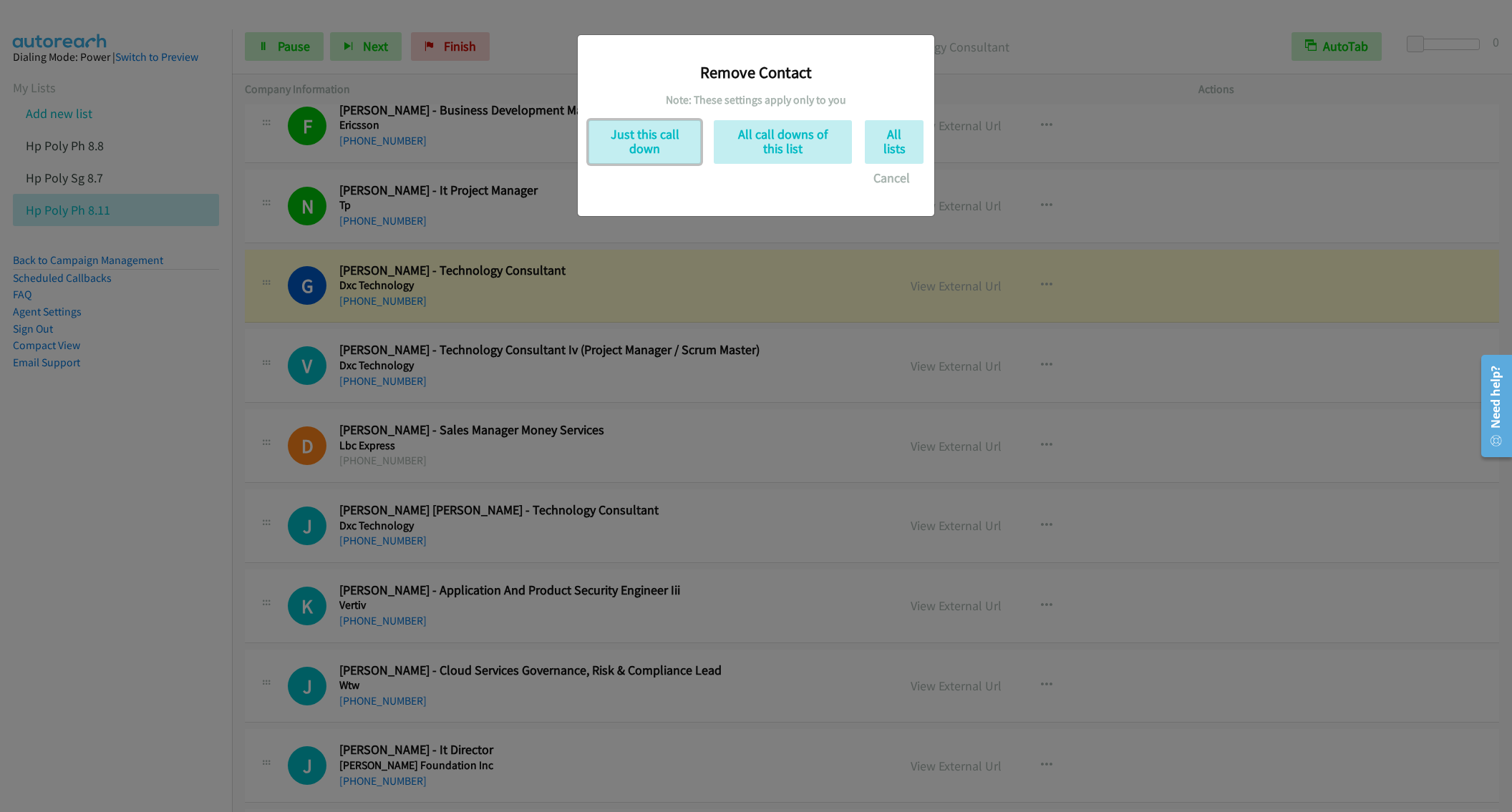
click at [639, 155] on button "Just this call down" at bounding box center [644, 142] width 112 height 44
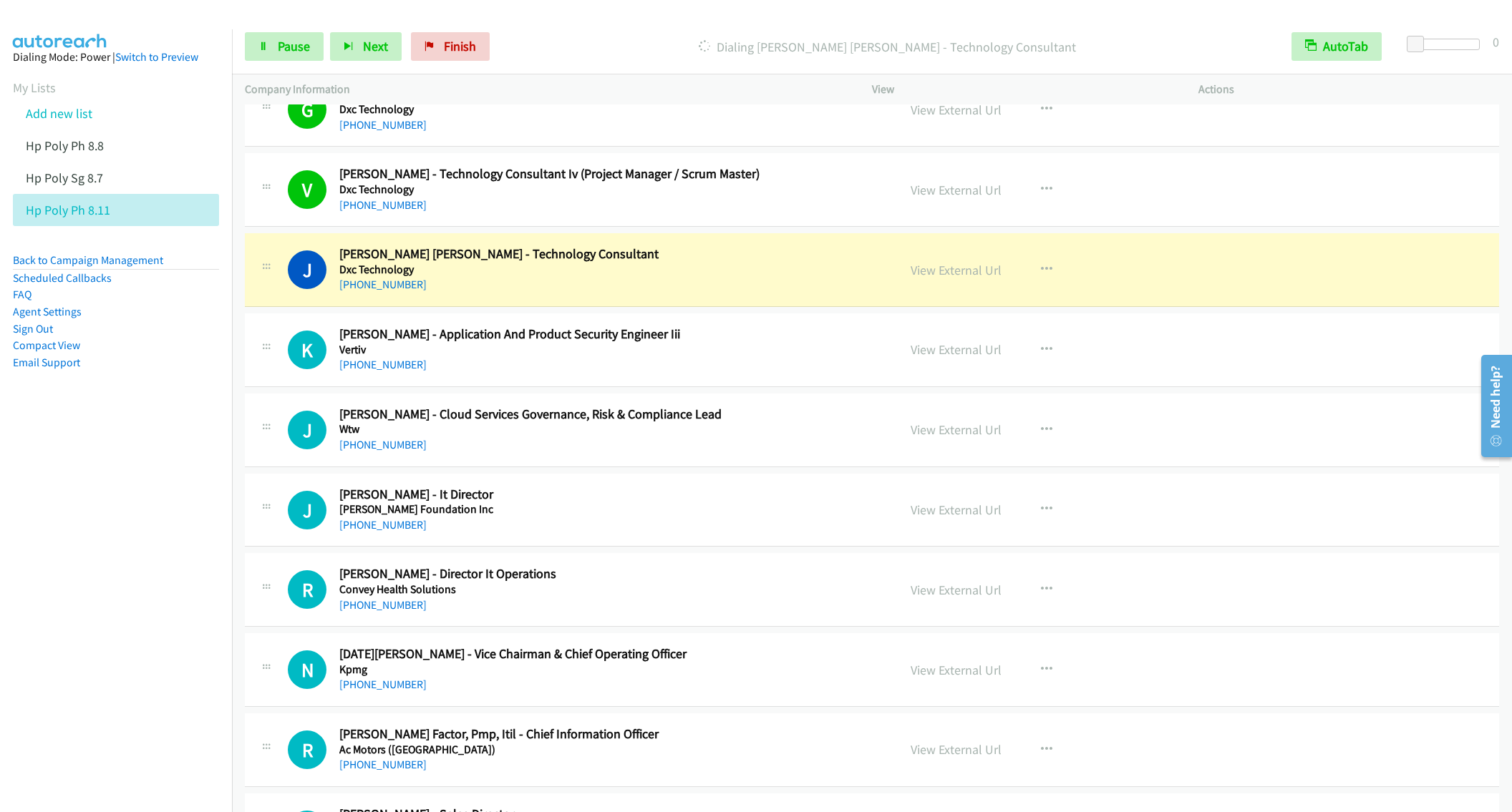
scroll to position [4314, 0]
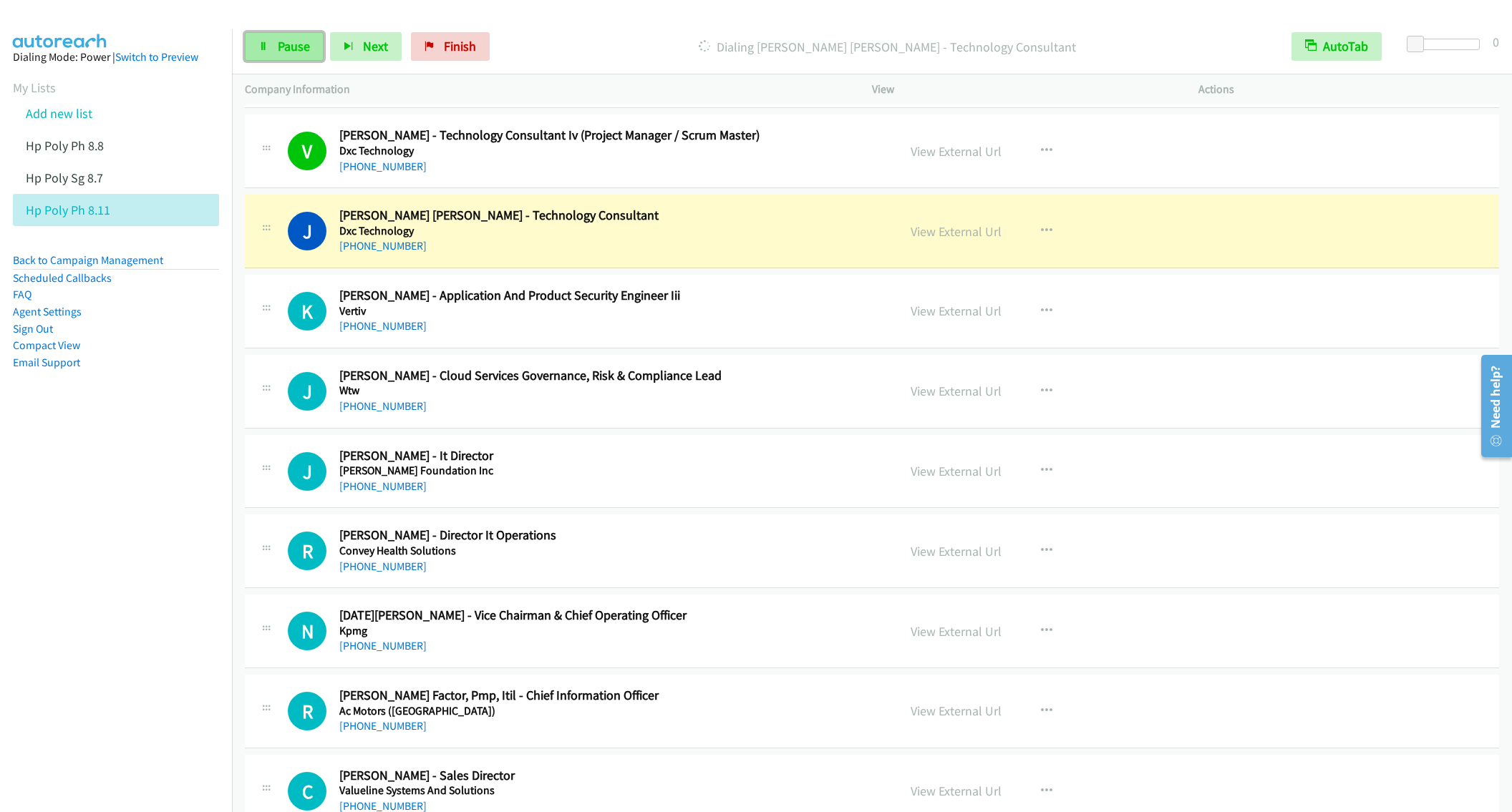
click at [287, 50] on span "Pause" at bounding box center [294, 46] width 32 height 16
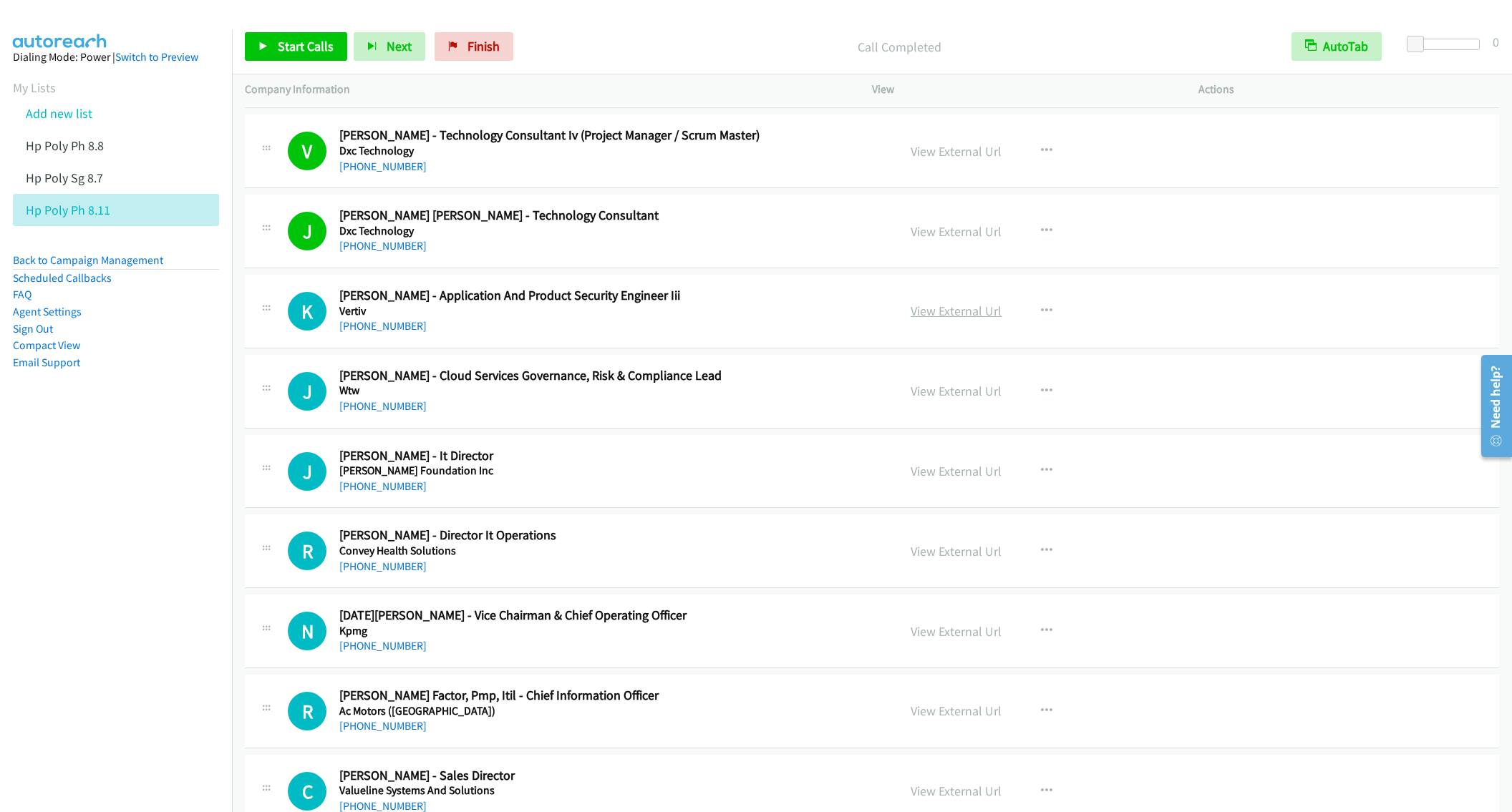
click at [930, 319] on link "View External Url" at bounding box center [956, 310] width 91 height 16
click at [294, 41] on span "Start Calls" at bounding box center [306, 46] width 56 height 16
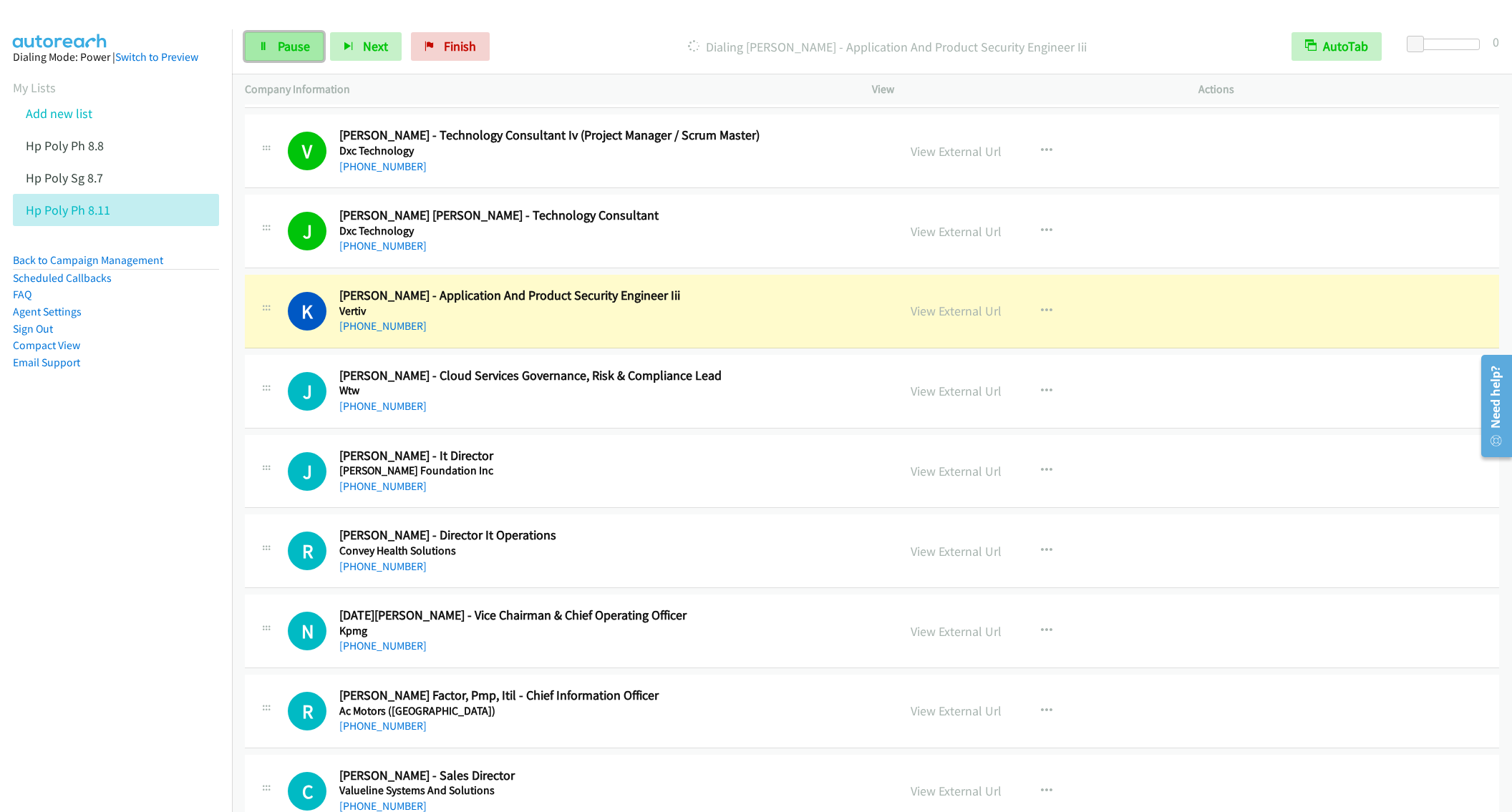
click at [260, 41] on link "Pause" at bounding box center [284, 46] width 79 height 29
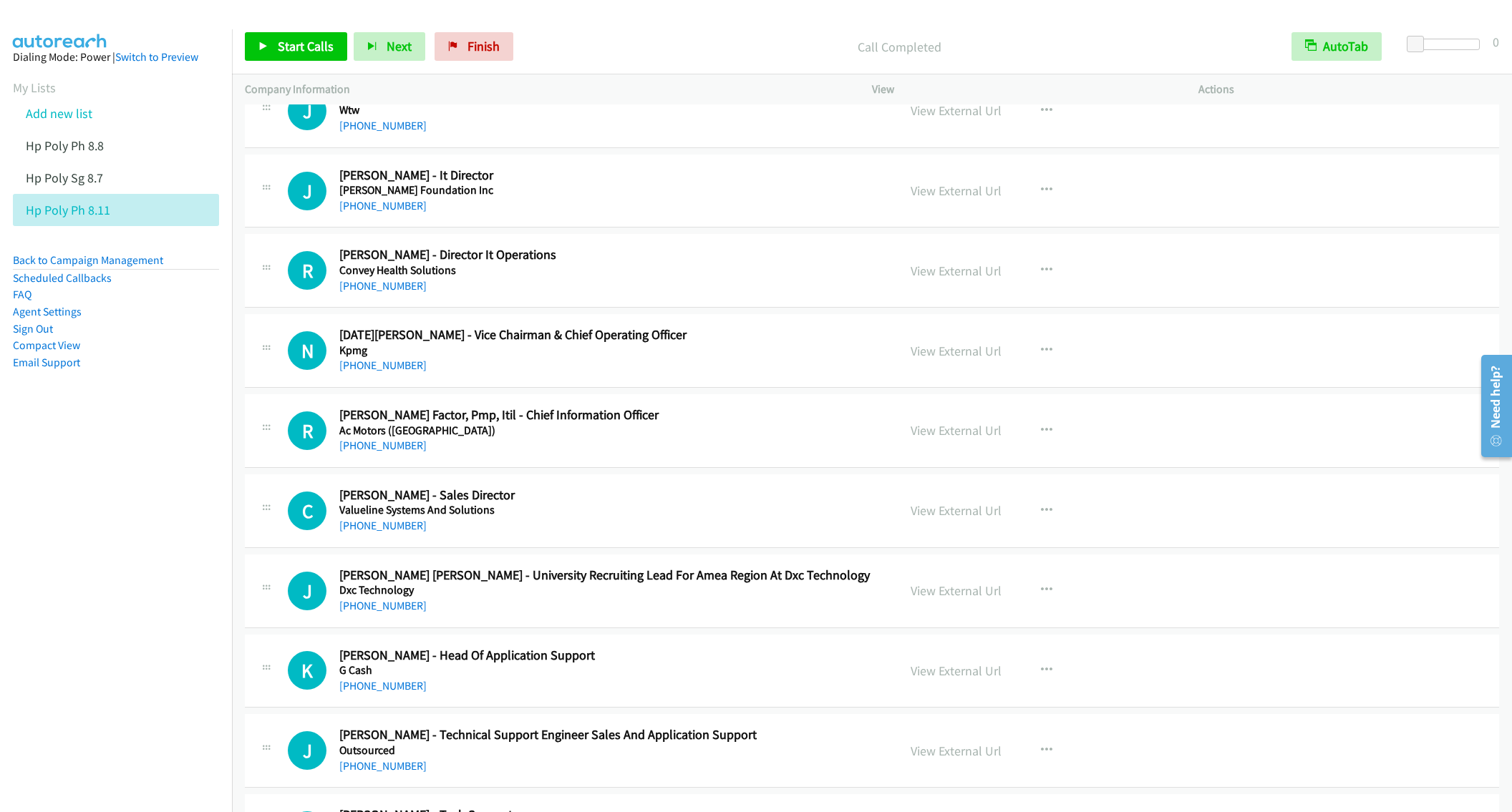
scroll to position [4636, 0]
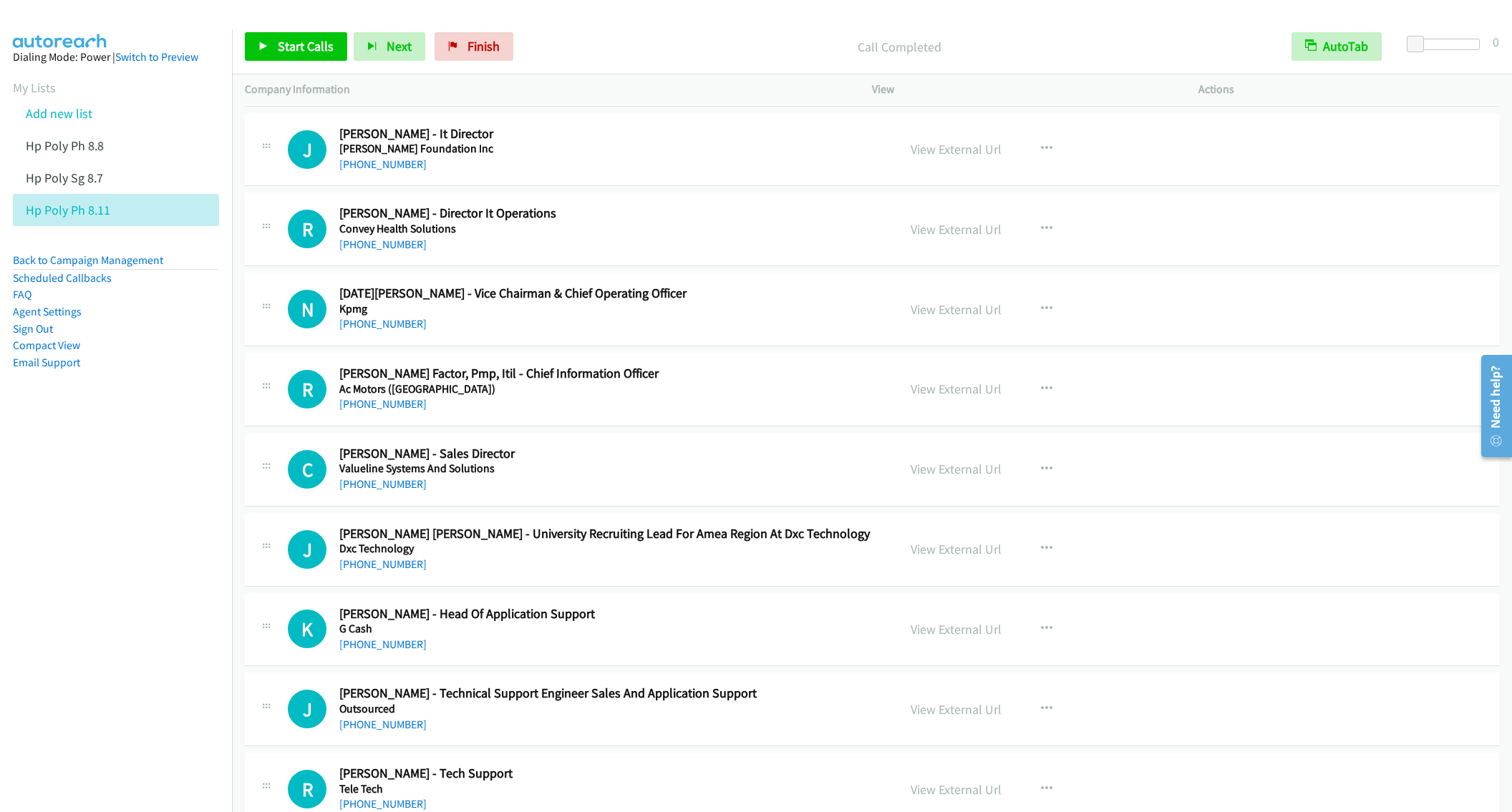
click at [658, 427] on div "R Callback Scheduled [PERSON_NAME] Factor, Pmp, Itil - Chief Information Office…" at bounding box center [872, 390] width 1254 height 74
click at [953, 477] on link "View External Url" at bounding box center [956, 468] width 91 height 16
click at [1044, 475] on icon "button" at bounding box center [1047, 470] width 12 height 12
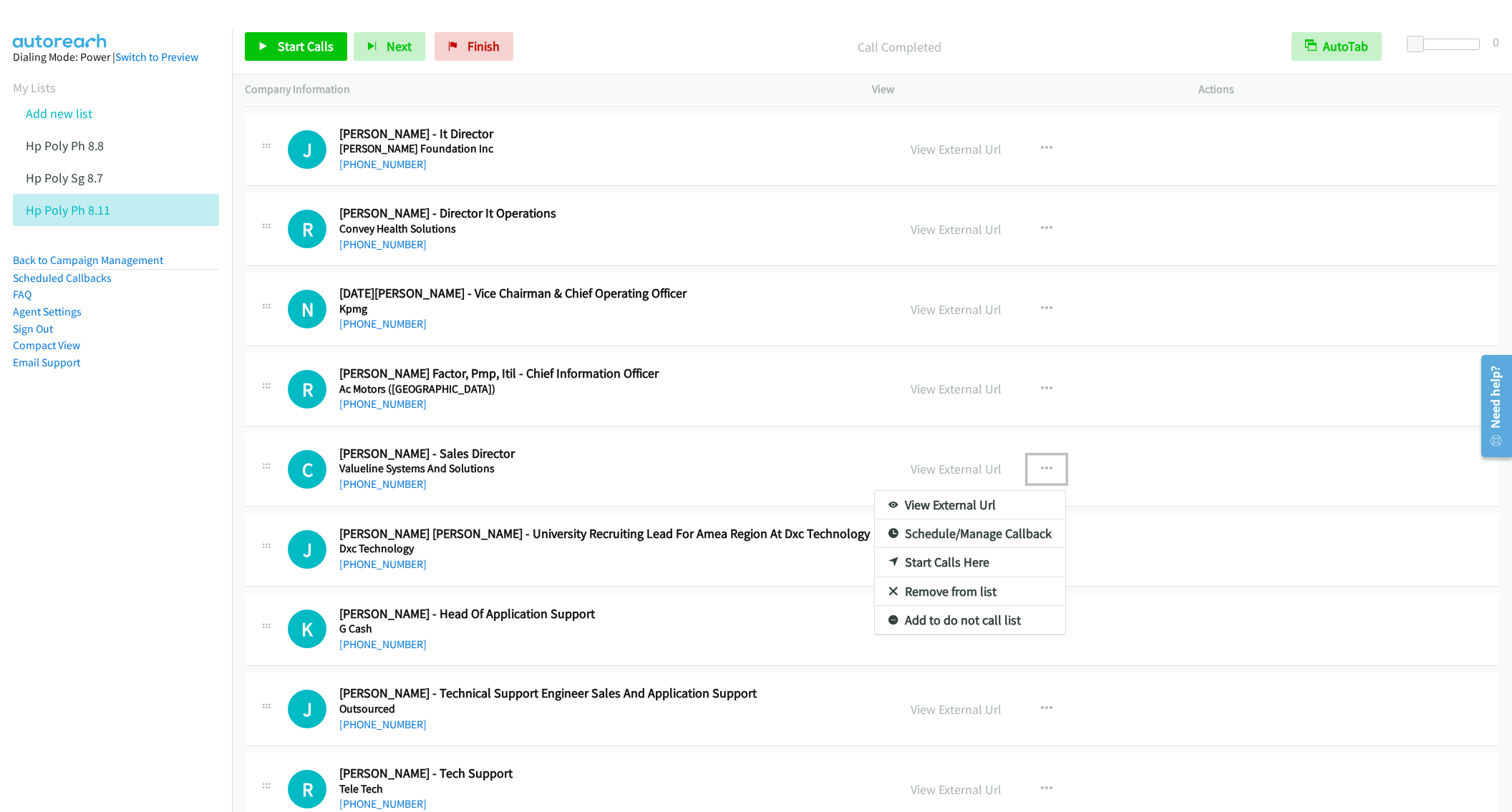
click at [914, 577] on link "Start Calls Here" at bounding box center [969, 563] width 190 height 29
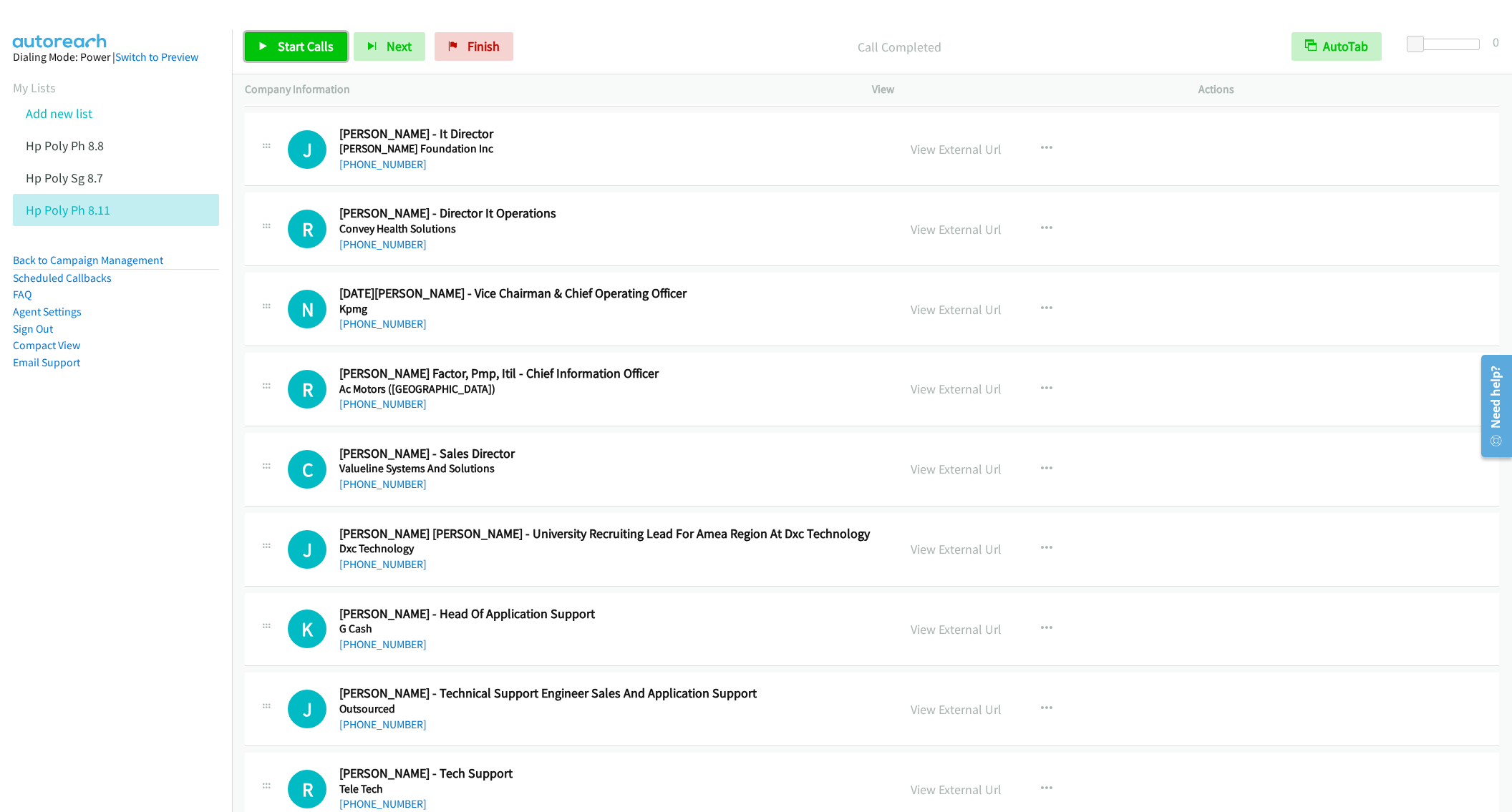
click at [262, 37] on link "Start Calls" at bounding box center [296, 46] width 102 height 29
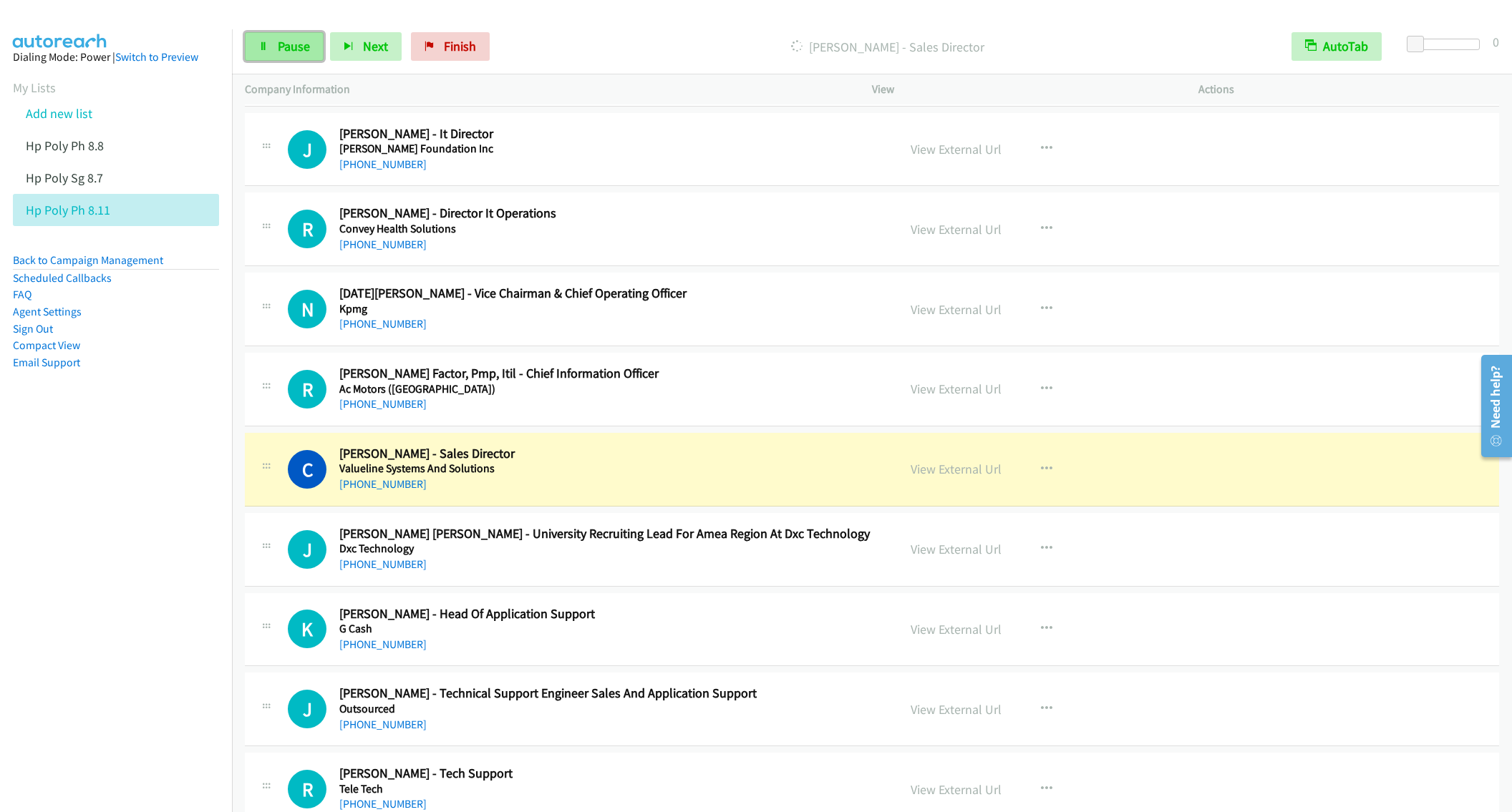
click at [283, 44] on span "Pause" at bounding box center [294, 46] width 32 height 16
